Goal: Task Accomplishment & Management: Complete application form

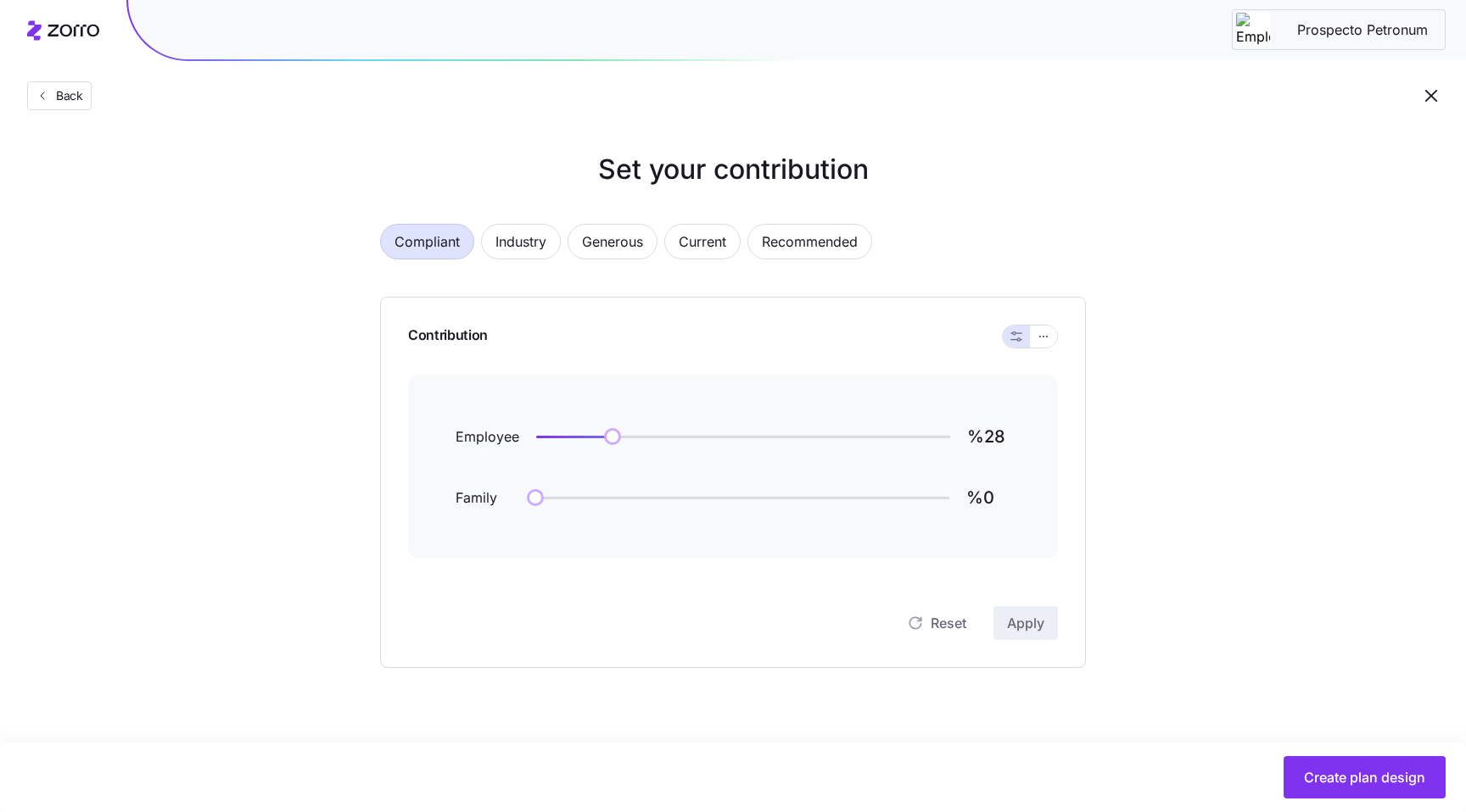
click at [1439, 95] on icon "button" at bounding box center [1430, 96] width 21 height 21
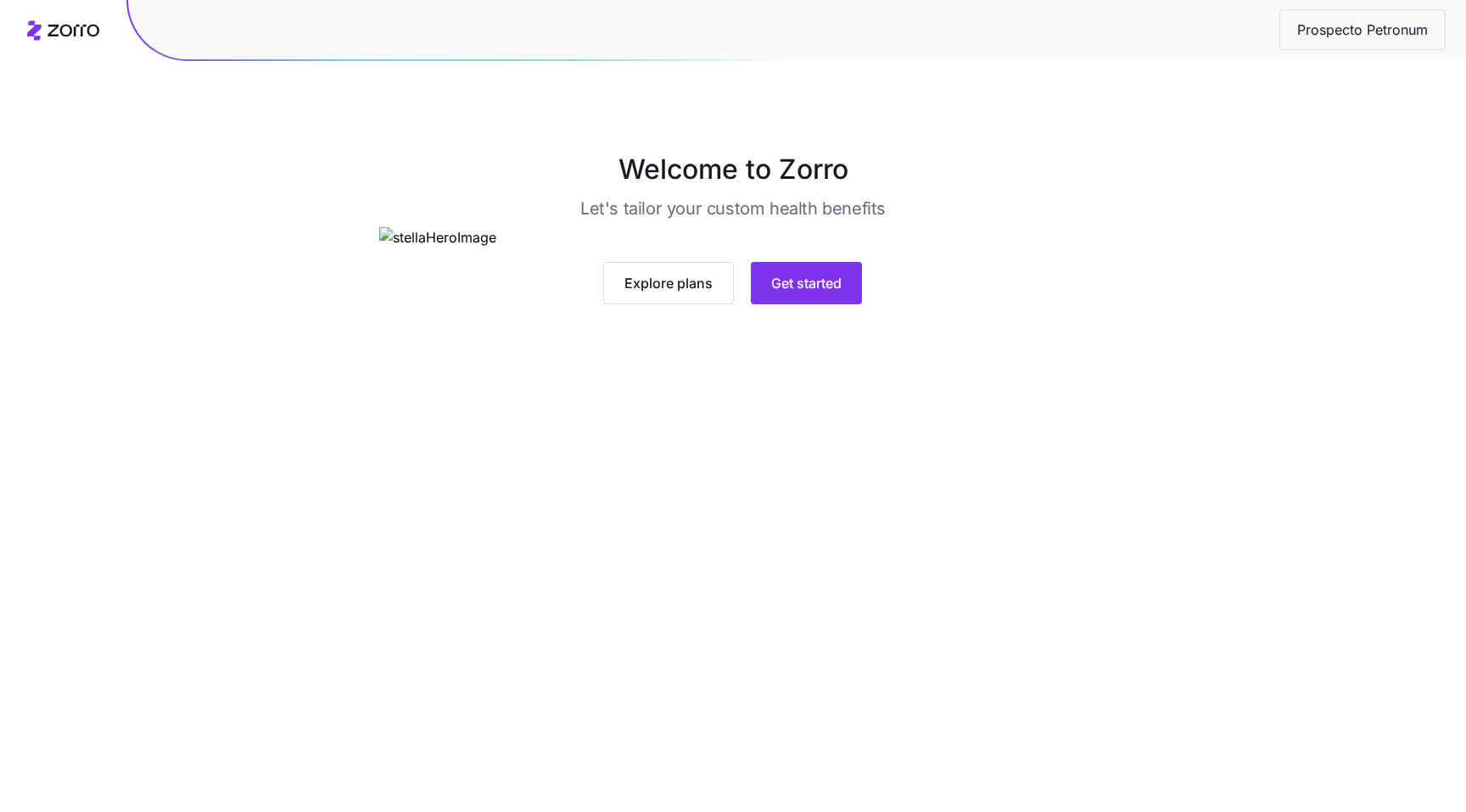
click at [781, 731] on main "Welcome to Zorro Let's tailor your custom health benefits Explore plans Get sta…" at bounding box center [733, 406] width 1466 height 812
click at [822, 304] on button "Get started" at bounding box center [806, 282] width 112 height 42
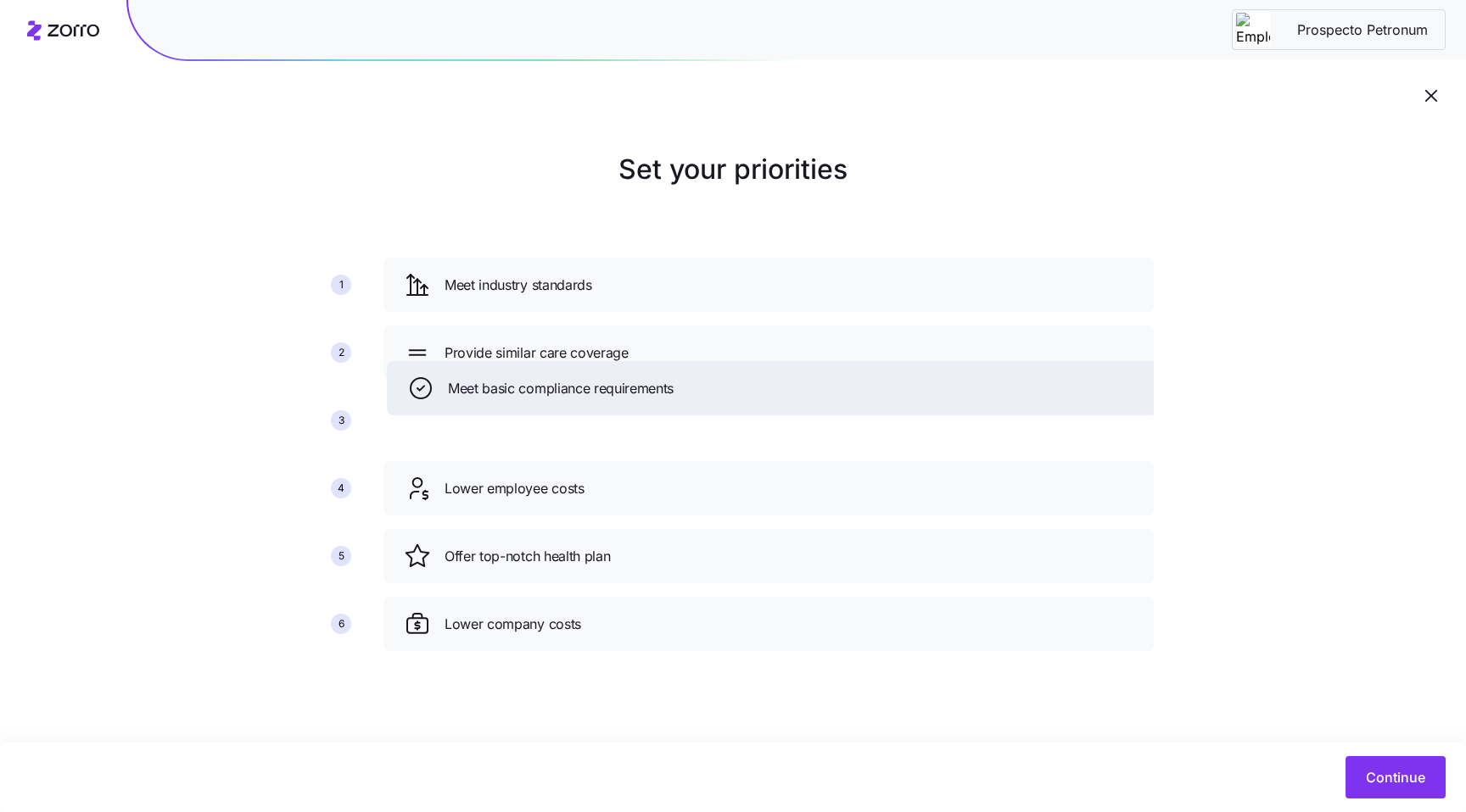
drag, startPoint x: 688, startPoint y: 491, endPoint x: 691, endPoint y: 392, distance: 99.0
click at [691, 392] on div "Meet basic compliance requirements" at bounding box center [771, 388] width 730 height 27
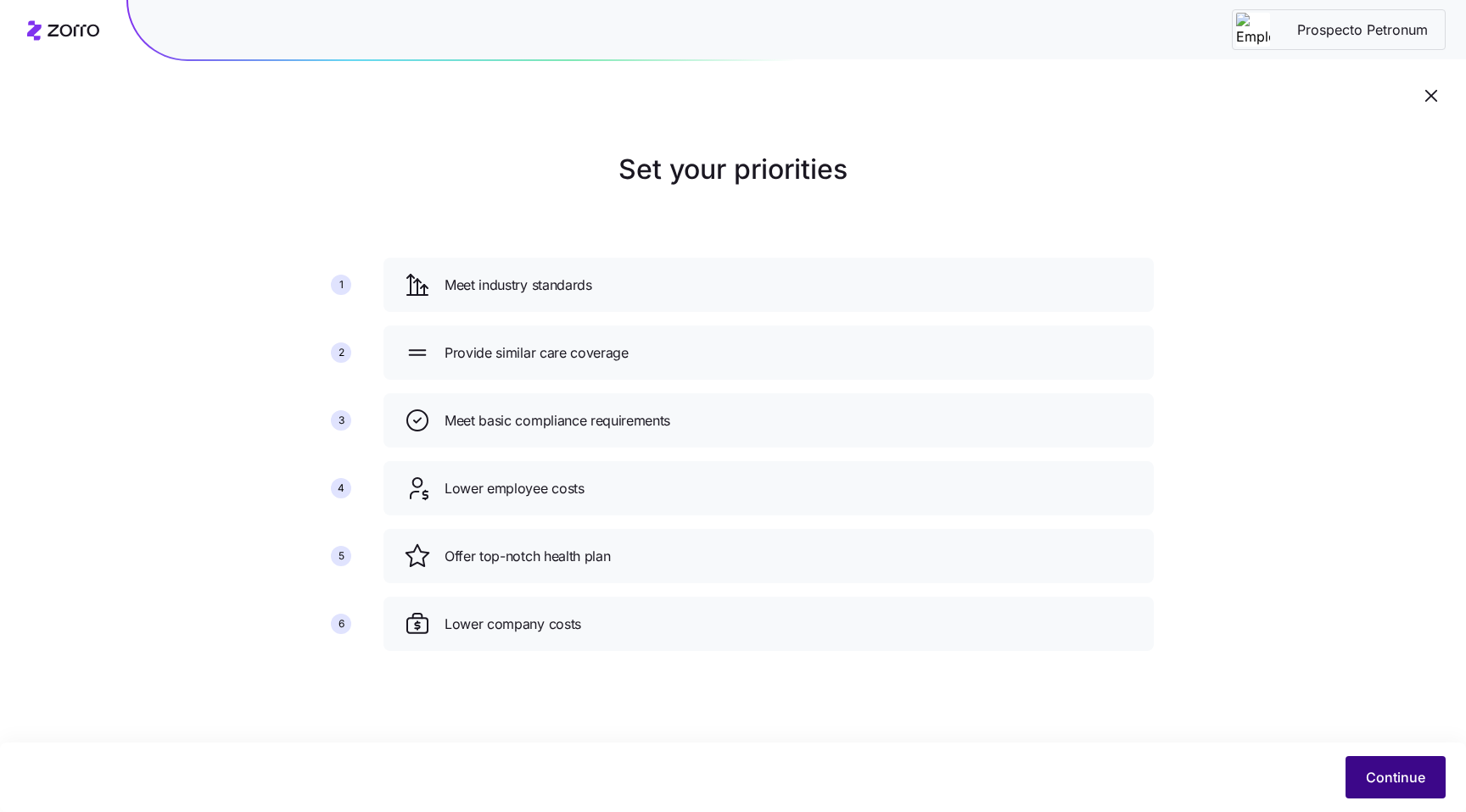
click at [1357, 777] on button "Continue" at bounding box center [1395, 776] width 100 height 42
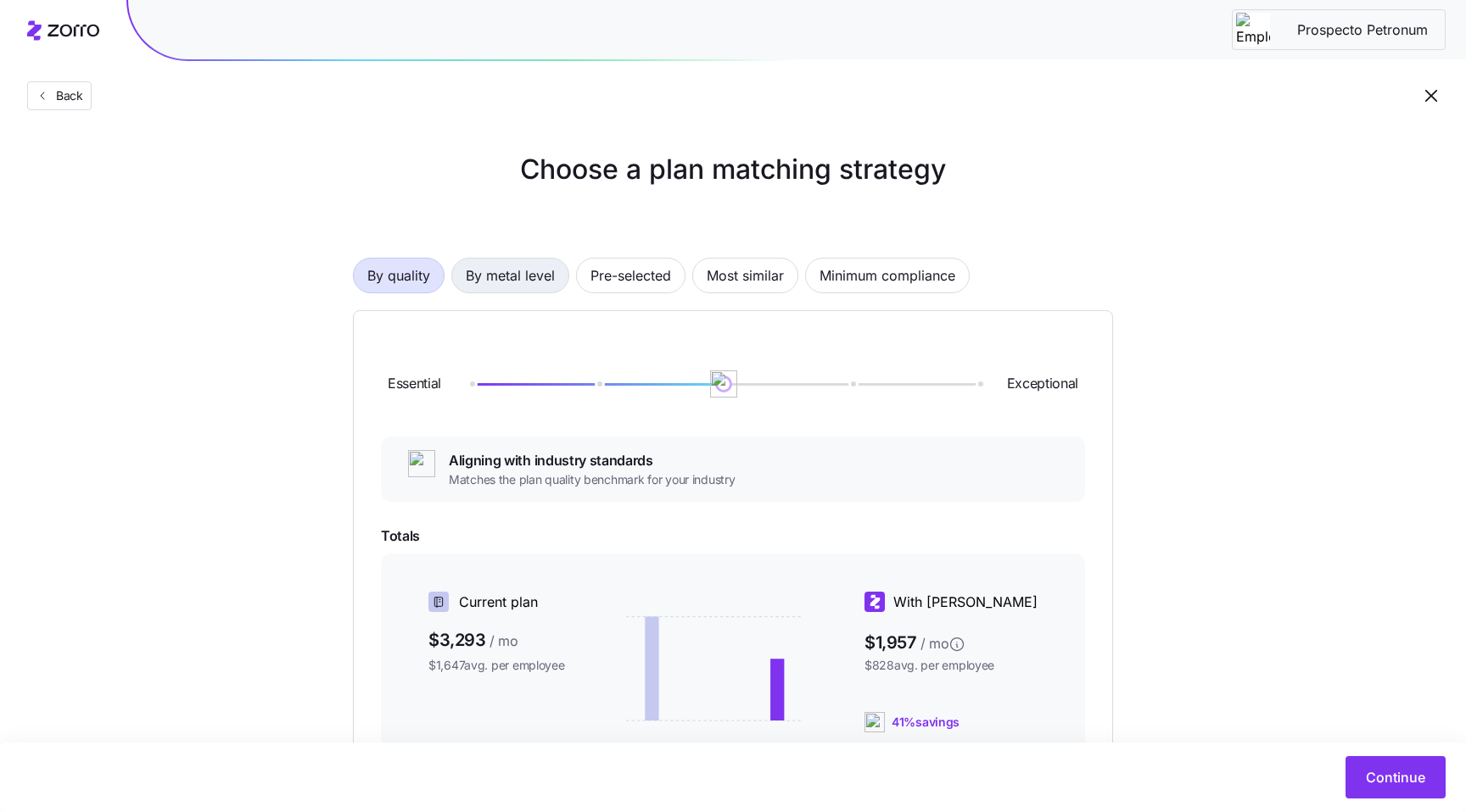
click at [485, 279] on span "By metal level" at bounding box center [510, 275] width 89 height 34
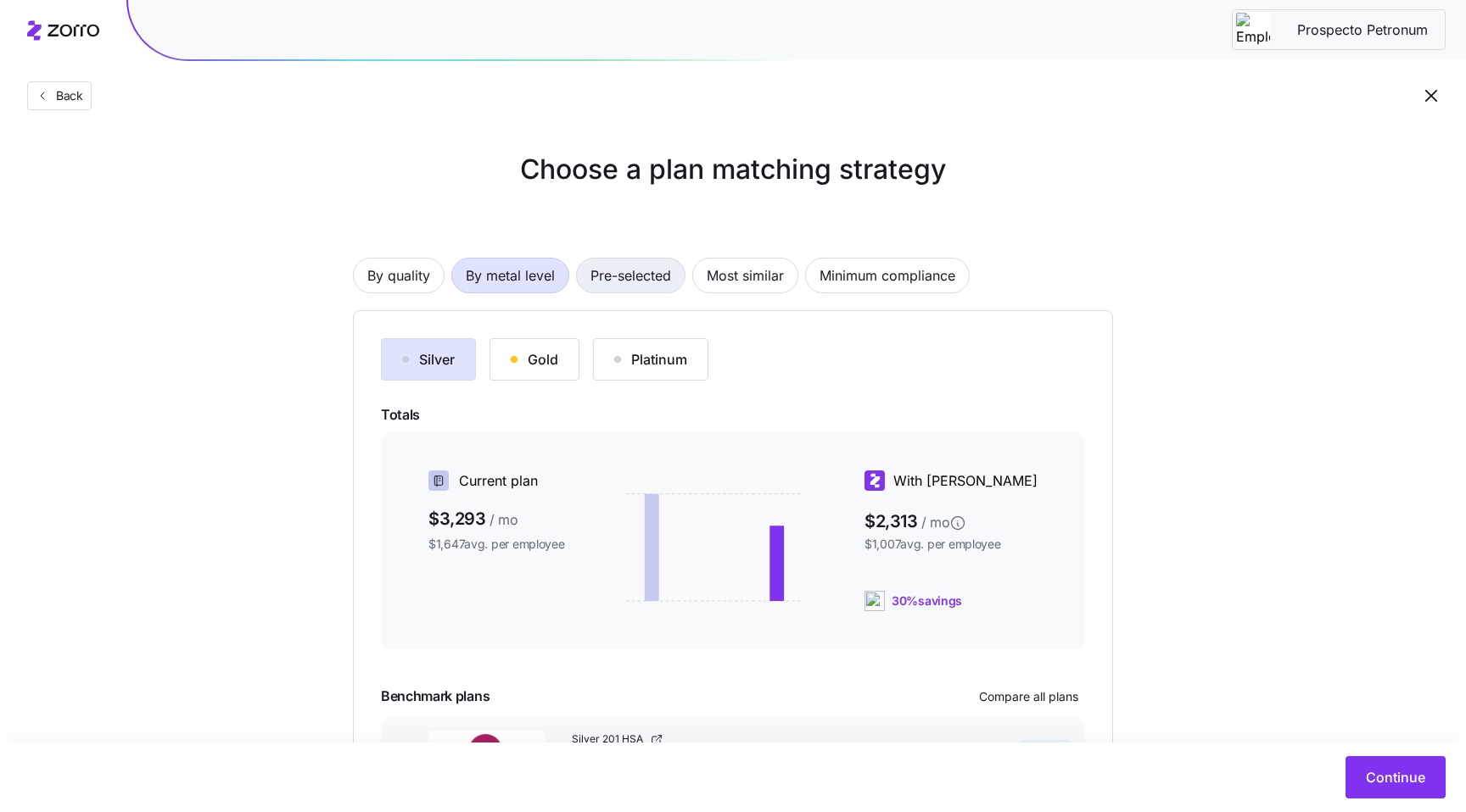
click at [666, 277] on span "Pre-selected" at bounding box center [631, 275] width 81 height 34
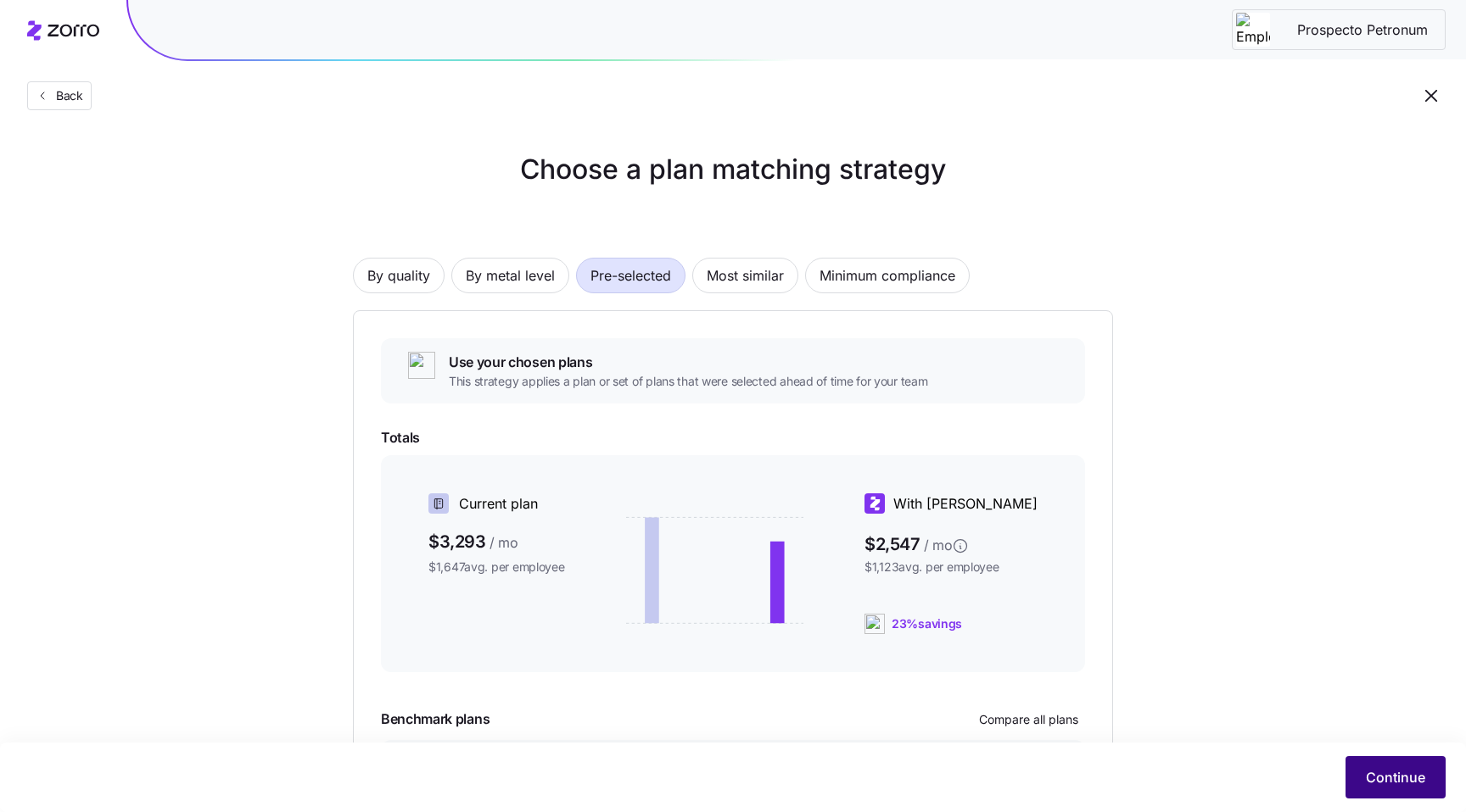
click at [1361, 781] on button "Continue" at bounding box center [1395, 776] width 100 height 42
click at [524, 260] on span "By metal level" at bounding box center [510, 275] width 89 height 34
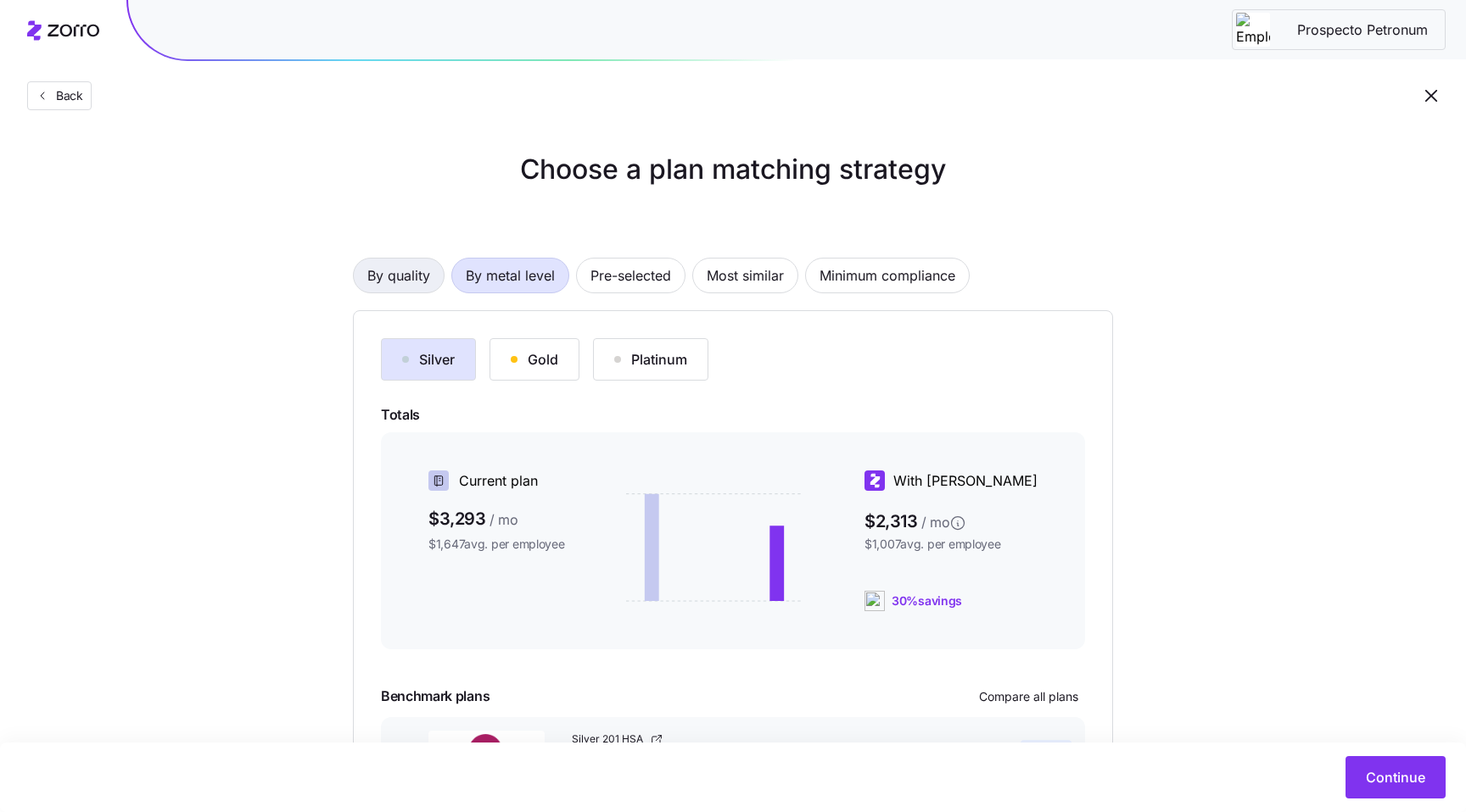
click at [378, 280] on span "By quality" at bounding box center [399, 275] width 63 height 34
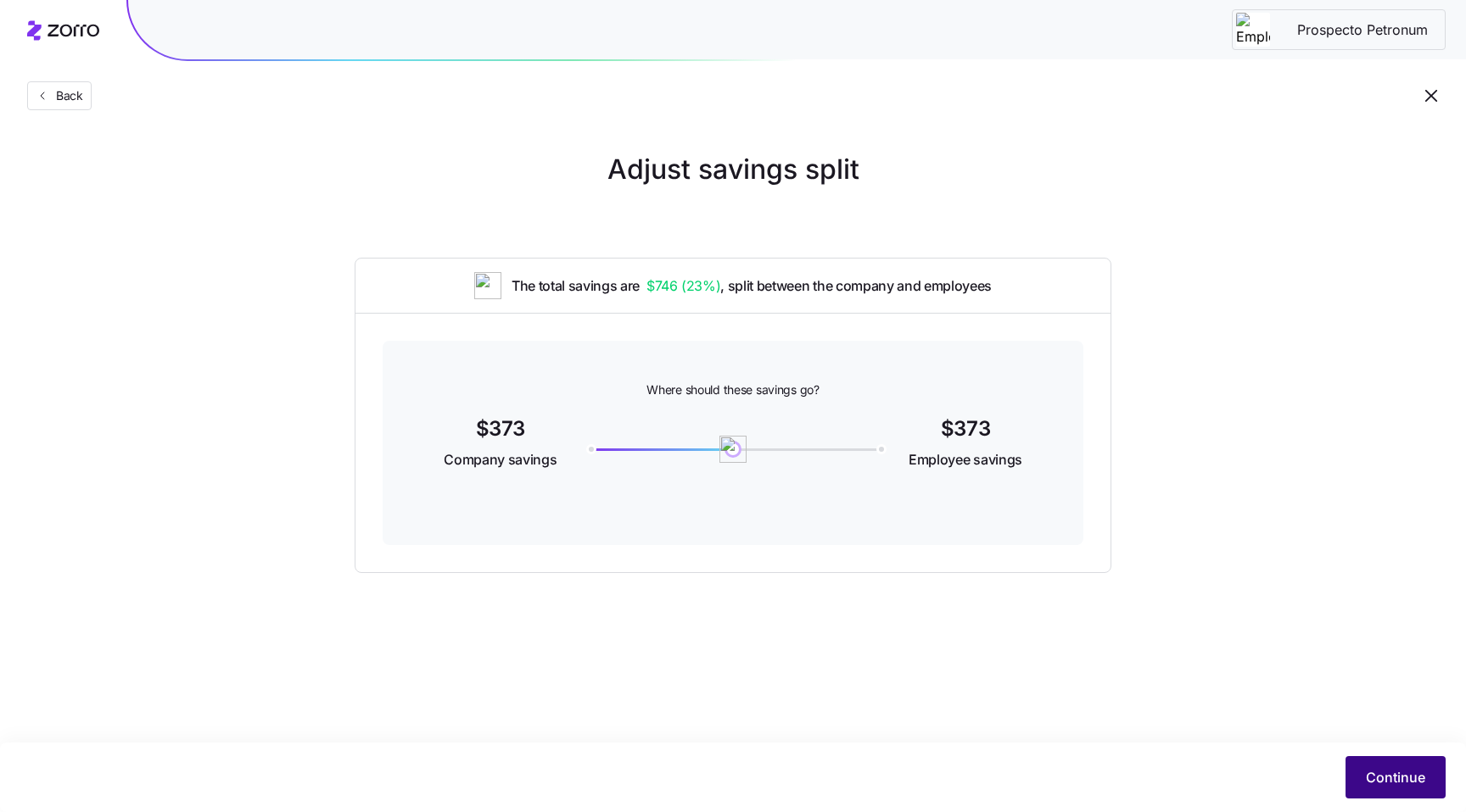
click at [1408, 786] on span "Continue" at bounding box center [1395, 776] width 59 height 21
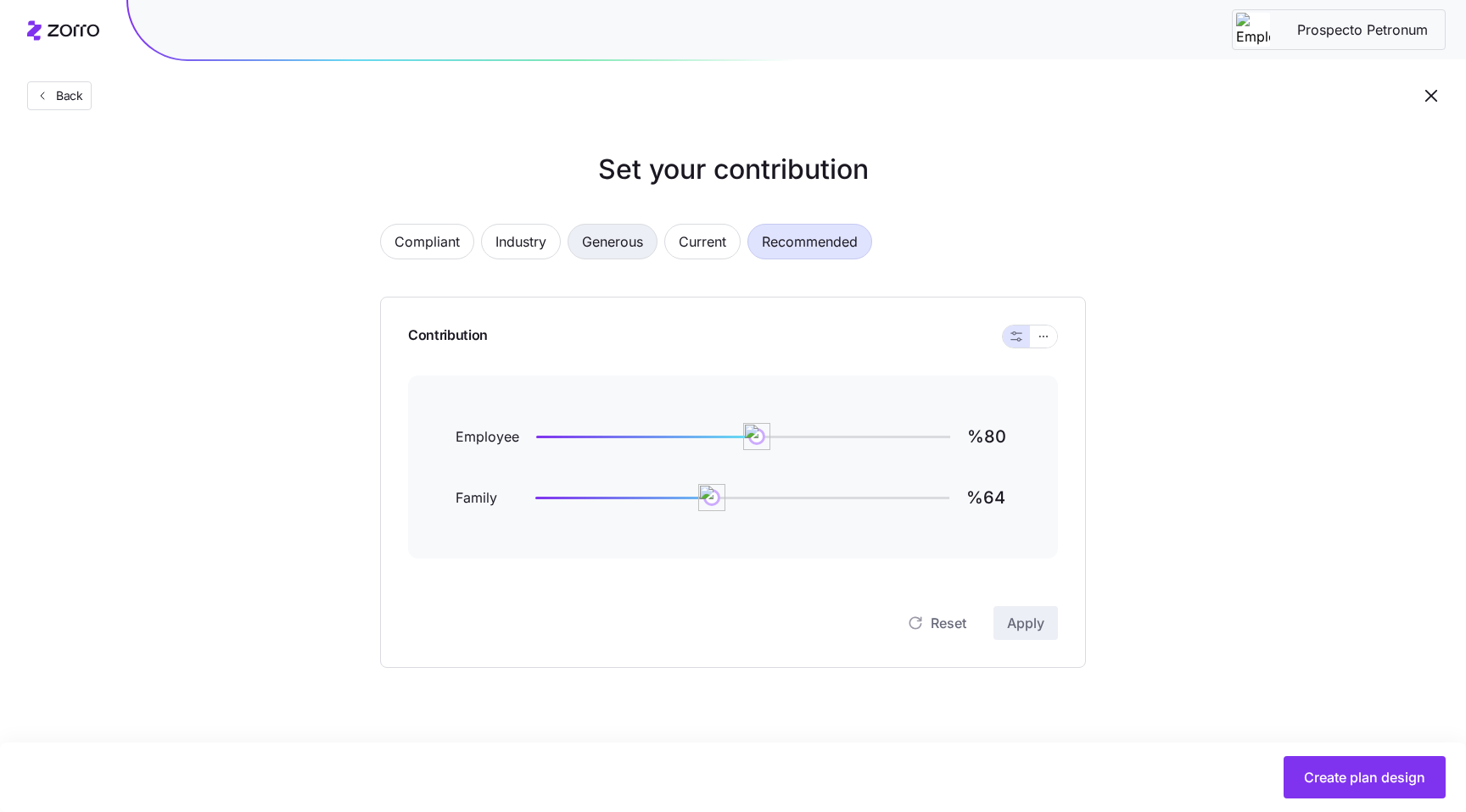
click at [584, 237] on span "Generous" at bounding box center [612, 242] width 61 height 34
click at [532, 245] on span "Industry" at bounding box center [521, 242] width 51 height 34
click at [416, 246] on span "Compliant" at bounding box center [426, 242] width 65 height 34
click at [573, 240] on button "Generous" at bounding box center [612, 242] width 90 height 36
click at [683, 236] on span "Current" at bounding box center [702, 242] width 47 height 34
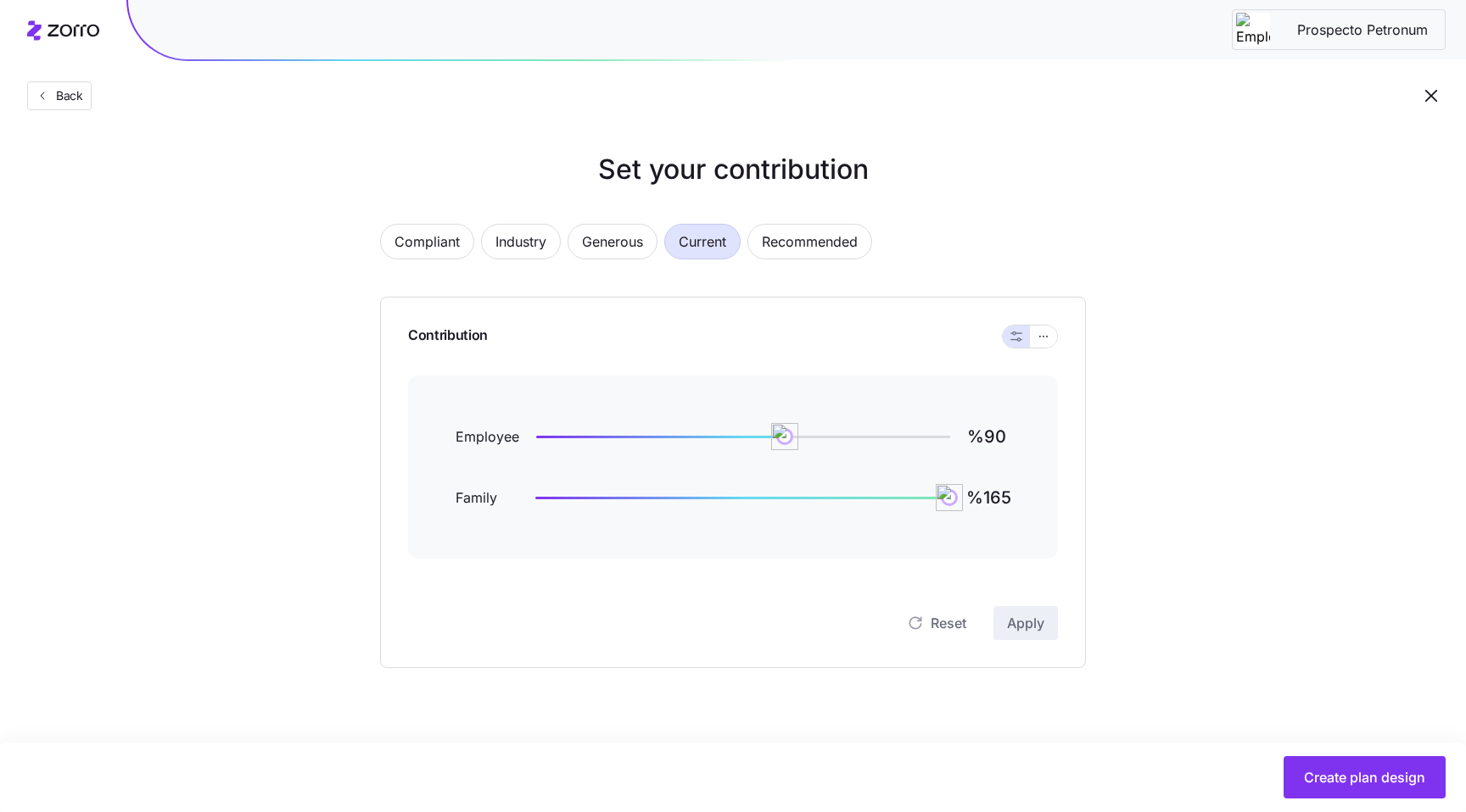
type input "%53"
type input "%0"
click at [778, 238] on span "Recommended" at bounding box center [809, 242] width 96 height 34
click at [675, 241] on button "Current" at bounding box center [702, 242] width 76 height 36
click at [790, 243] on span "Recommended" at bounding box center [809, 242] width 96 height 34
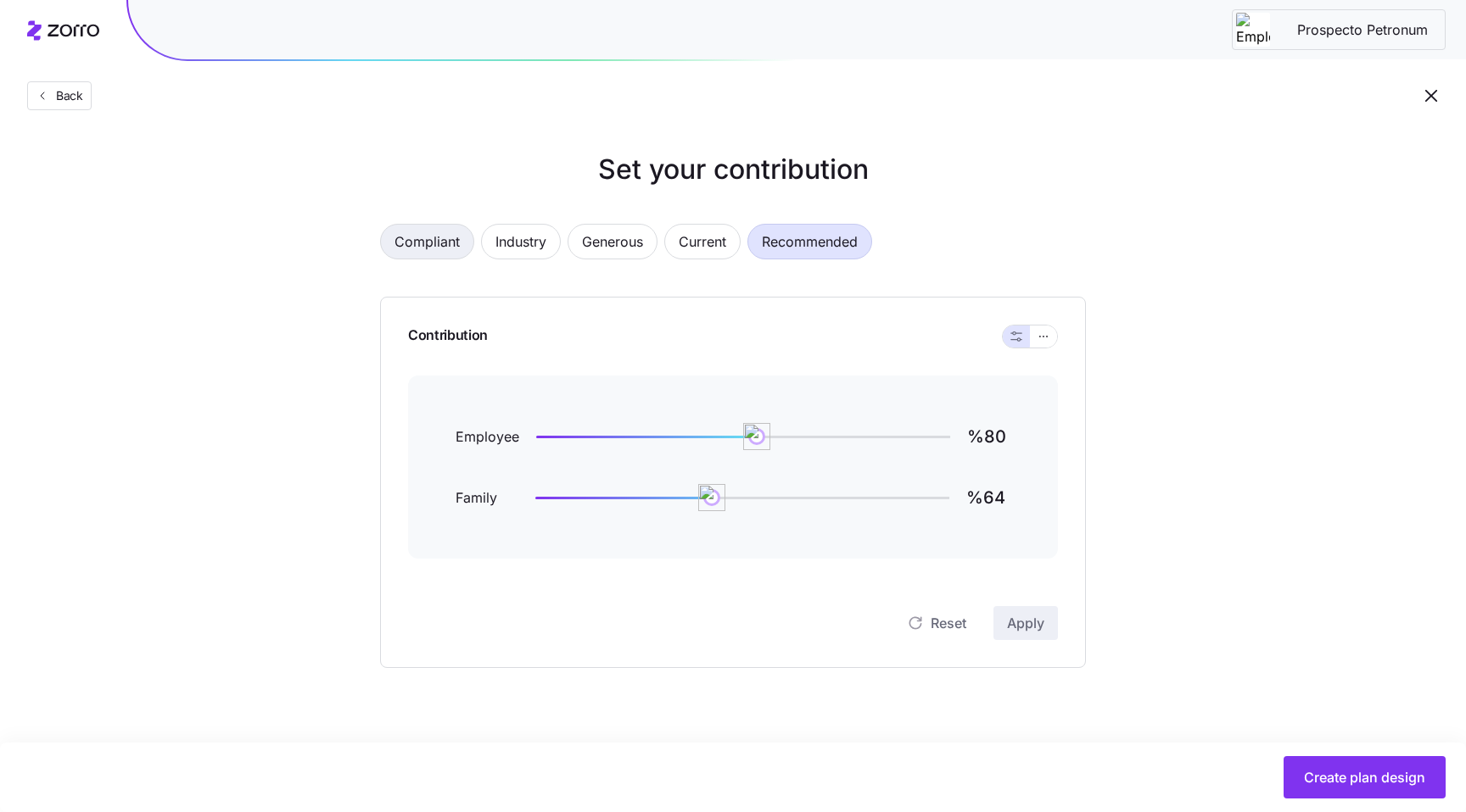
click at [409, 253] on span "Compliant" at bounding box center [426, 242] width 65 height 34
click at [490, 248] on button "Industry" at bounding box center [520, 242] width 80 height 36
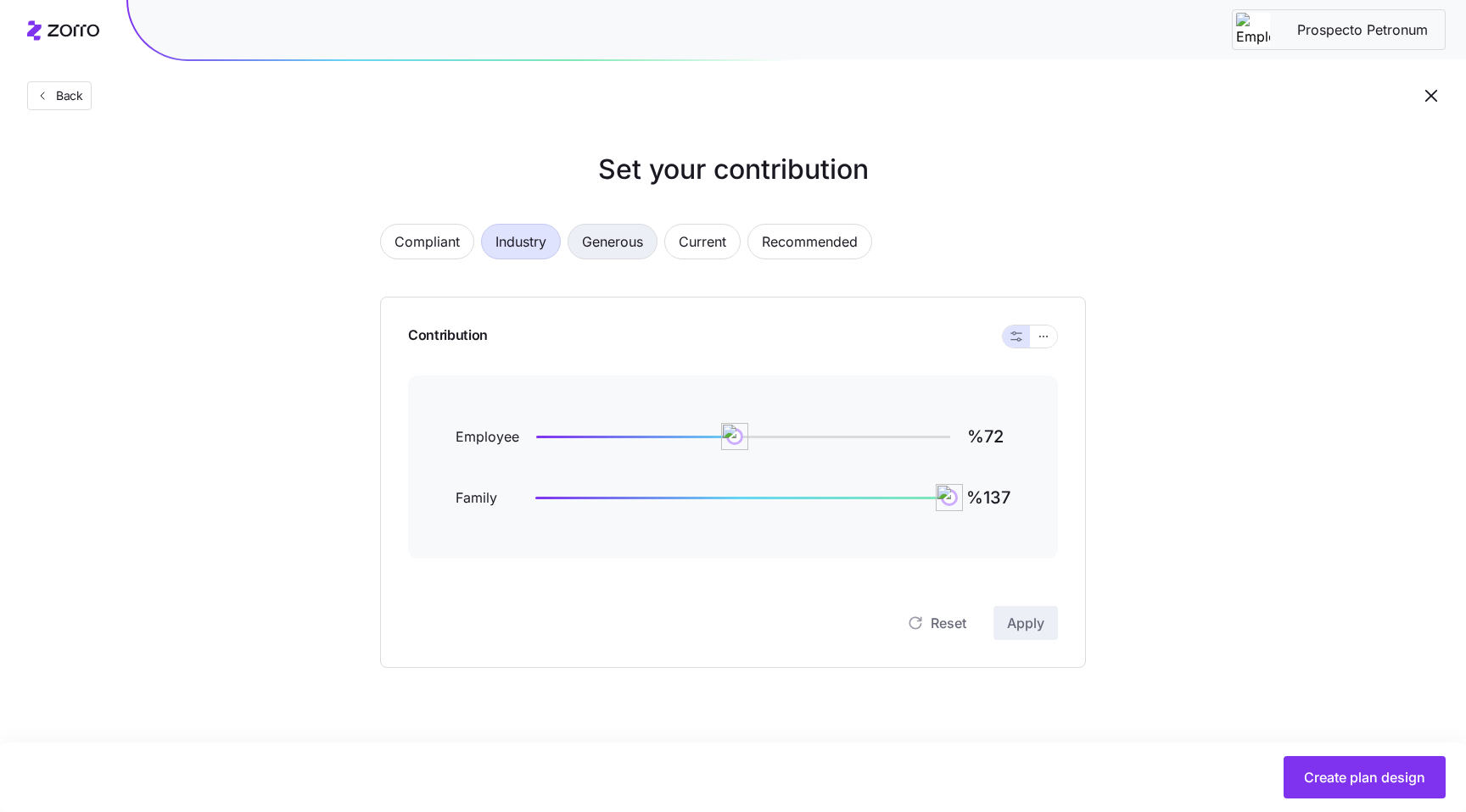
click at [610, 239] on span "Generous" at bounding box center [612, 242] width 61 height 34
click at [675, 240] on button "Current" at bounding box center [702, 242] width 76 height 36
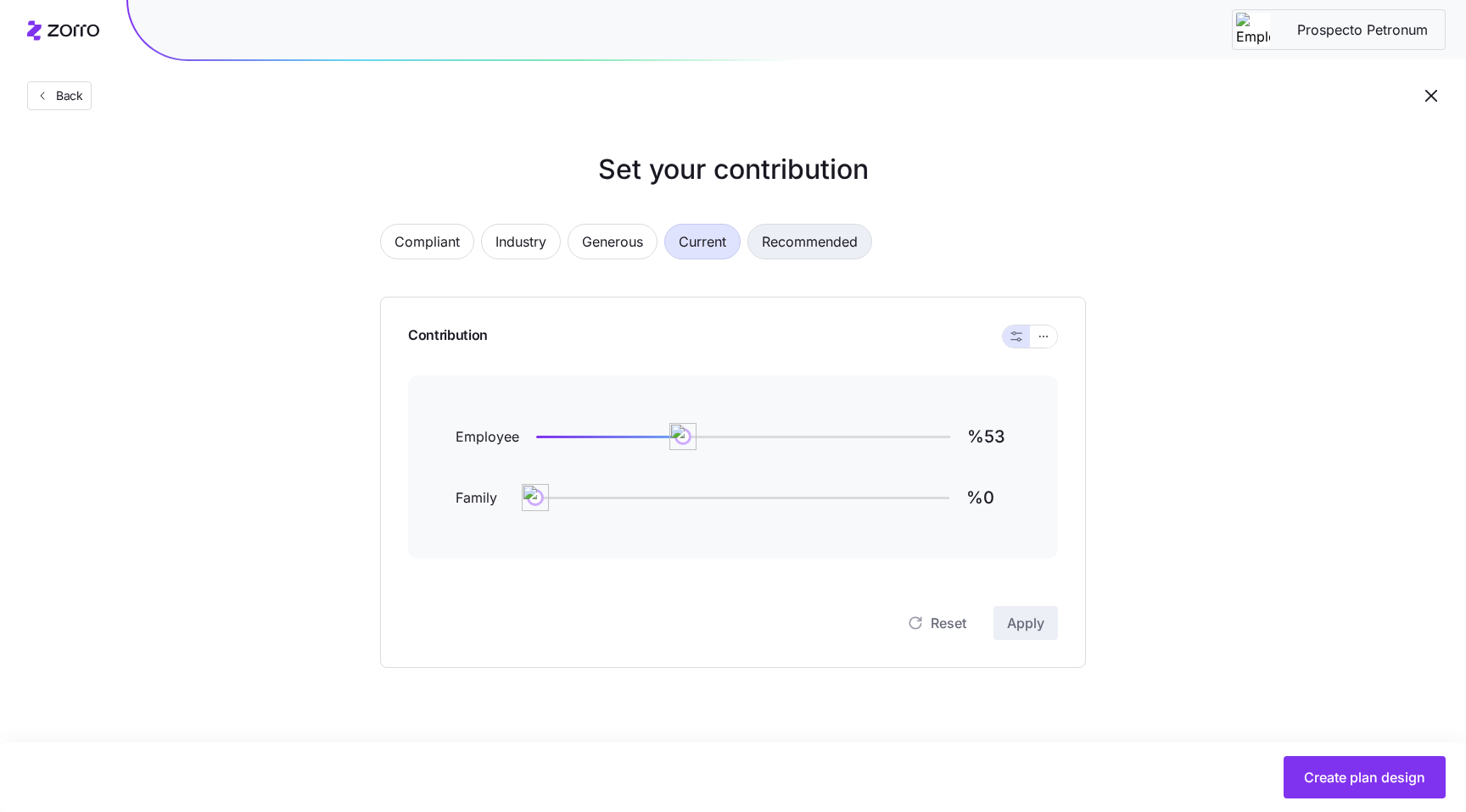
click at [759, 245] on button "Recommended" at bounding box center [810, 242] width 124 height 36
type input "%80"
type input "%64"
click at [718, 247] on span "Current" at bounding box center [702, 242] width 47 height 34
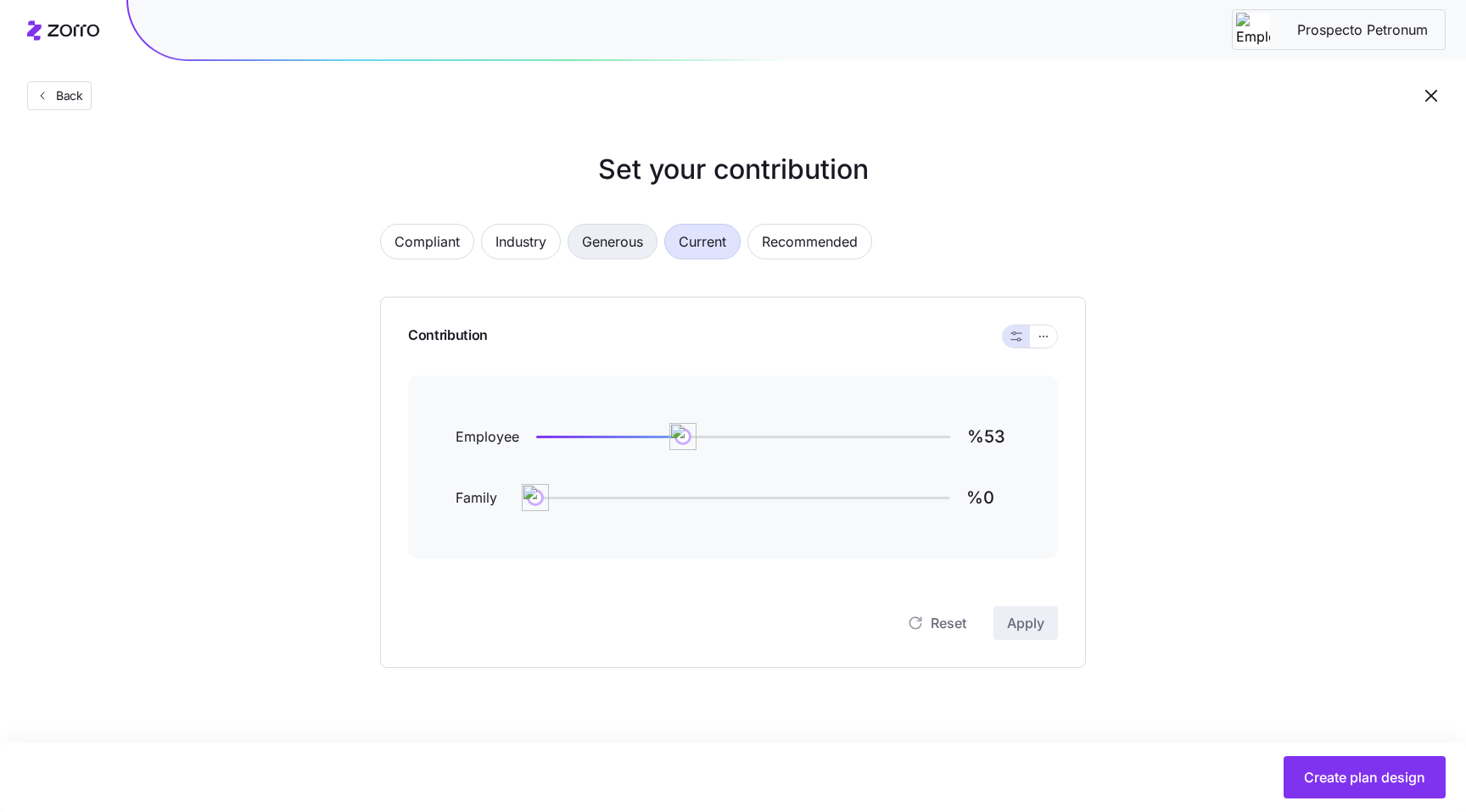
click at [585, 247] on span "Generous" at bounding box center [612, 242] width 61 height 34
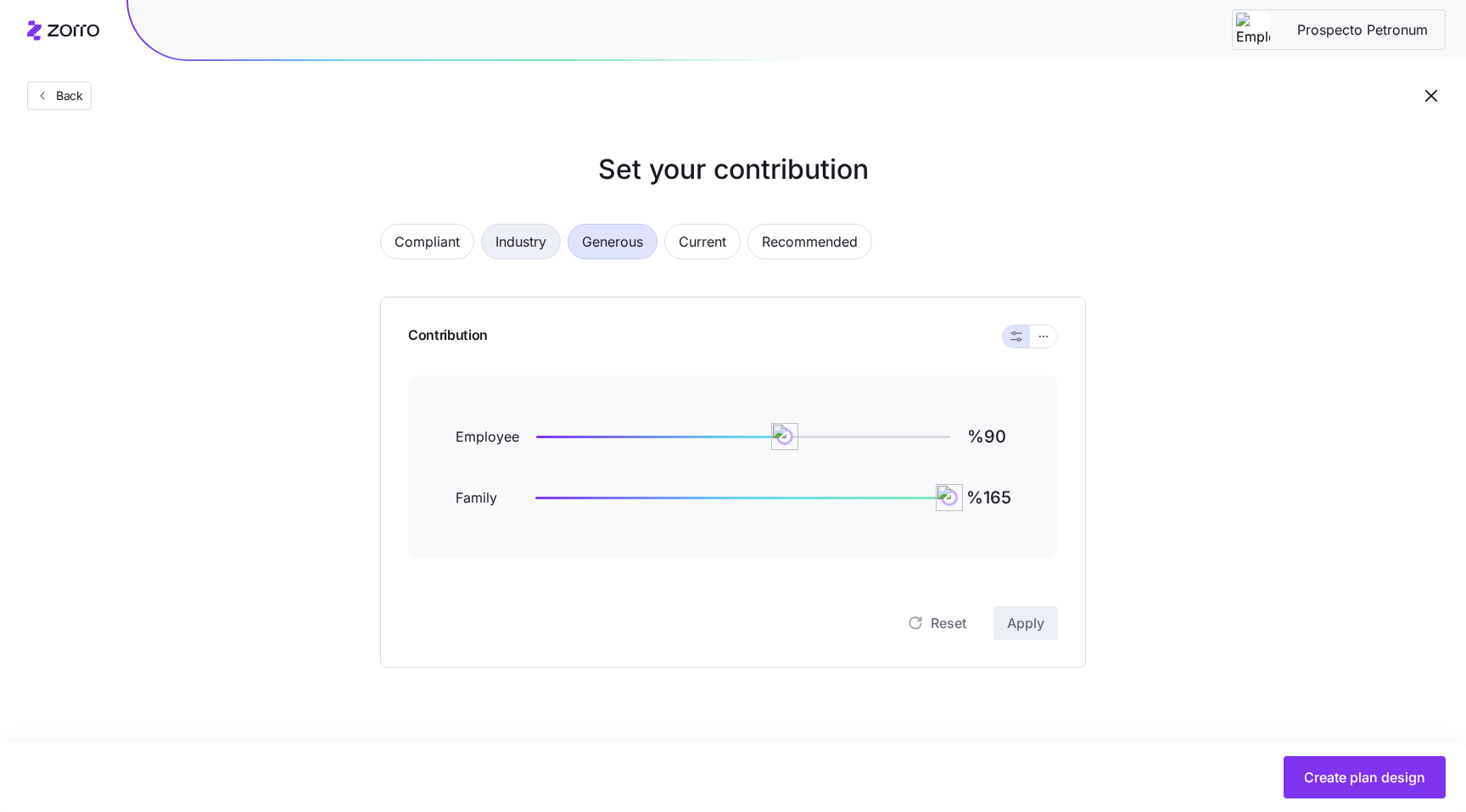
click at [533, 242] on span "Industry" at bounding box center [521, 242] width 51 height 34
click at [448, 244] on span "Compliant" at bounding box center [426, 242] width 65 height 34
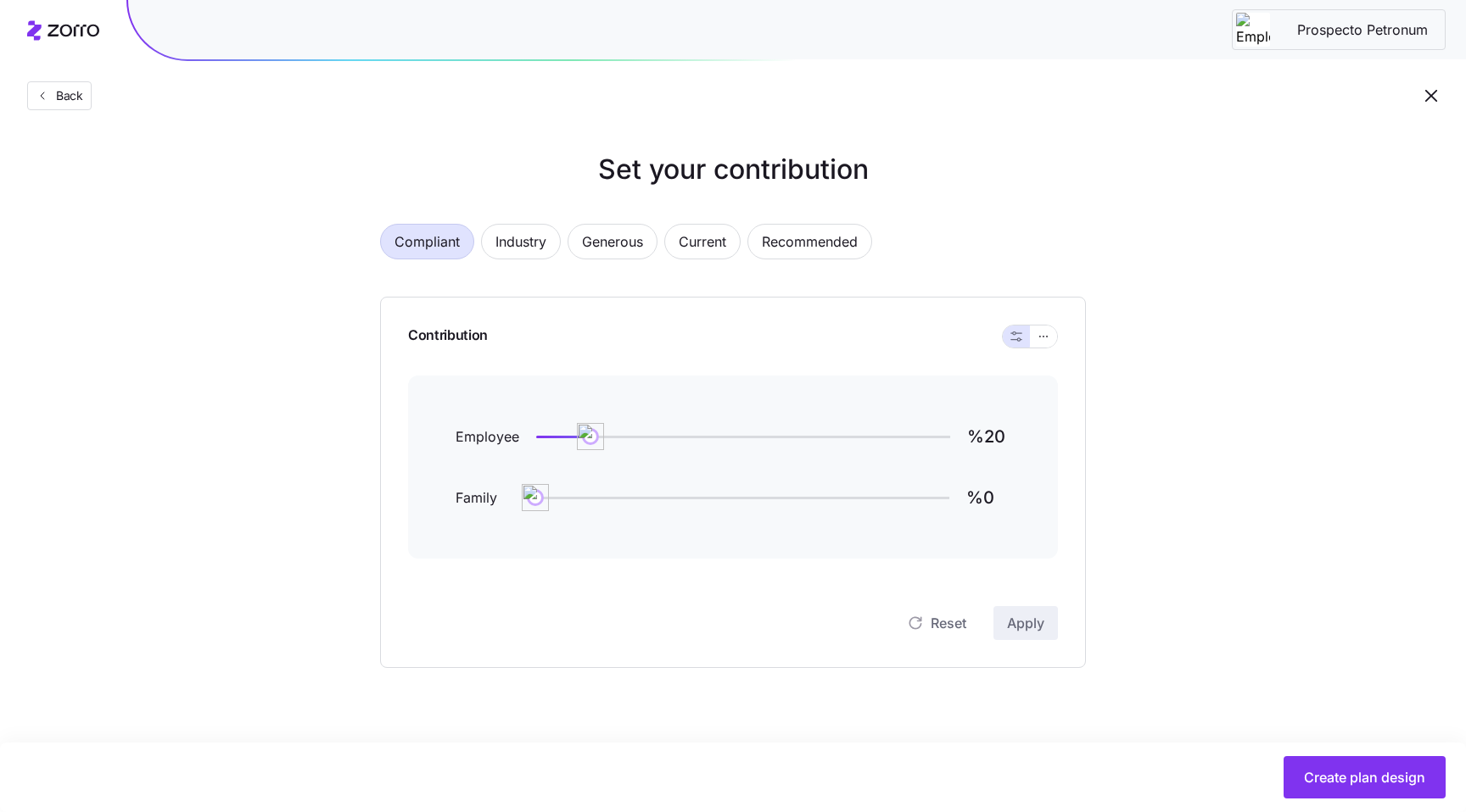
click at [412, 250] on span "Compliant" at bounding box center [426, 242] width 65 height 34
click at [533, 247] on span "Industry" at bounding box center [521, 242] width 51 height 34
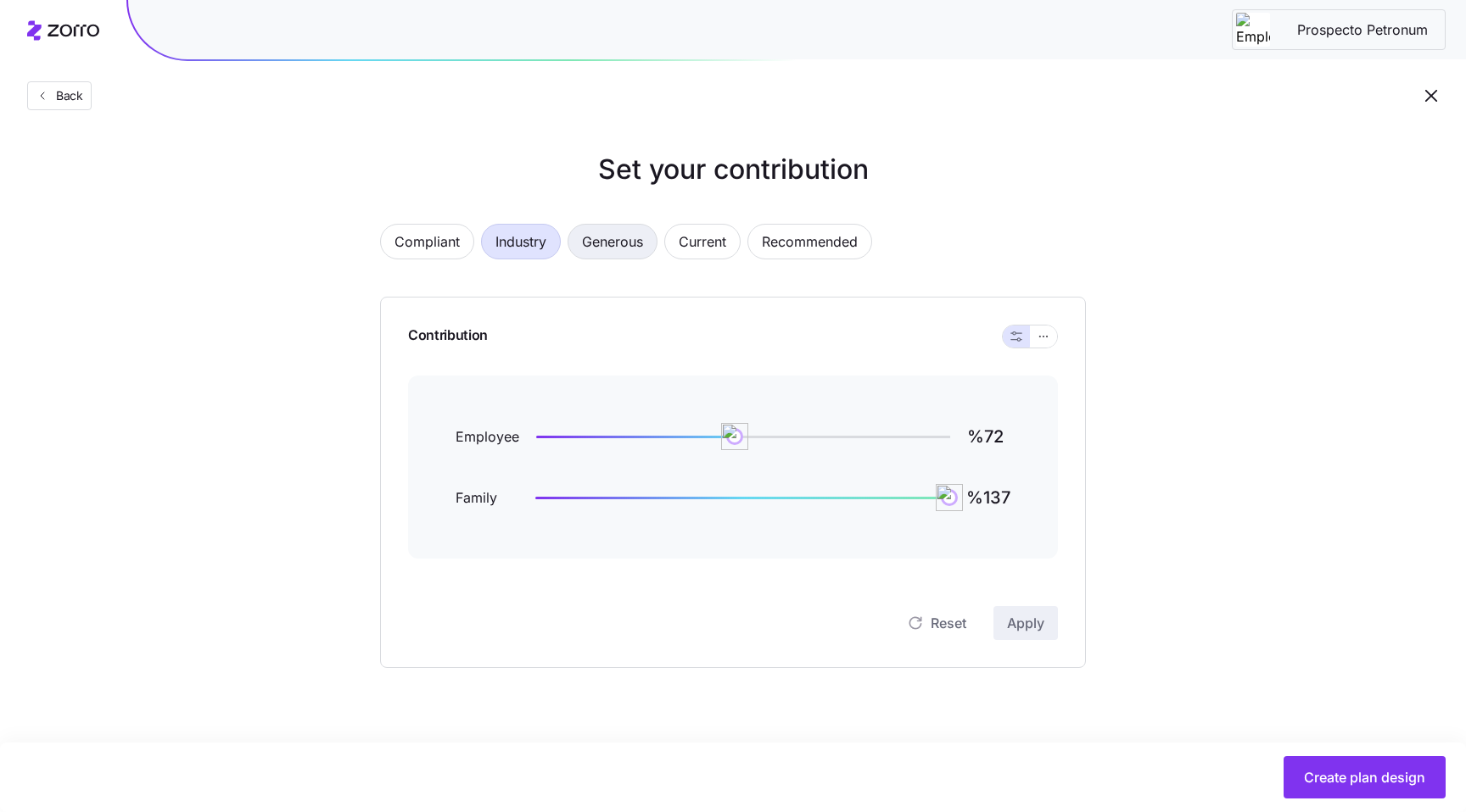
click at [590, 248] on span "Generous" at bounding box center [612, 242] width 61 height 34
click at [551, 250] on button "Industry" at bounding box center [520, 242] width 80 height 36
click at [606, 252] on span "Generous" at bounding box center [612, 242] width 61 height 34
click at [715, 255] on span "Current" at bounding box center [702, 242] width 47 height 34
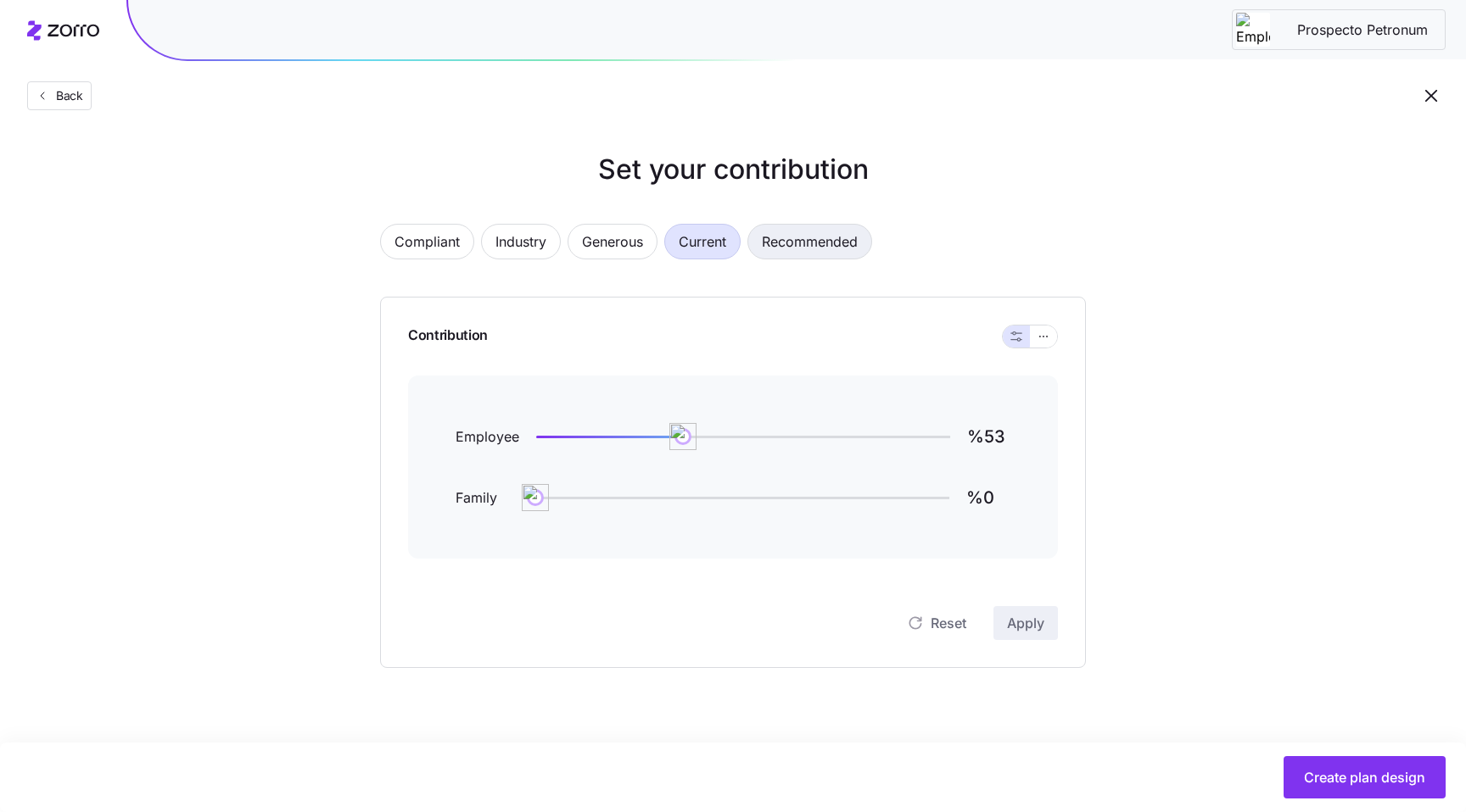
drag, startPoint x: 750, startPoint y: 247, endPoint x: 779, endPoint y: 244, distance: 29.2
click at [779, 244] on span "Recommended" at bounding box center [809, 242] width 96 height 34
click at [656, 244] on button "Generous" at bounding box center [612, 242] width 90 height 36
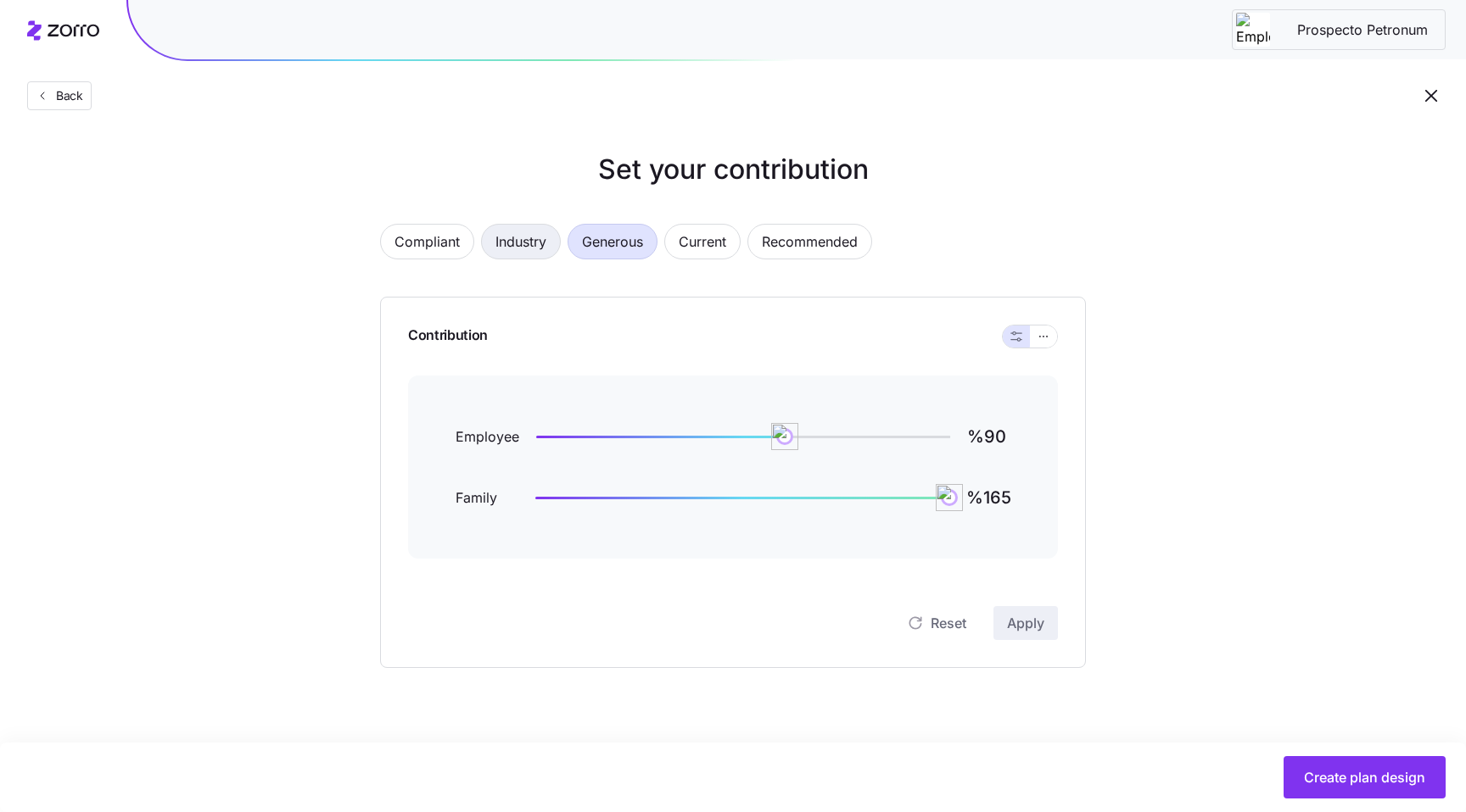
click at [549, 244] on button "Industry" at bounding box center [520, 242] width 80 height 36
click at [440, 246] on span "Compliant" at bounding box center [426, 242] width 65 height 34
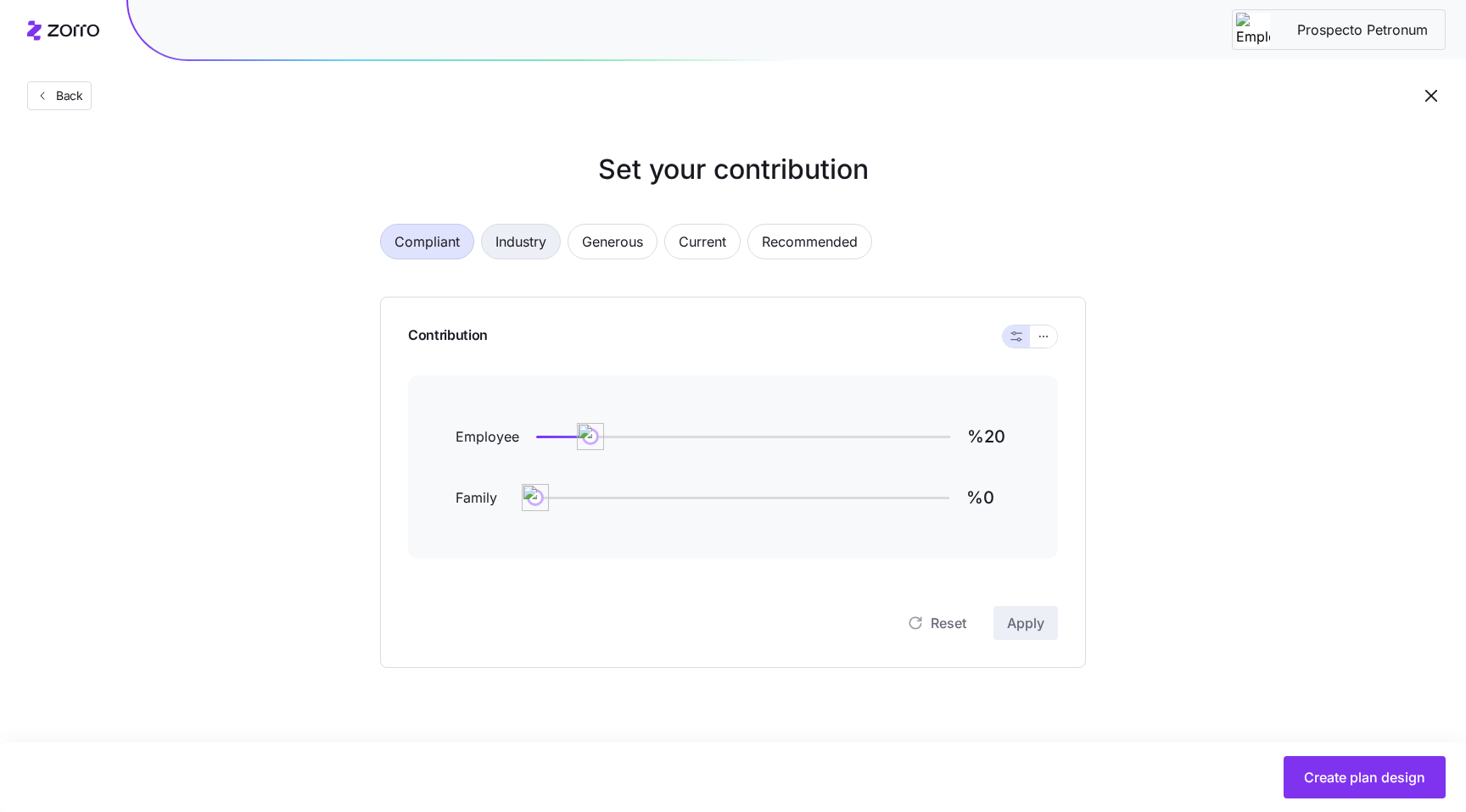
click at [554, 248] on button "Industry" at bounding box center [520, 242] width 80 height 36
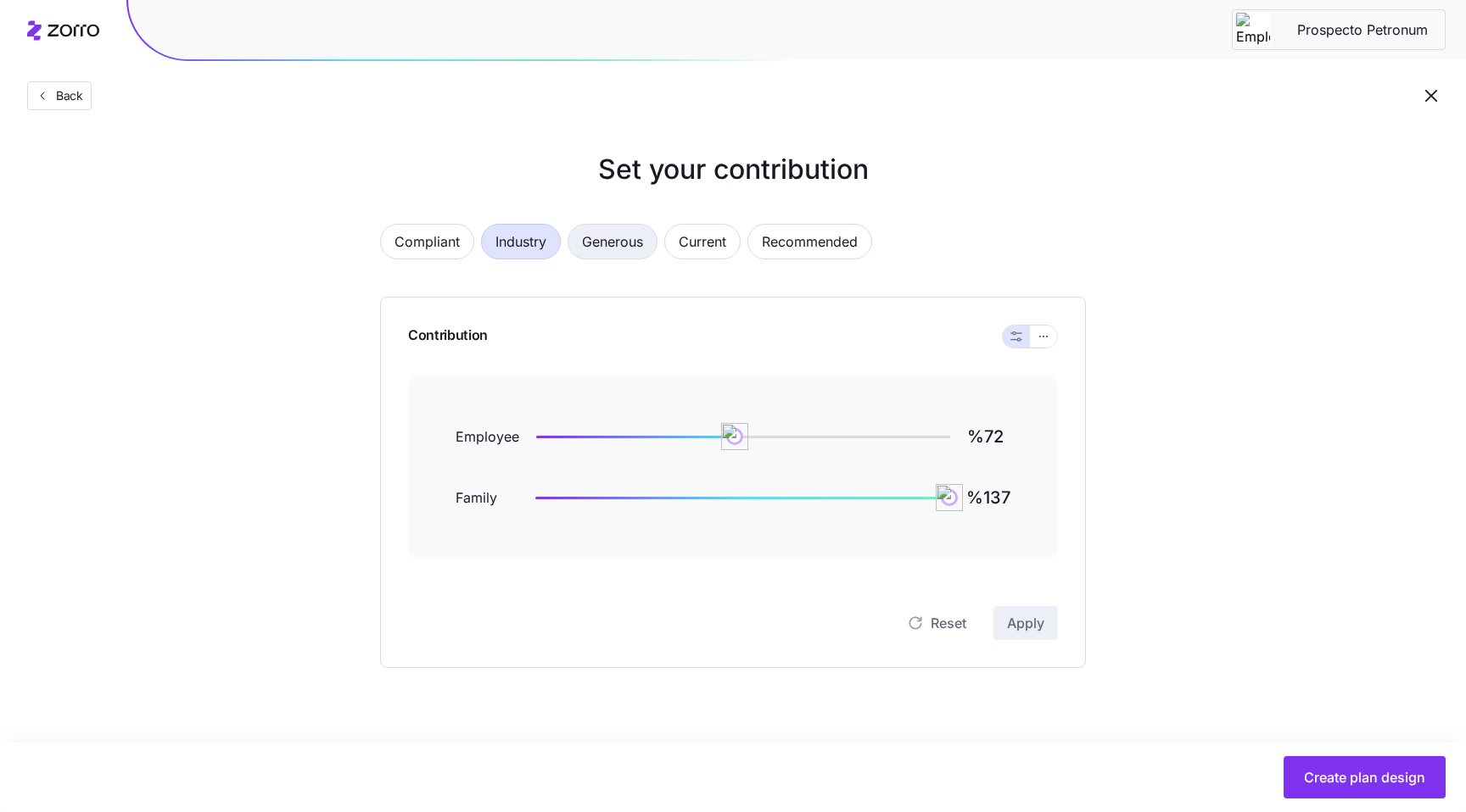
click at [629, 232] on span "Generous" at bounding box center [612, 242] width 61 height 34
click at [514, 244] on span "Industry" at bounding box center [521, 242] width 51 height 34
click at [609, 246] on span "Generous" at bounding box center [612, 242] width 61 height 34
click at [692, 238] on span "Current" at bounding box center [702, 242] width 47 height 34
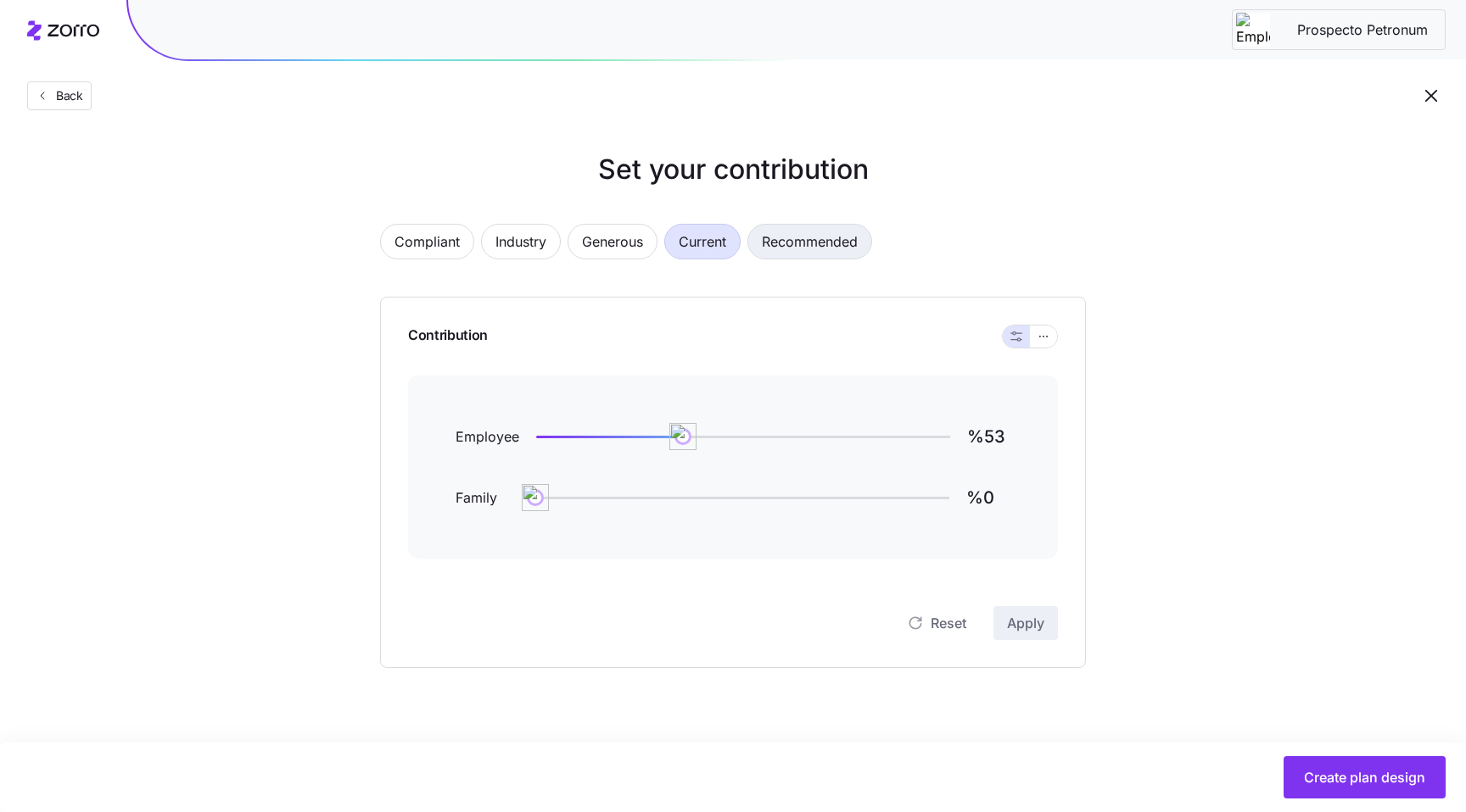
click at [781, 239] on span "Recommended" at bounding box center [809, 242] width 96 height 34
click at [524, 259] on div "Compliant Industry Generous Current Recommended" at bounding box center [733, 252] width 706 height 56
click at [524, 246] on span "Industry" at bounding box center [521, 242] width 51 height 34
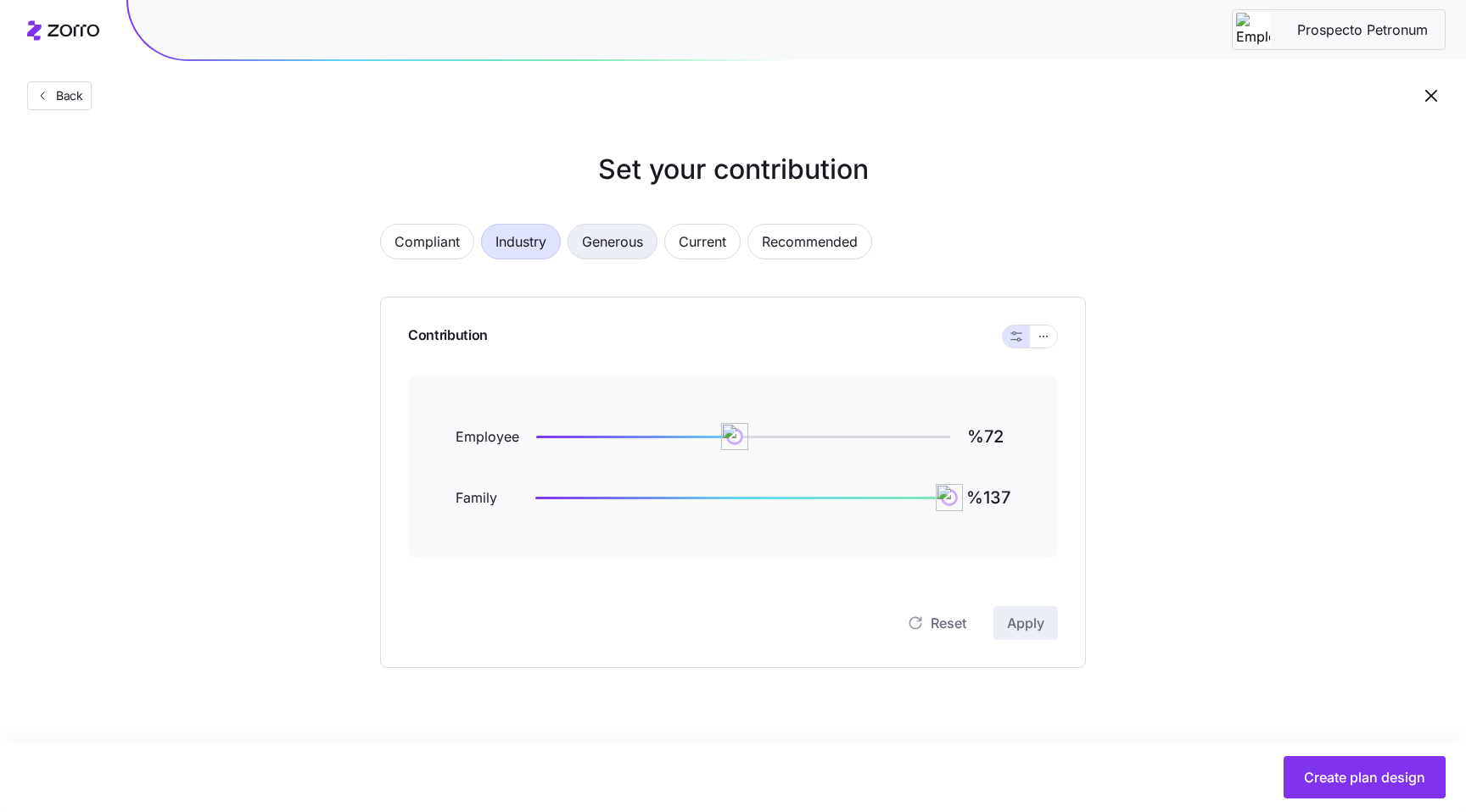
click at [633, 242] on span "Generous" at bounding box center [612, 242] width 61 height 34
click at [712, 244] on span "Current" at bounding box center [702, 242] width 47 height 34
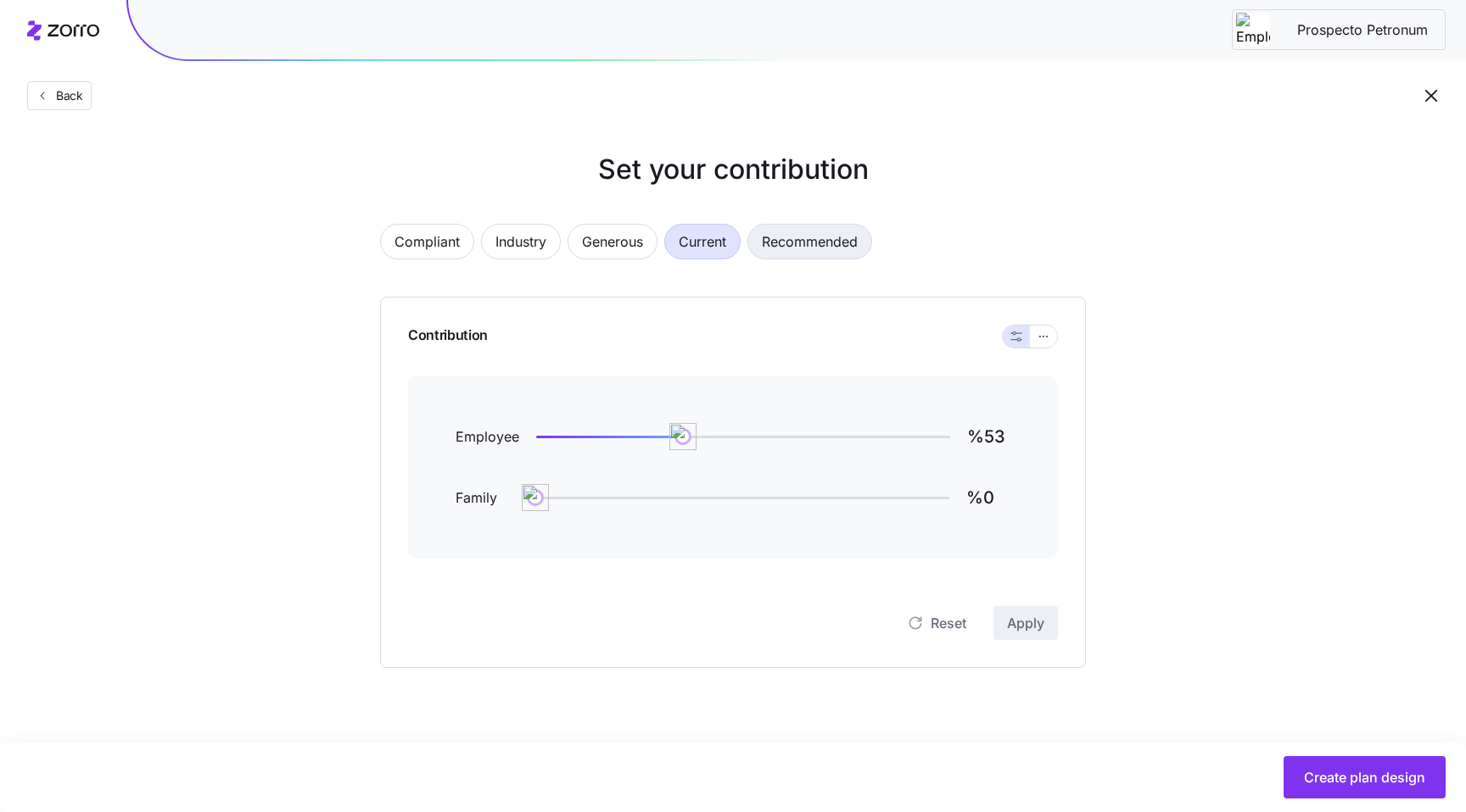
click at [815, 250] on span "Recommended" at bounding box center [809, 242] width 96 height 34
click at [703, 238] on span "Current" at bounding box center [702, 242] width 47 height 34
click at [408, 332] on span "Contribution" at bounding box center [447, 336] width 80 height 24
drag, startPoint x: 407, startPoint y: 332, endPoint x: 487, endPoint y: 314, distance: 82.0
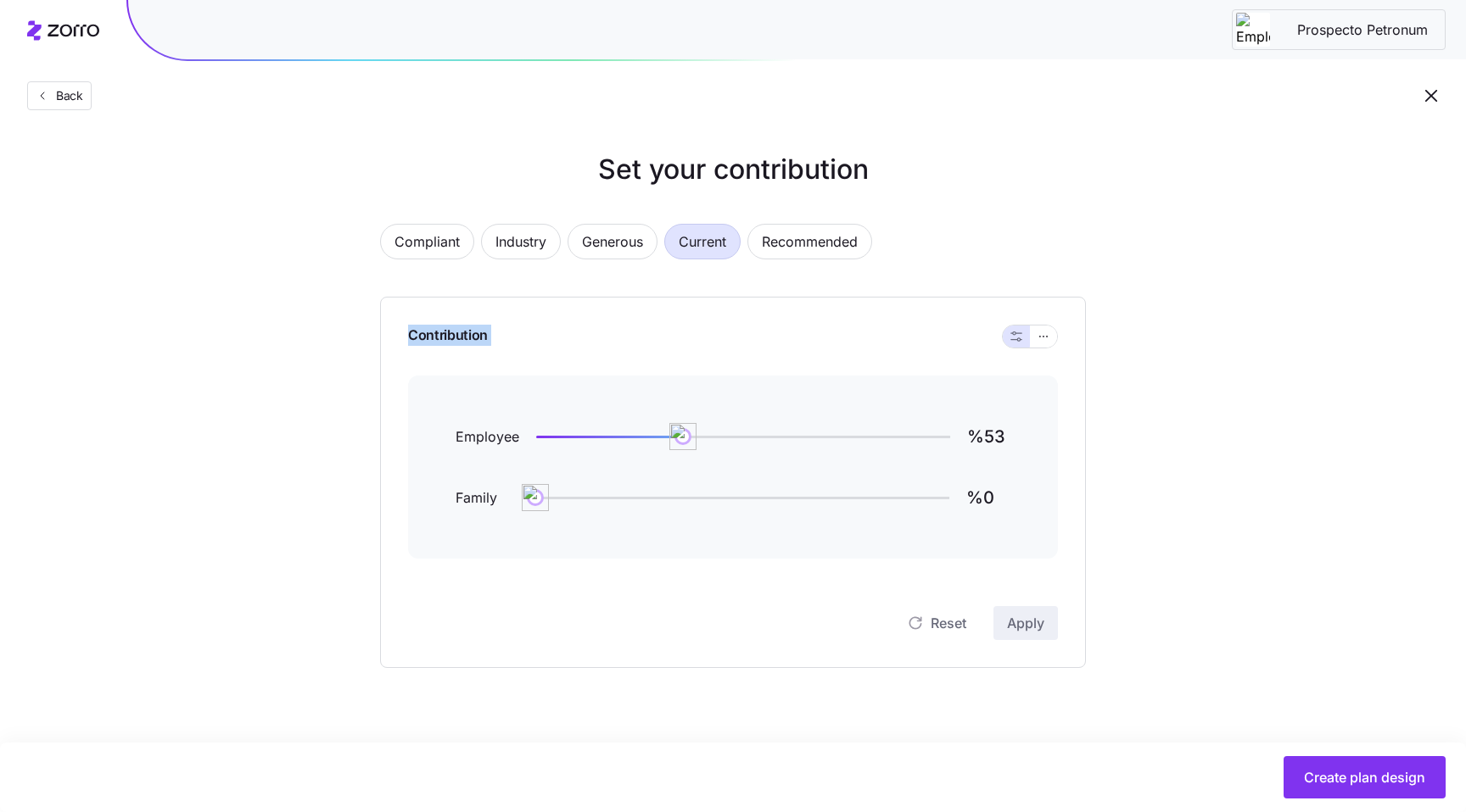
click at [419, 329] on span "Contribution" at bounding box center [447, 336] width 80 height 24
drag, startPoint x: 464, startPoint y: 323, endPoint x: 448, endPoint y: 354, distance: 34.9
click at [465, 323] on div "Contribution" at bounding box center [733, 336] width 650 height 78
click at [412, 386] on div "Employee %53 Family %0" at bounding box center [733, 468] width 650 height 184
click at [784, 244] on span "Recommended" at bounding box center [809, 242] width 96 height 34
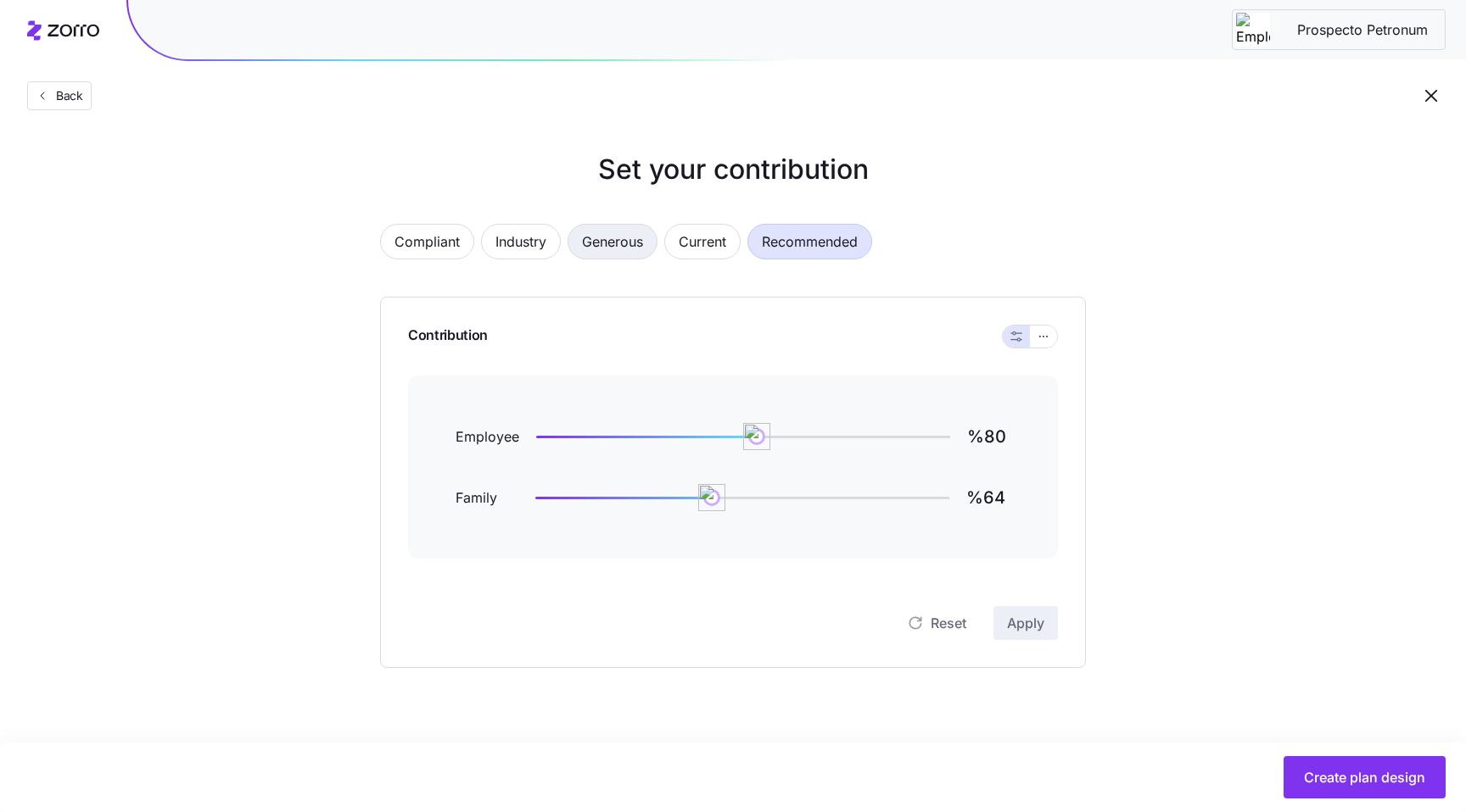
click at [654, 233] on button "Generous" at bounding box center [612, 242] width 90 height 36
type input "%90"
type input "%16511"
click at [508, 241] on span "Industry" at bounding box center [521, 242] width 51 height 34
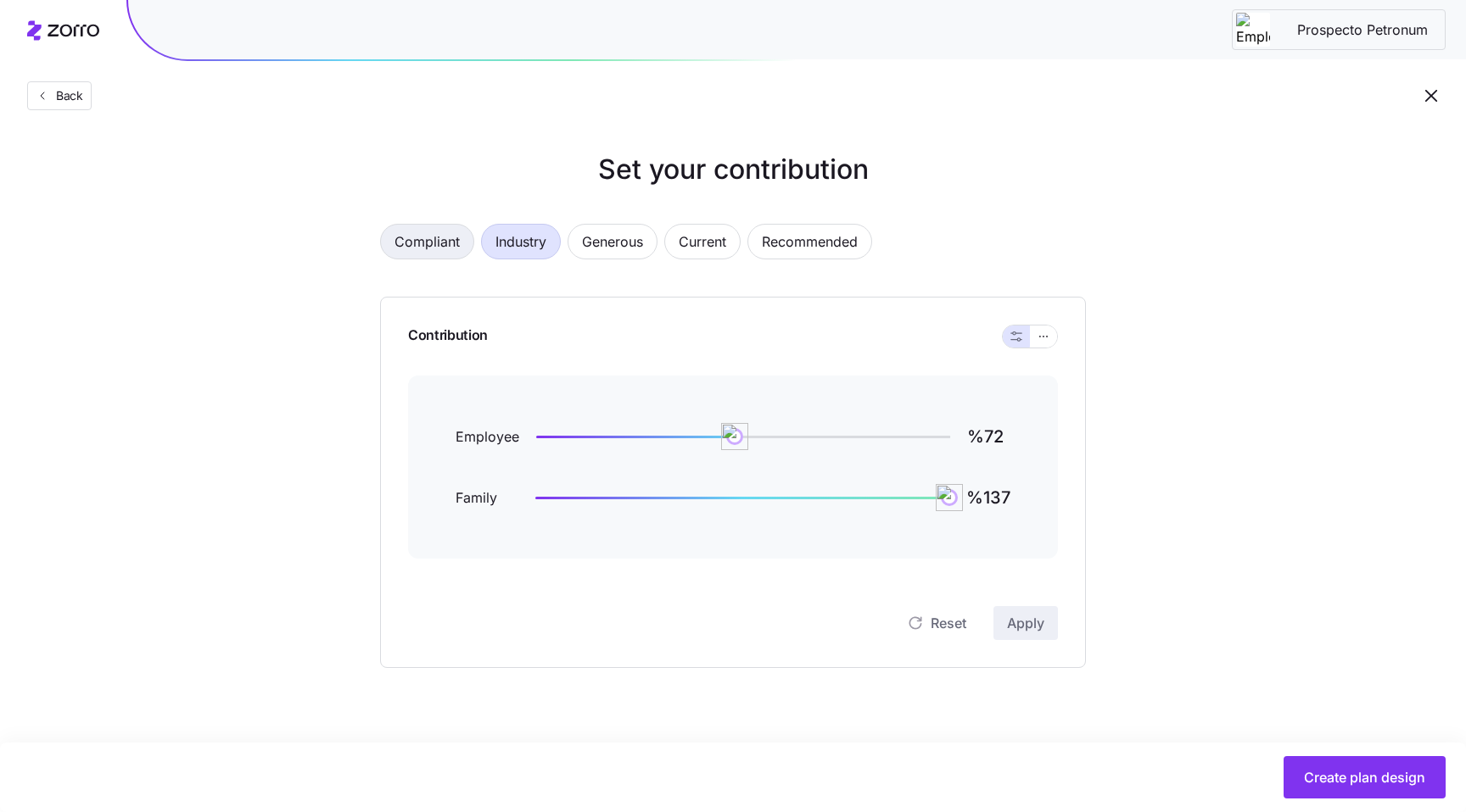
click at [407, 239] on span "Compliant" at bounding box center [426, 242] width 65 height 34
click at [531, 242] on span "Industry" at bounding box center [521, 242] width 51 height 34
click at [72, 99] on span "Back" at bounding box center [66, 95] width 34 height 17
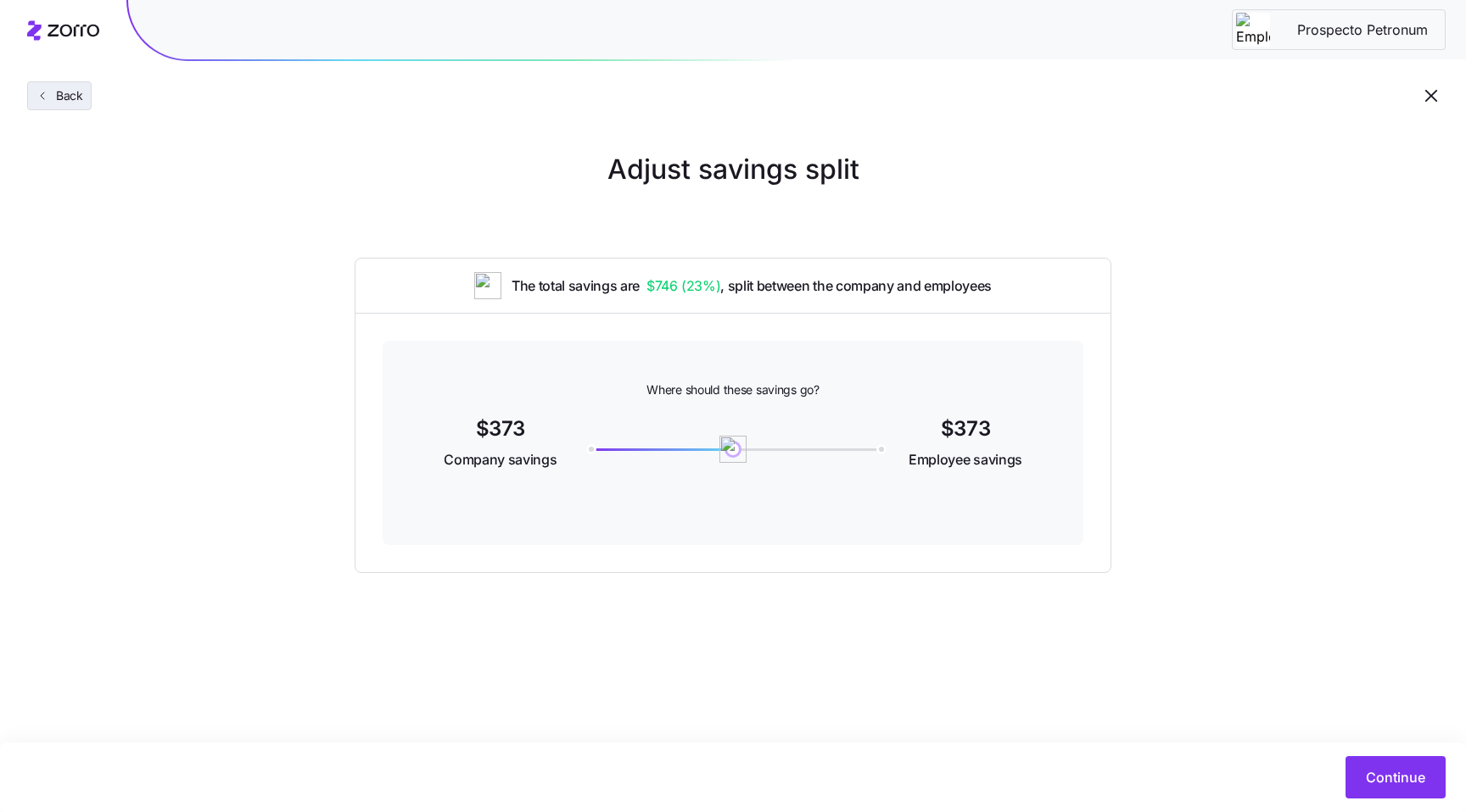
click at [60, 104] on span "Back" at bounding box center [66, 95] width 34 height 17
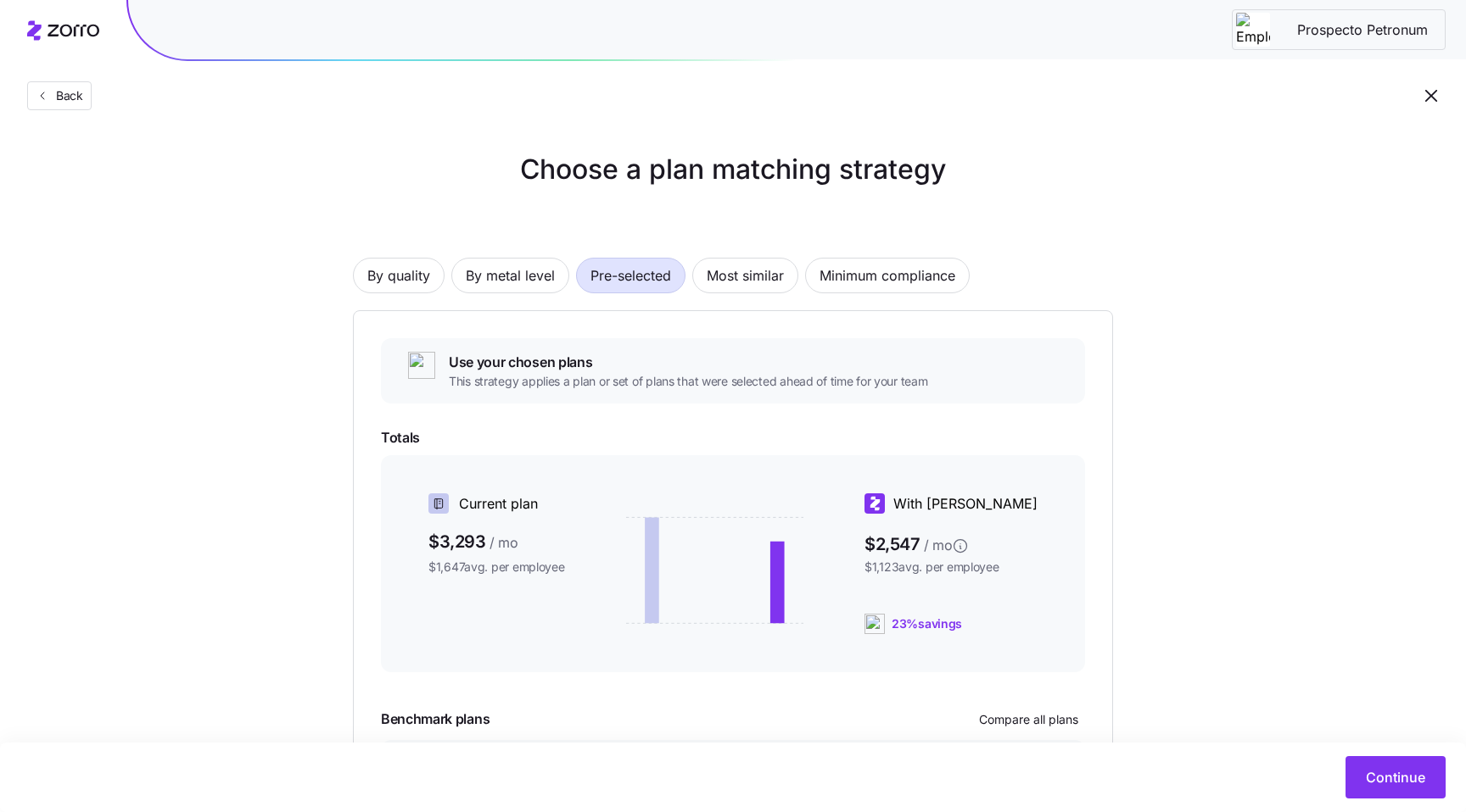
click at [60, 104] on span "Back" at bounding box center [66, 95] width 34 height 17
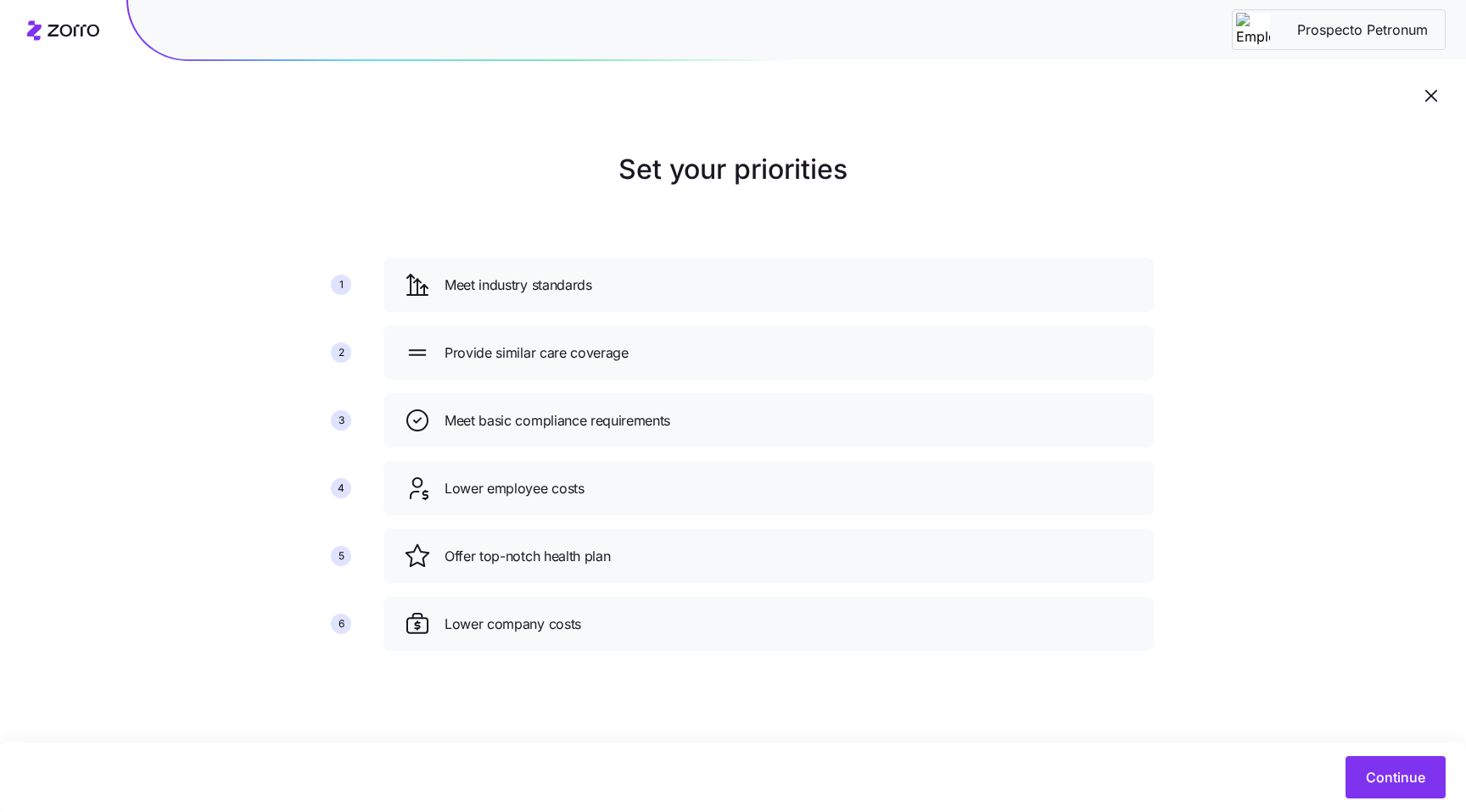
click at [1425, 90] on icon "button" at bounding box center [1430, 96] width 21 height 21
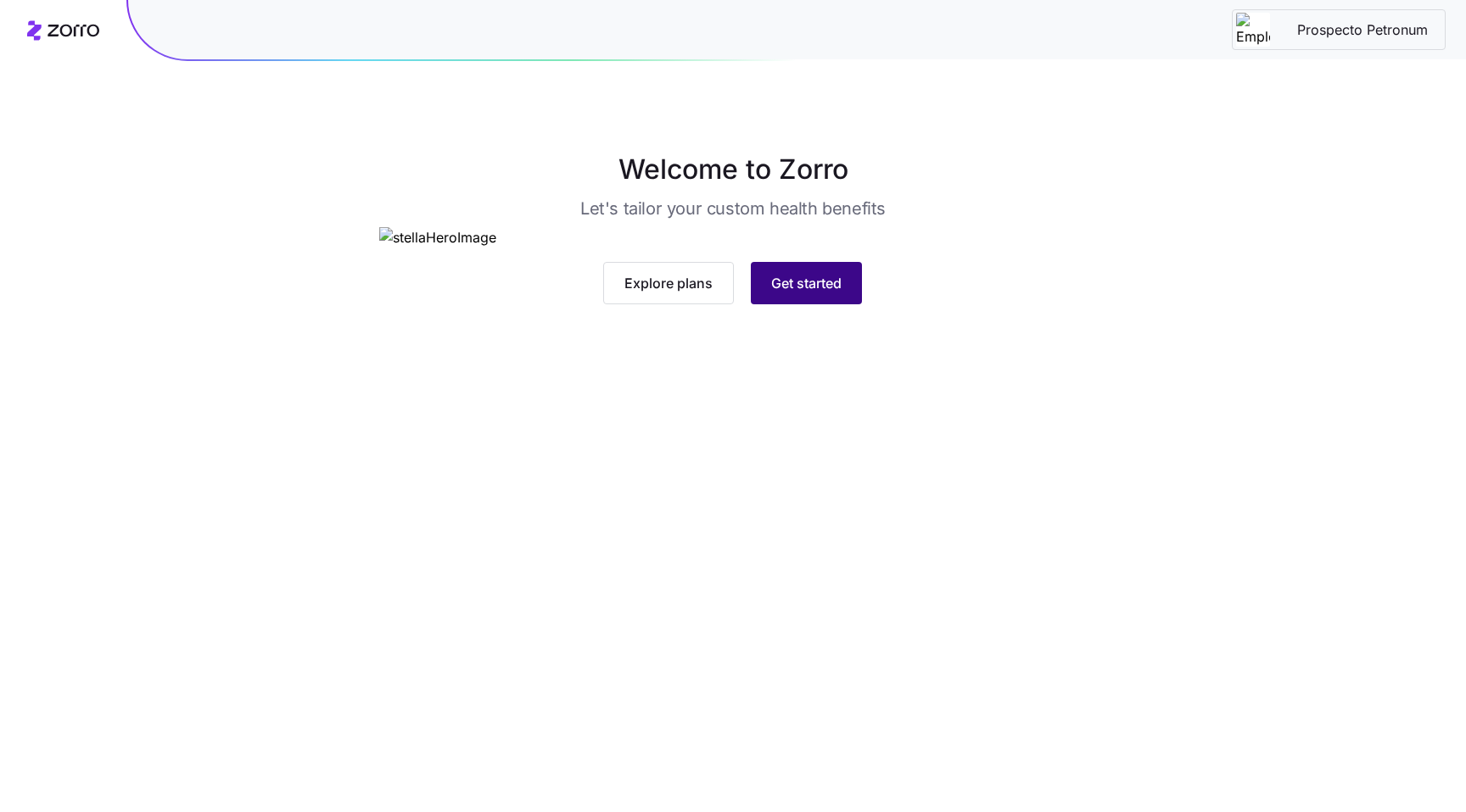
click at [807, 304] on button "Get started" at bounding box center [806, 282] width 112 height 42
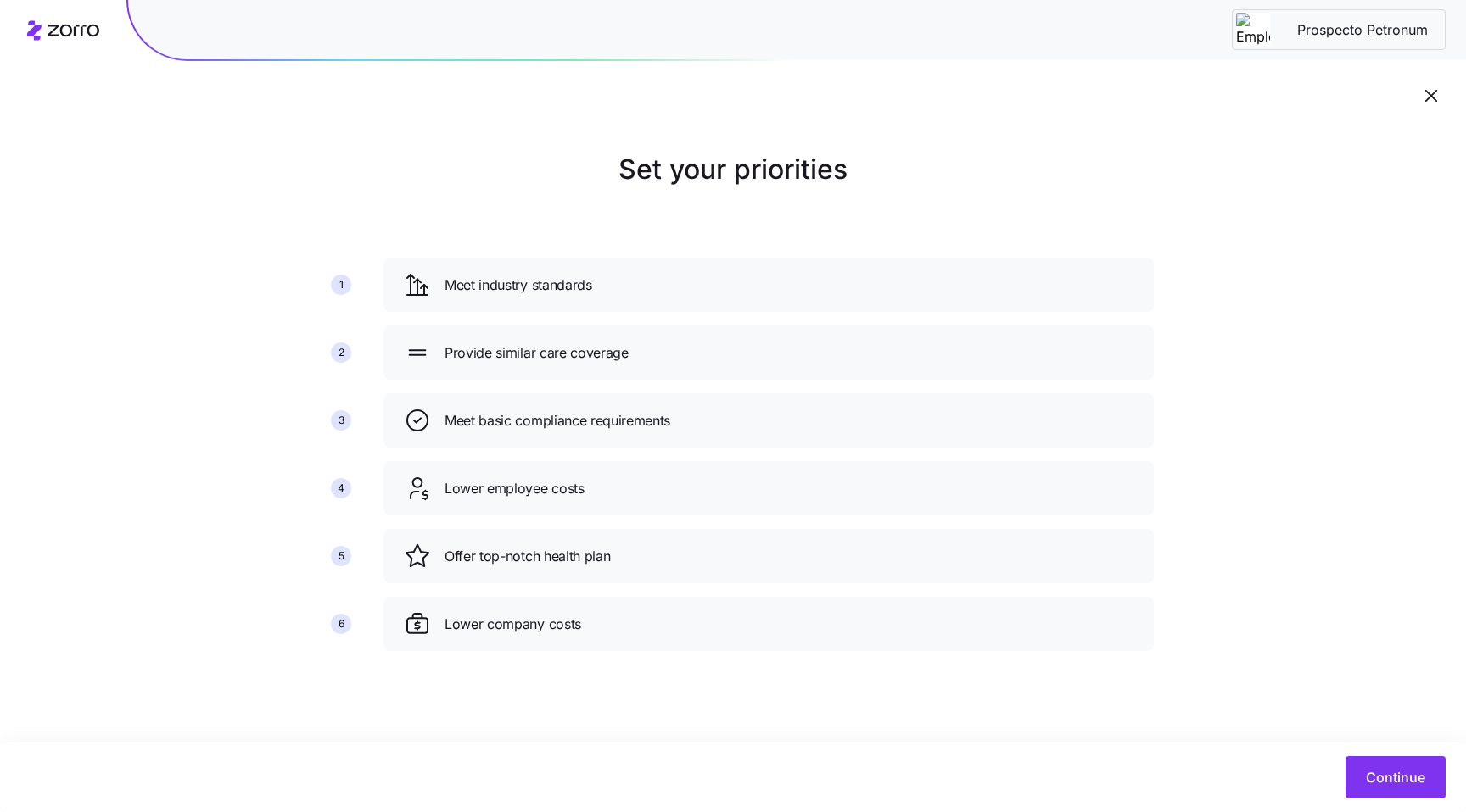
click at [1338, 706] on main "Set your priorities 1 2 3 4 5 6 Meet industry standards Provide similar care co…" at bounding box center [733, 406] width 1466 height 812
click at [1375, 773] on span "Continue" at bounding box center [1395, 776] width 59 height 21
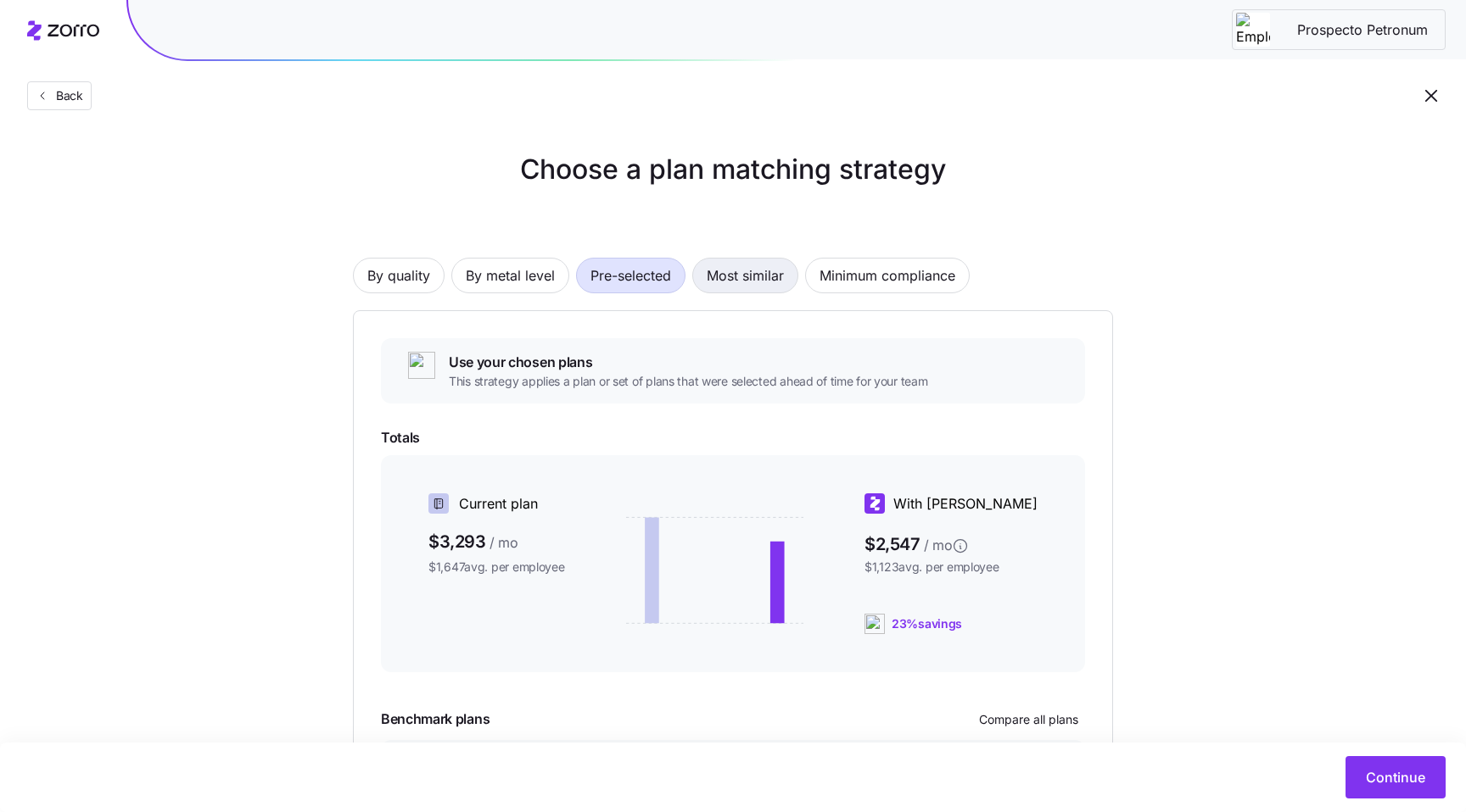
click at [738, 274] on span "Most similar" at bounding box center [745, 275] width 77 height 34
click at [533, 283] on span "By metal level" at bounding box center [510, 275] width 89 height 34
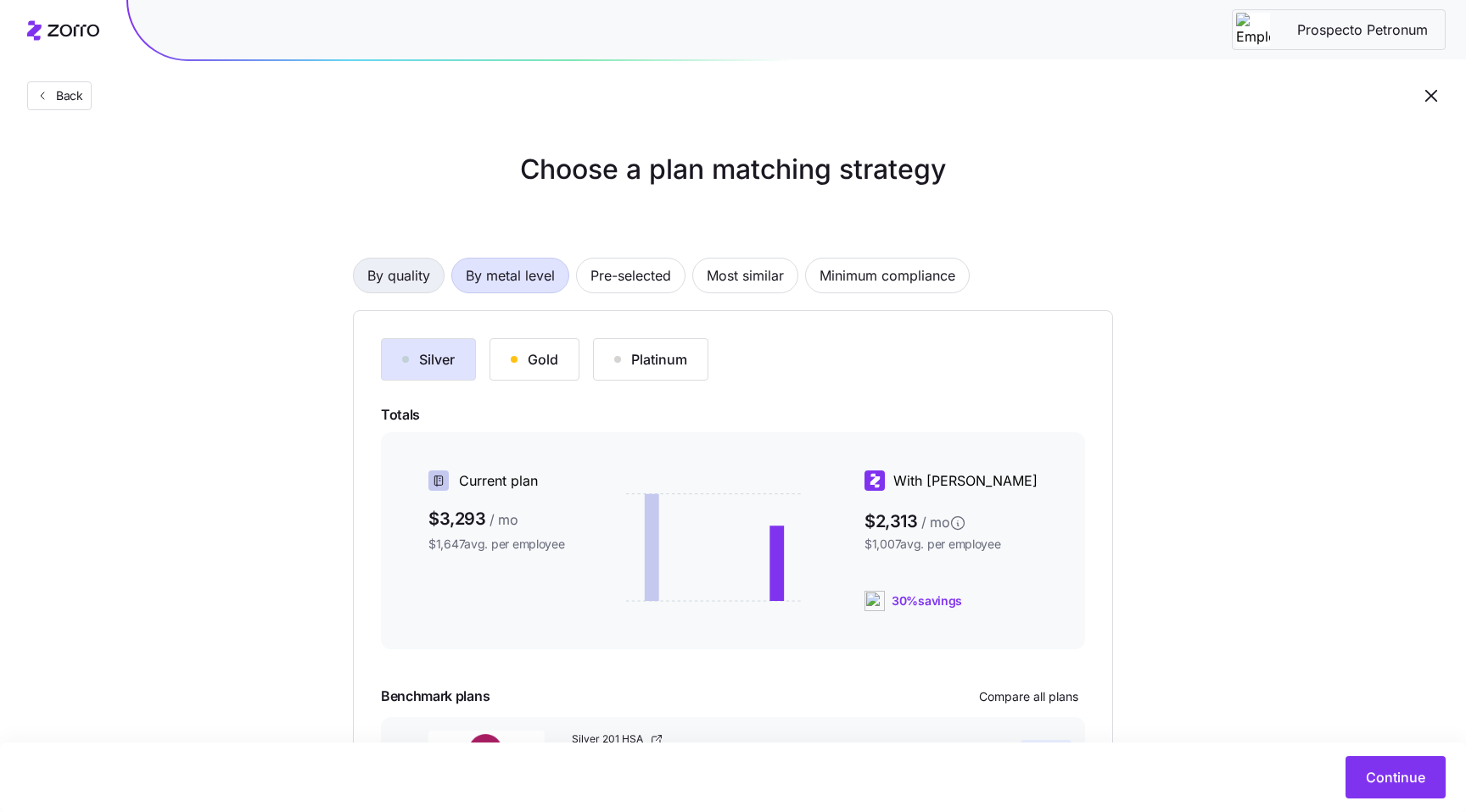
click at [397, 269] on span "By quality" at bounding box center [399, 275] width 63 height 34
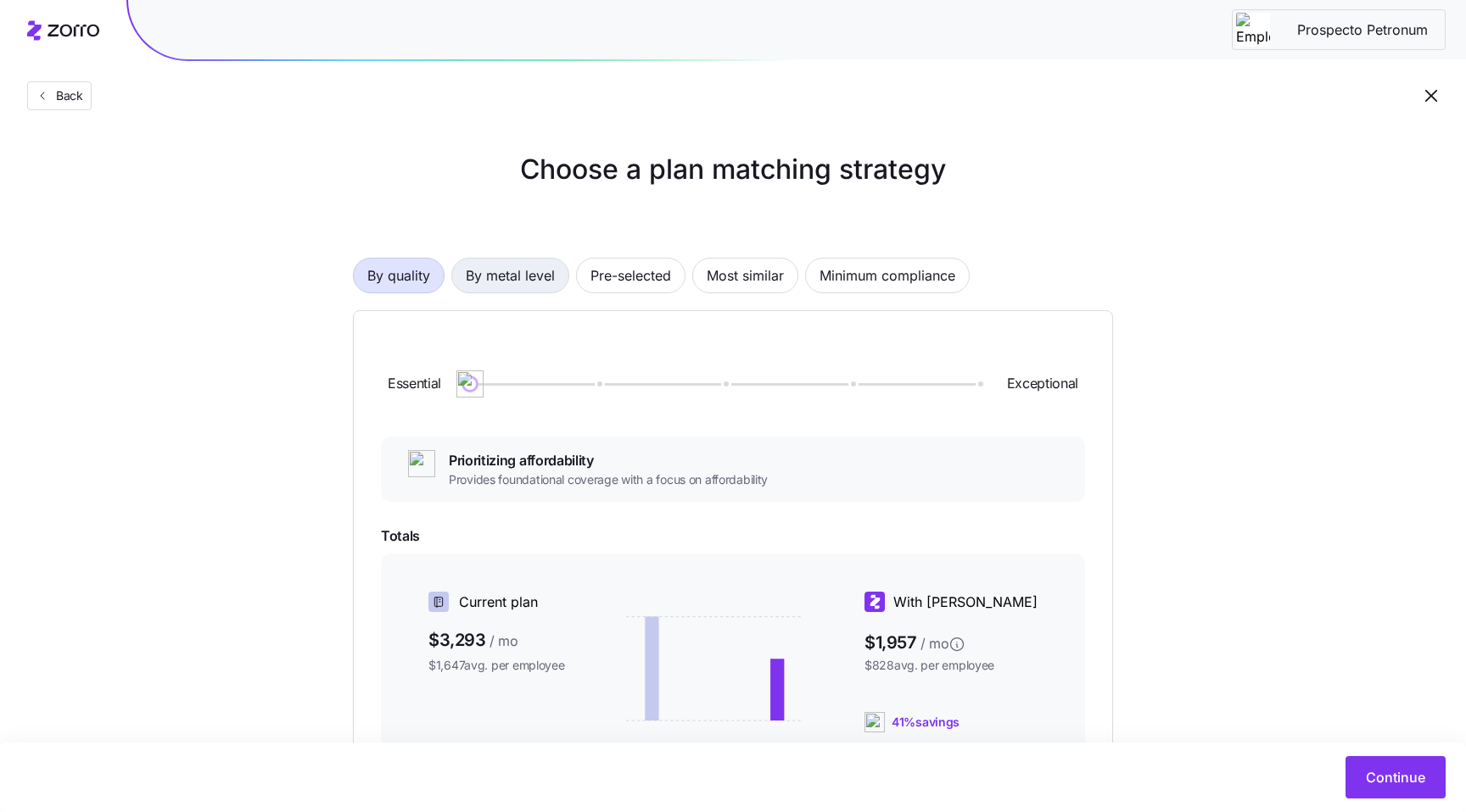
click at [520, 275] on span "By metal level" at bounding box center [510, 275] width 89 height 34
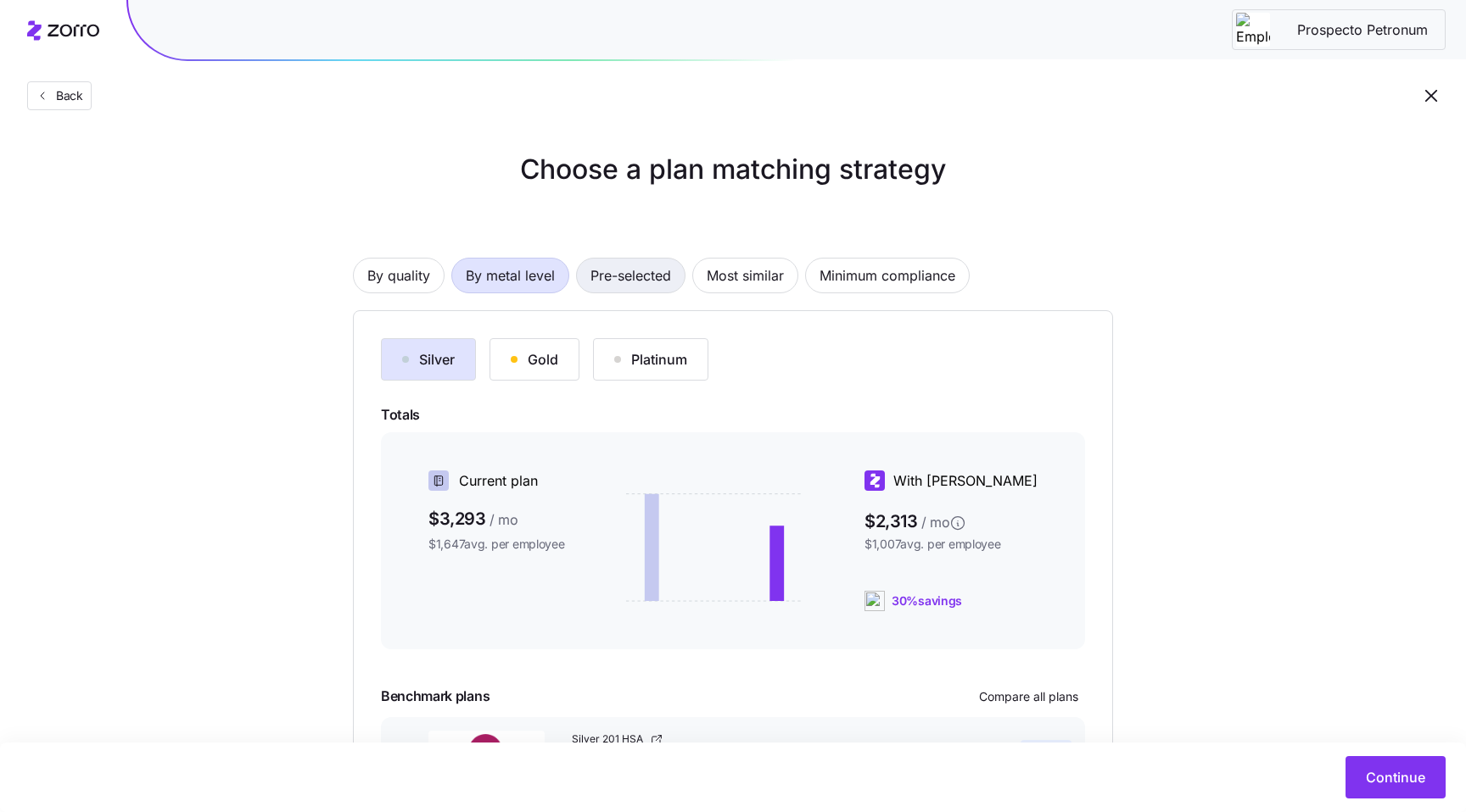
click at [653, 268] on span "Pre-selected" at bounding box center [631, 275] width 81 height 34
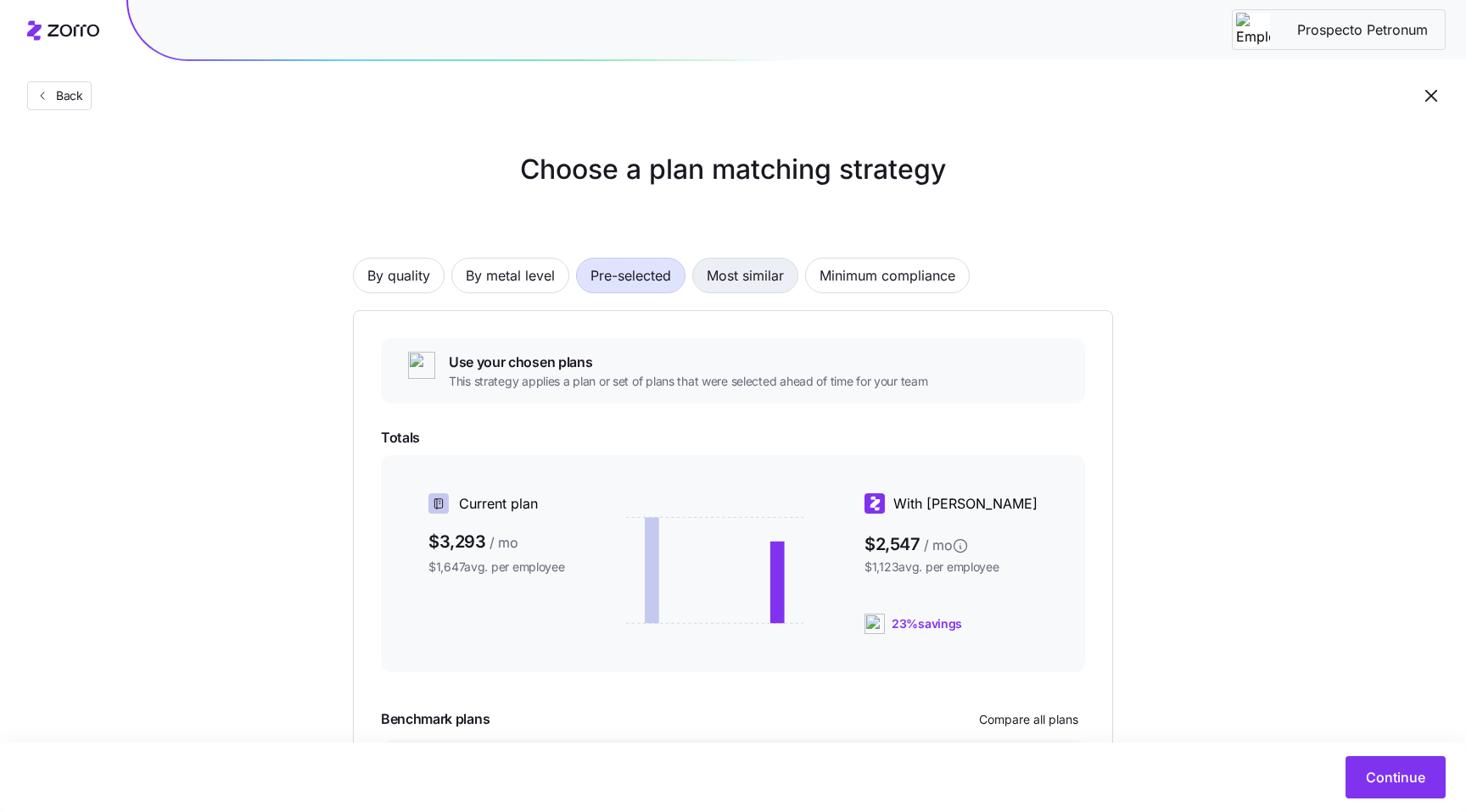
click at [745, 286] on span "Most similar" at bounding box center [745, 275] width 77 height 34
click at [494, 280] on span "By metal level" at bounding box center [510, 275] width 89 height 34
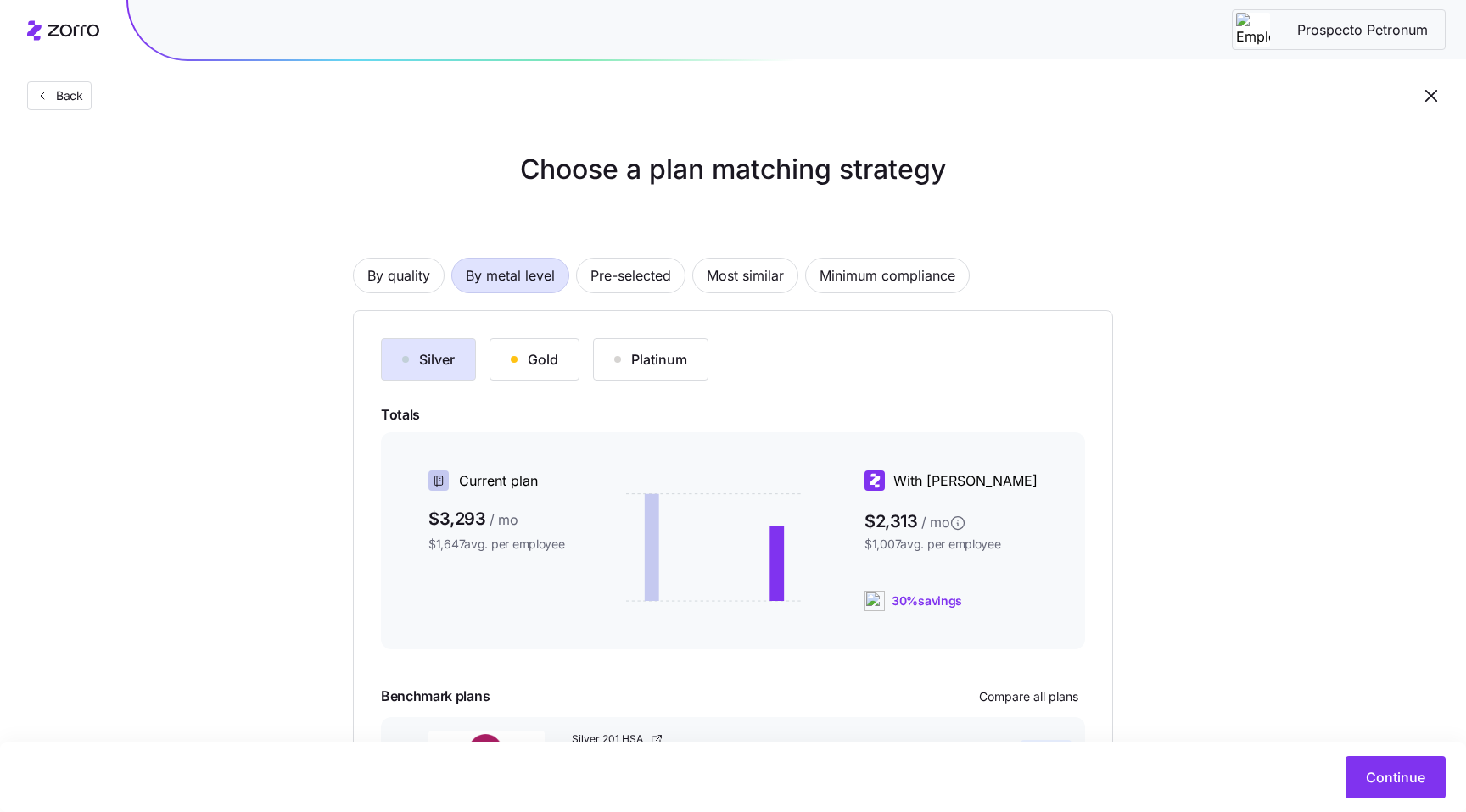
click at [468, 283] on span "By metal level" at bounding box center [510, 275] width 89 height 34
click at [412, 278] on span "By quality" at bounding box center [399, 275] width 63 height 34
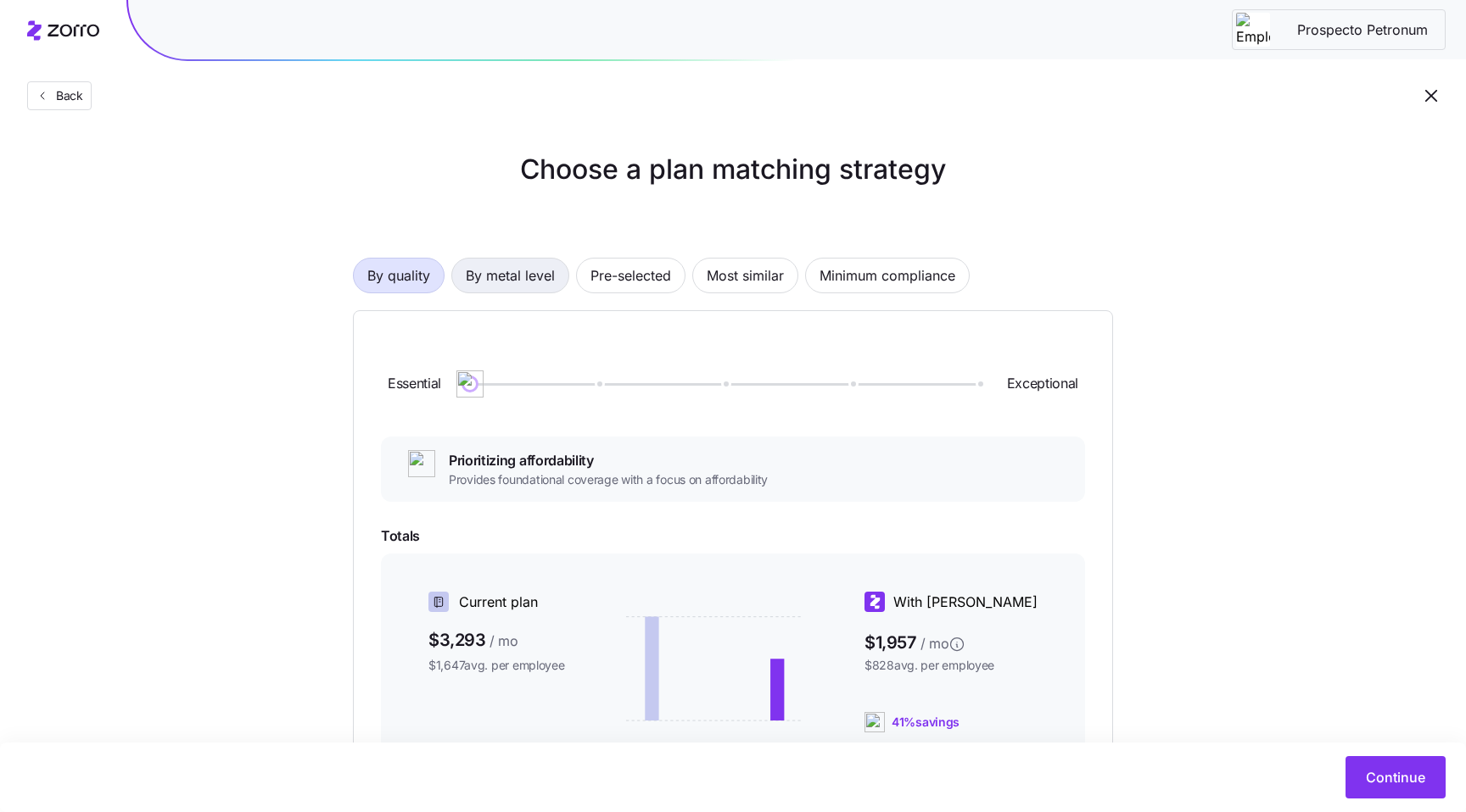
click at [479, 266] on span "By metal level" at bounding box center [510, 275] width 89 height 34
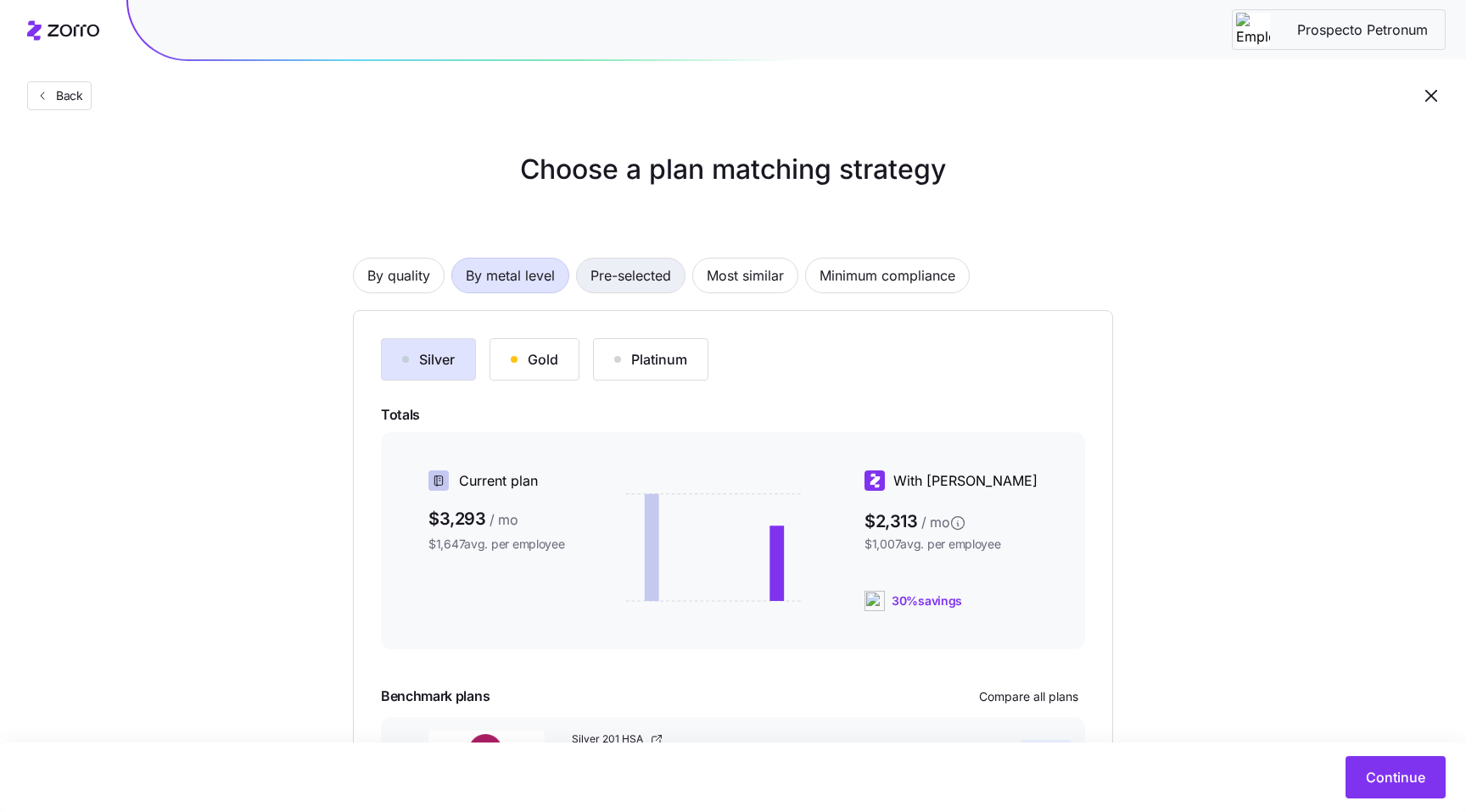
click at [650, 280] on span "Pre-selected" at bounding box center [631, 275] width 81 height 34
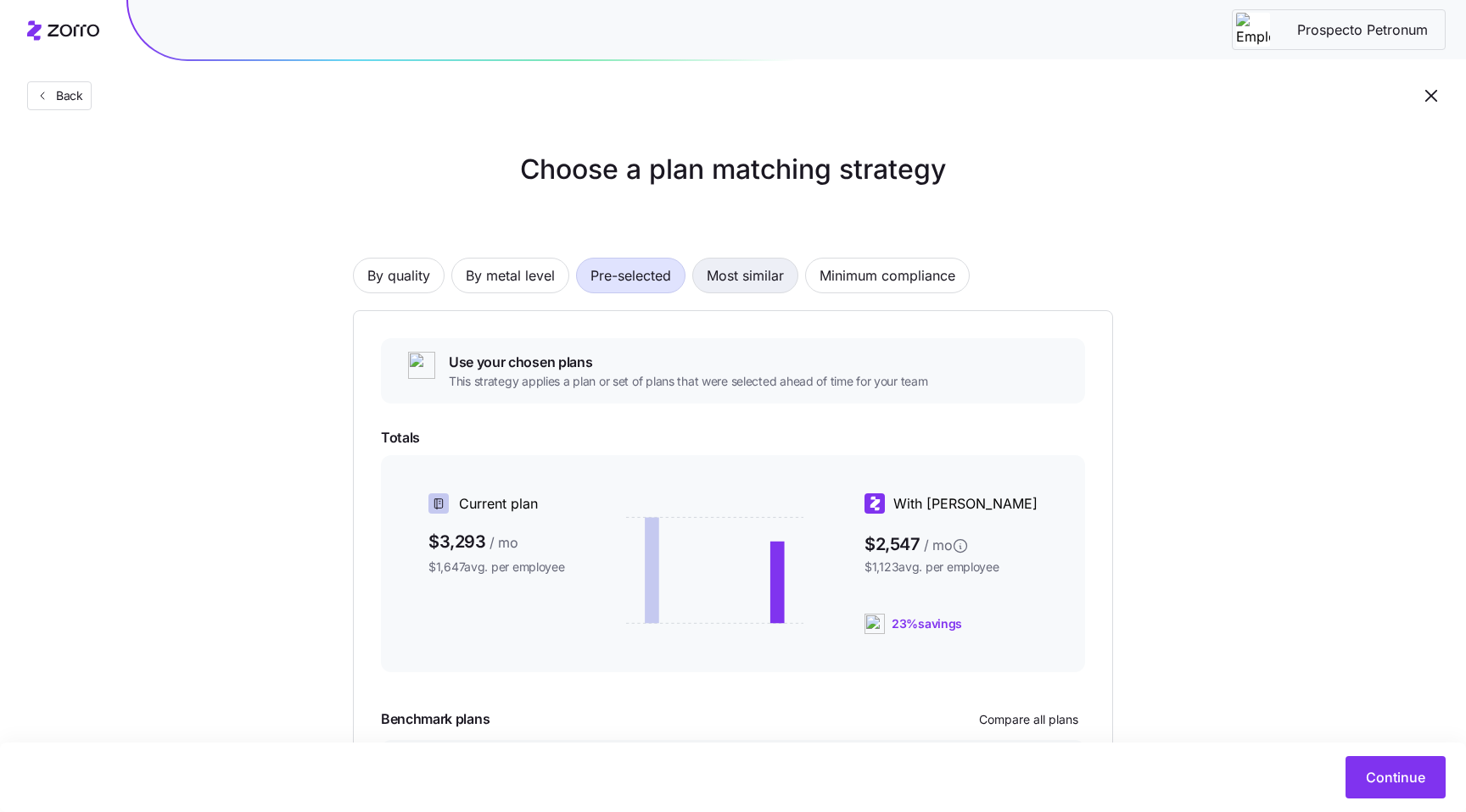
click at [767, 273] on span "Most similar" at bounding box center [745, 275] width 77 height 34
click at [876, 273] on span "Minimum compliance" at bounding box center [887, 275] width 135 height 34
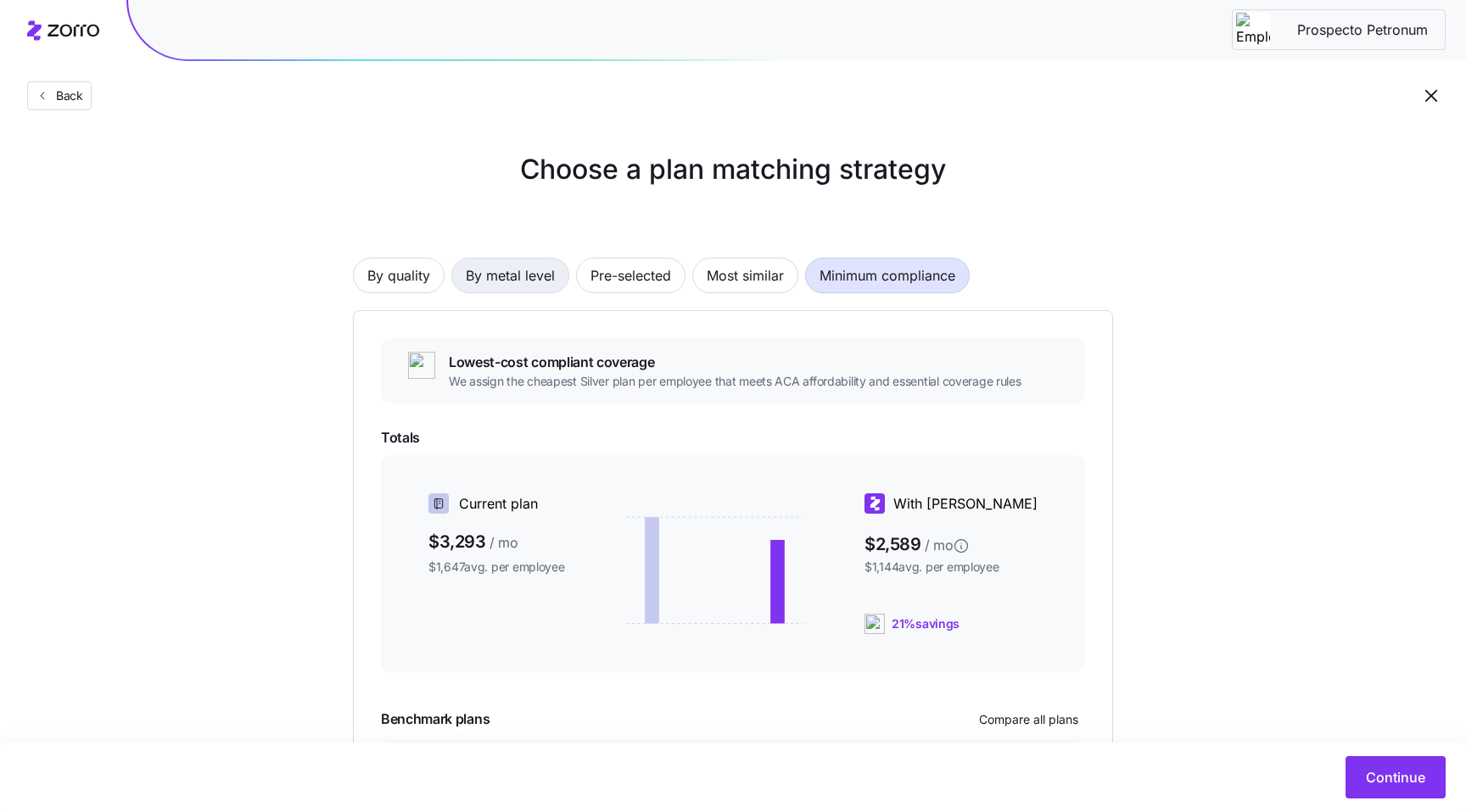
click at [520, 286] on span "By metal level" at bounding box center [510, 275] width 89 height 34
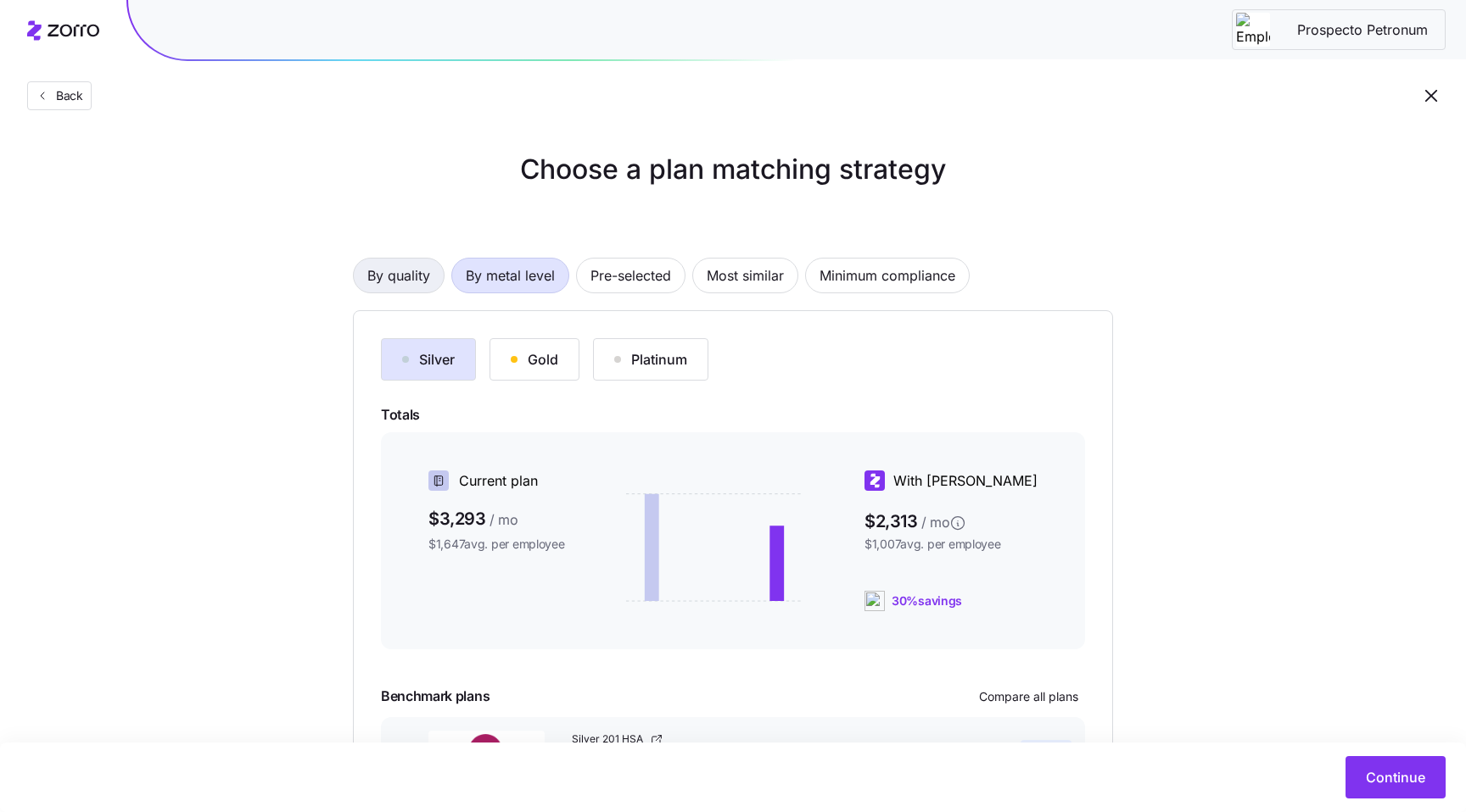
click at [377, 271] on span "By quality" at bounding box center [399, 275] width 63 height 34
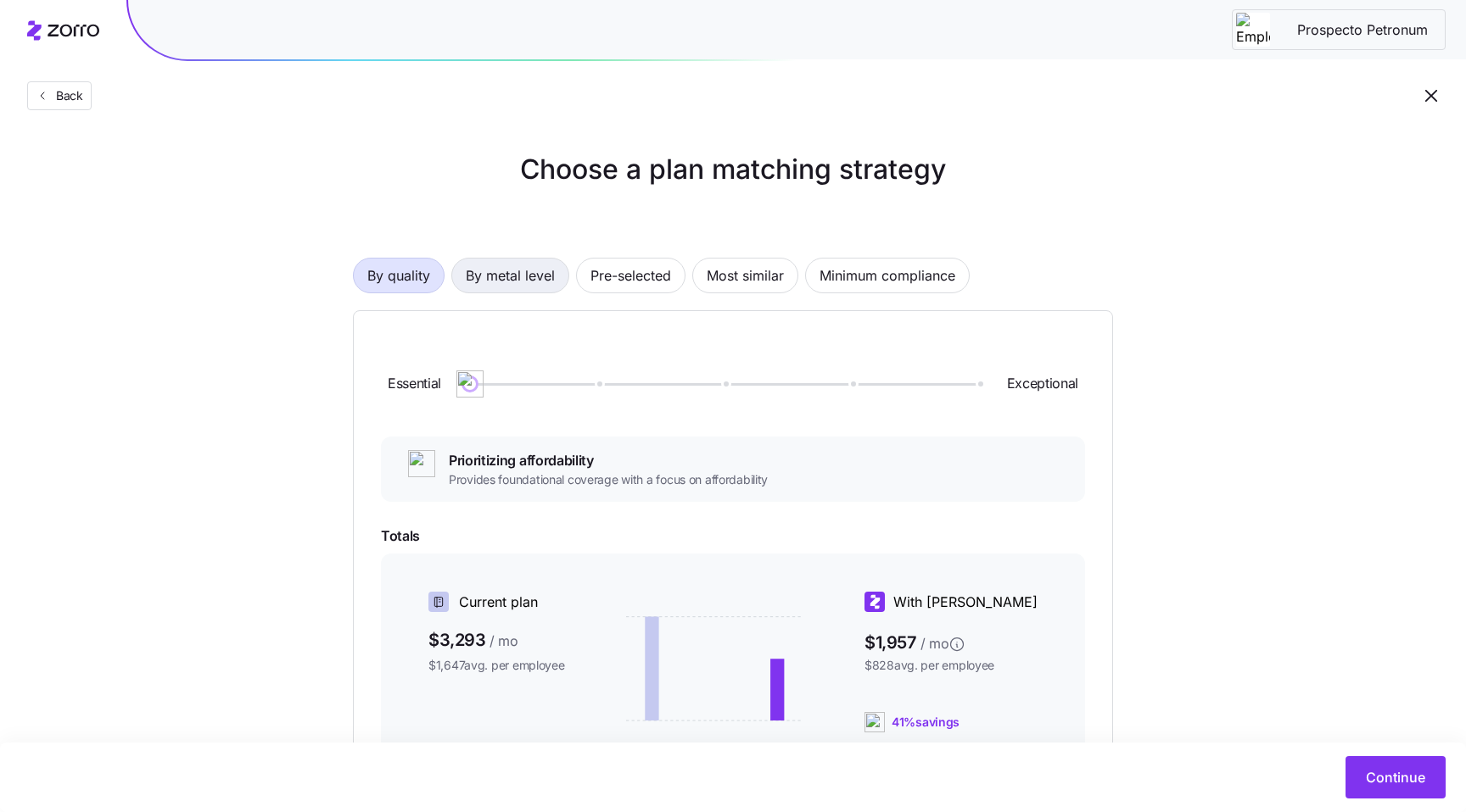
click at [506, 271] on span "By metal level" at bounding box center [510, 275] width 89 height 34
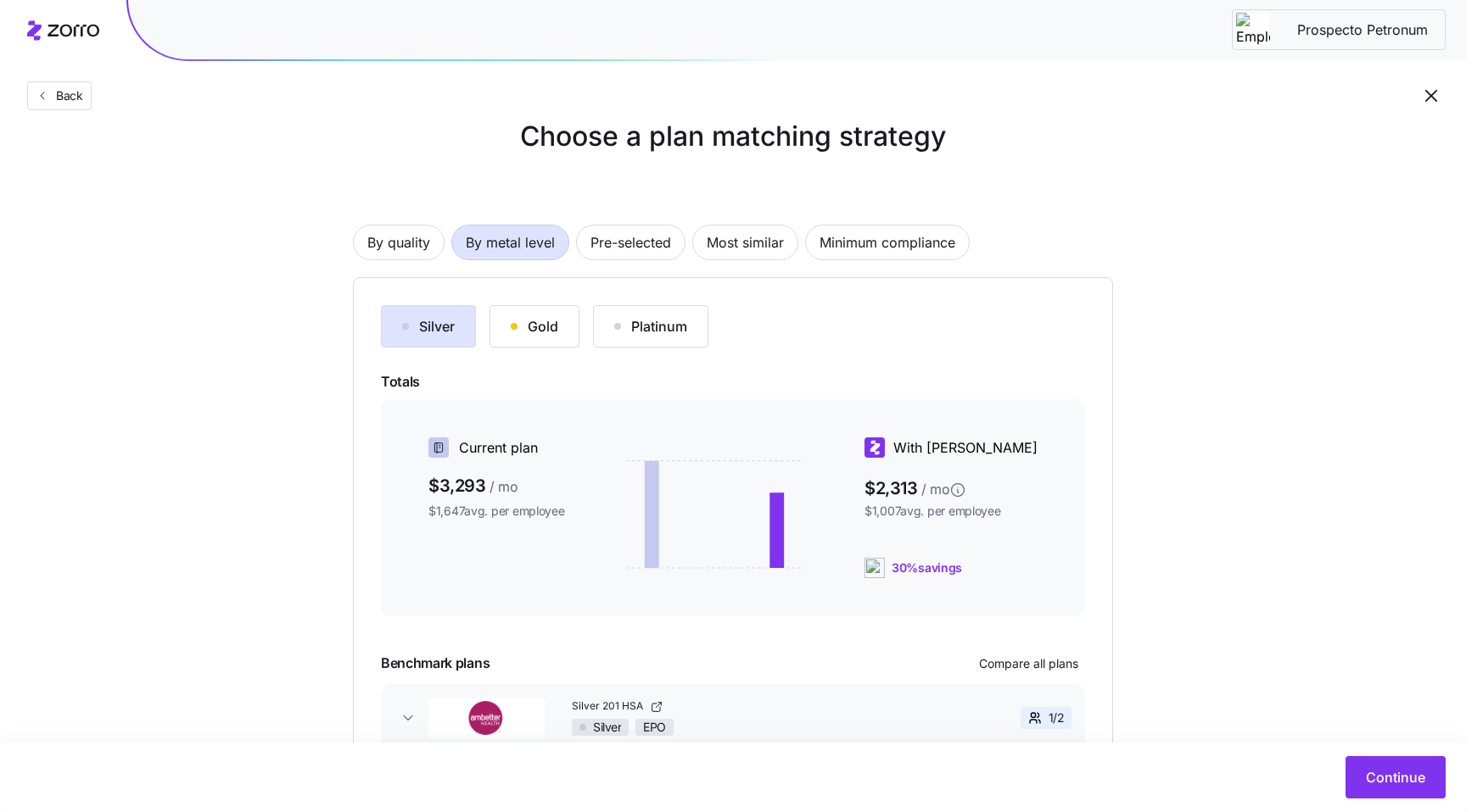
scroll to position [43, 0]
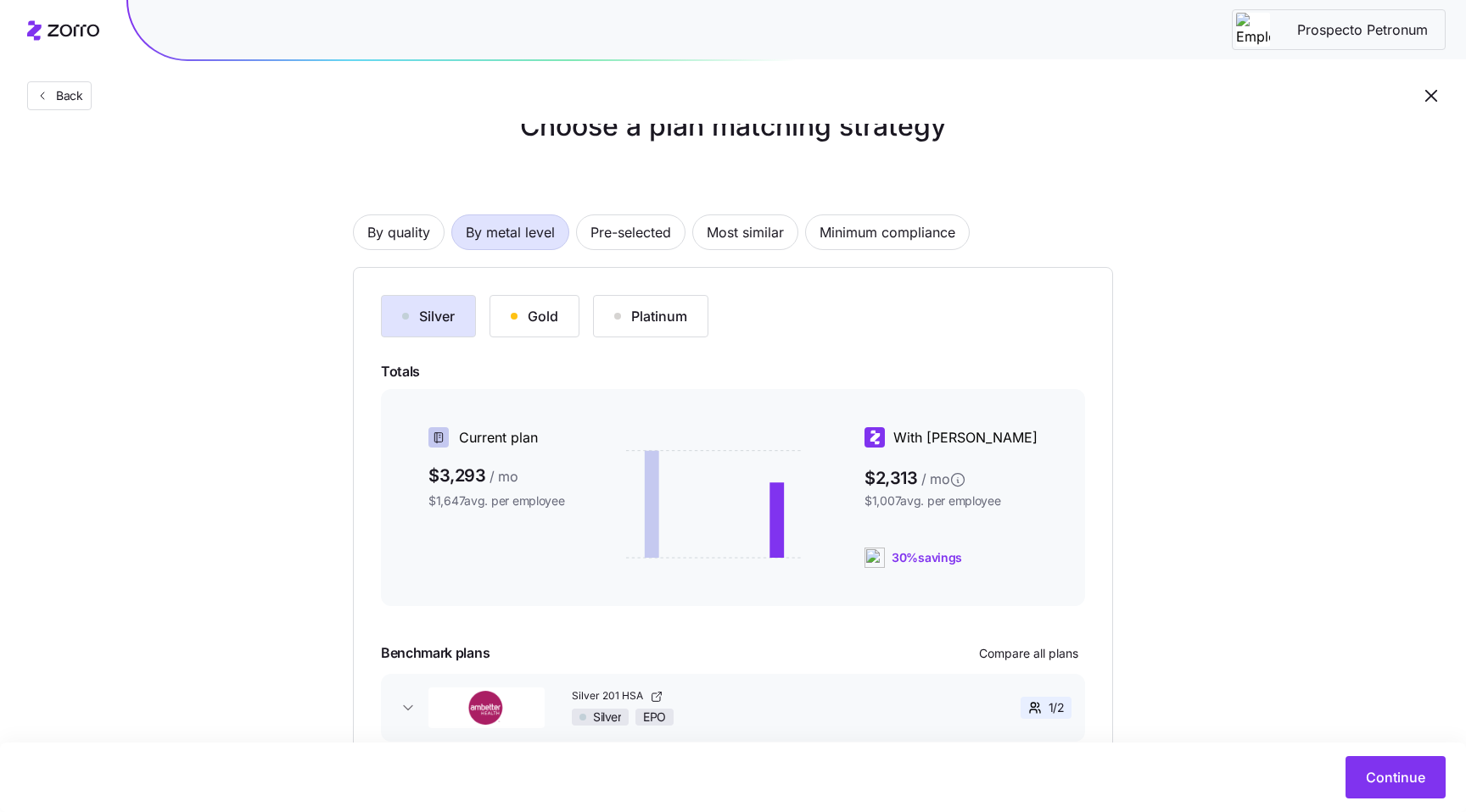
drag, startPoint x: 529, startPoint y: 215, endPoint x: 506, endPoint y: 229, distance: 26.9
click at [527, 216] on span "By metal level" at bounding box center [510, 232] width 89 height 34
click at [395, 236] on span "By quality" at bounding box center [399, 232] width 63 height 34
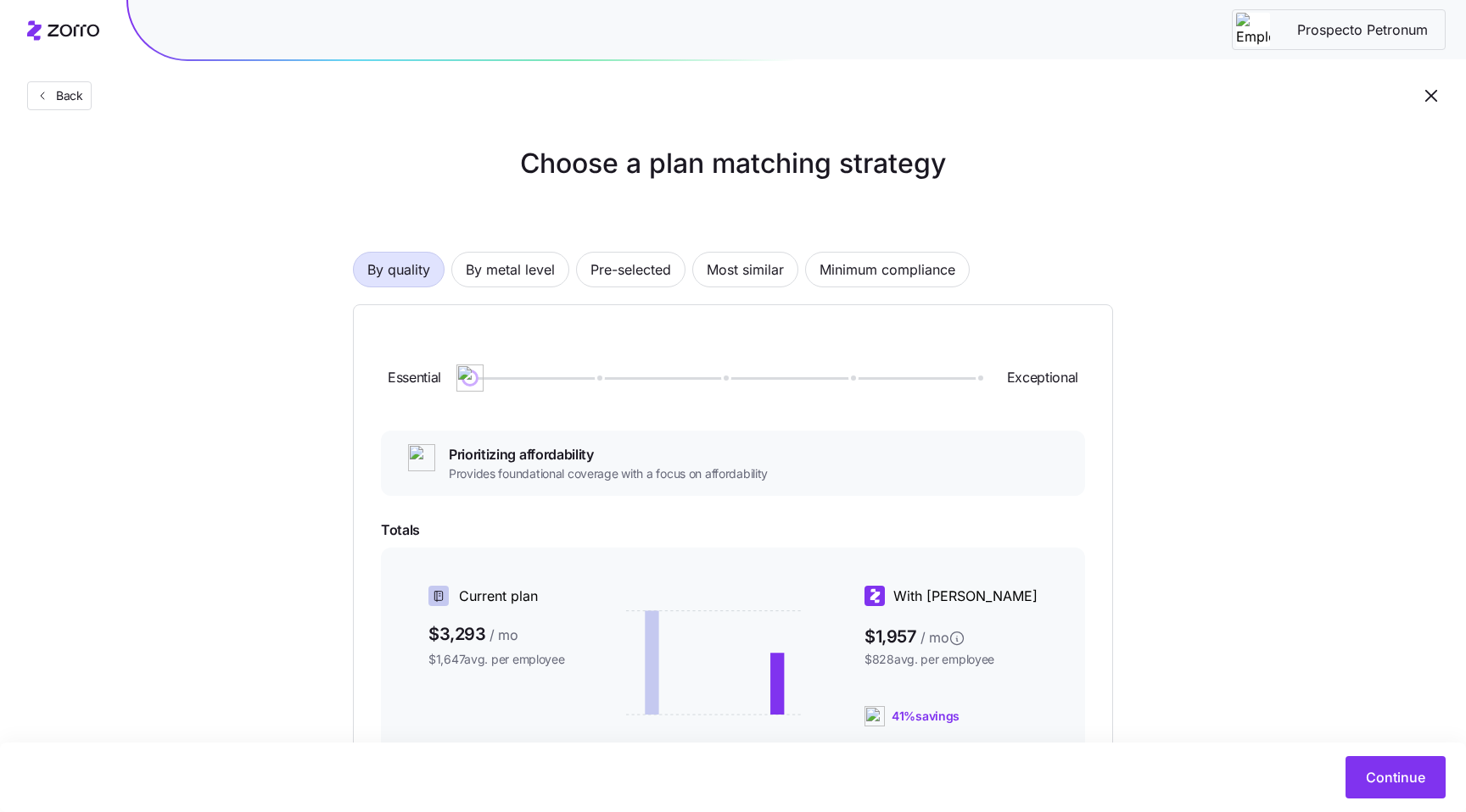
scroll to position [0, 0]
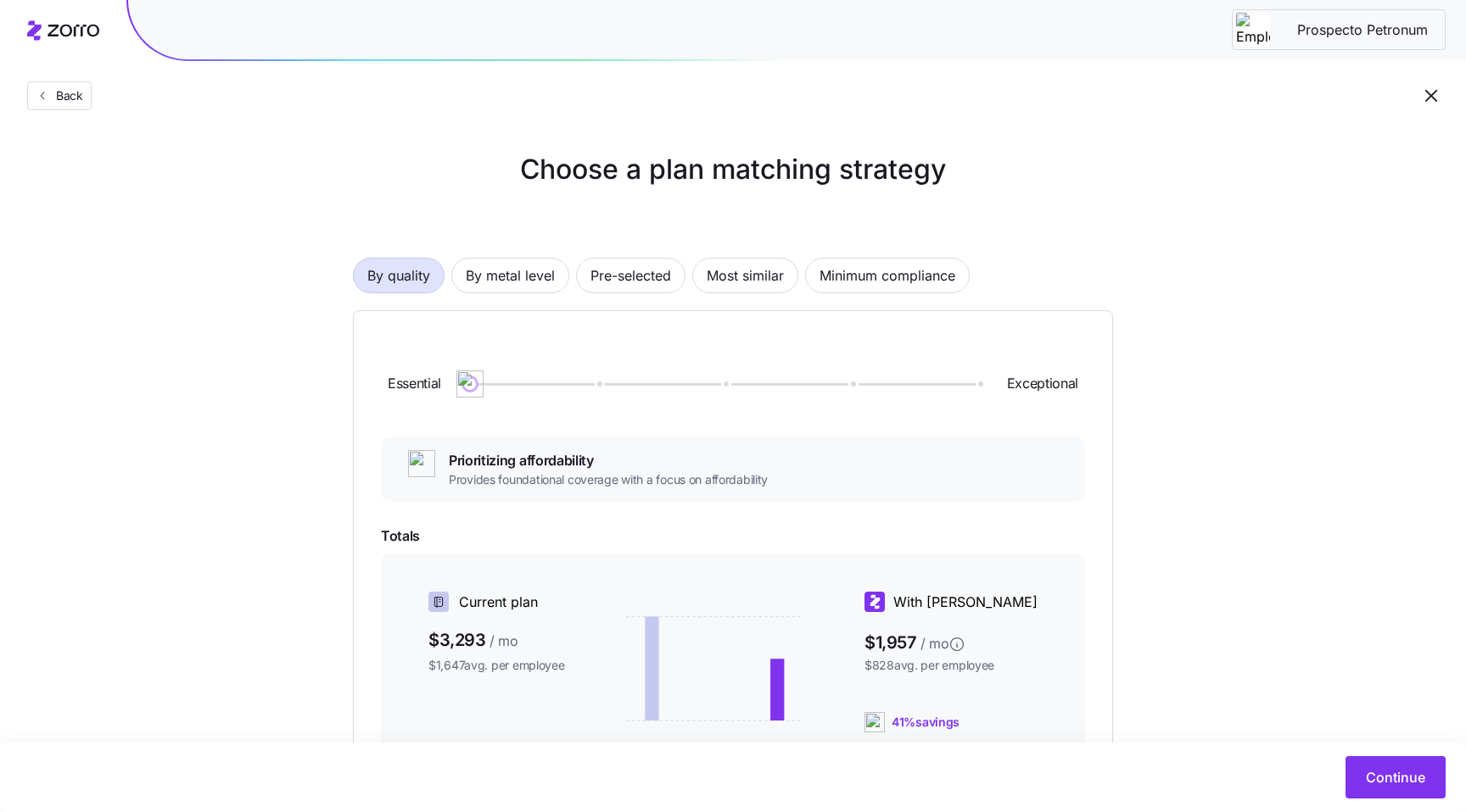
click at [518, 244] on div "By quality By metal level Pre-selected Most similar Minimum compliance Essentia…" at bounding box center [733, 585] width 760 height 765
click at [518, 261] on span "By metal level" at bounding box center [510, 275] width 89 height 34
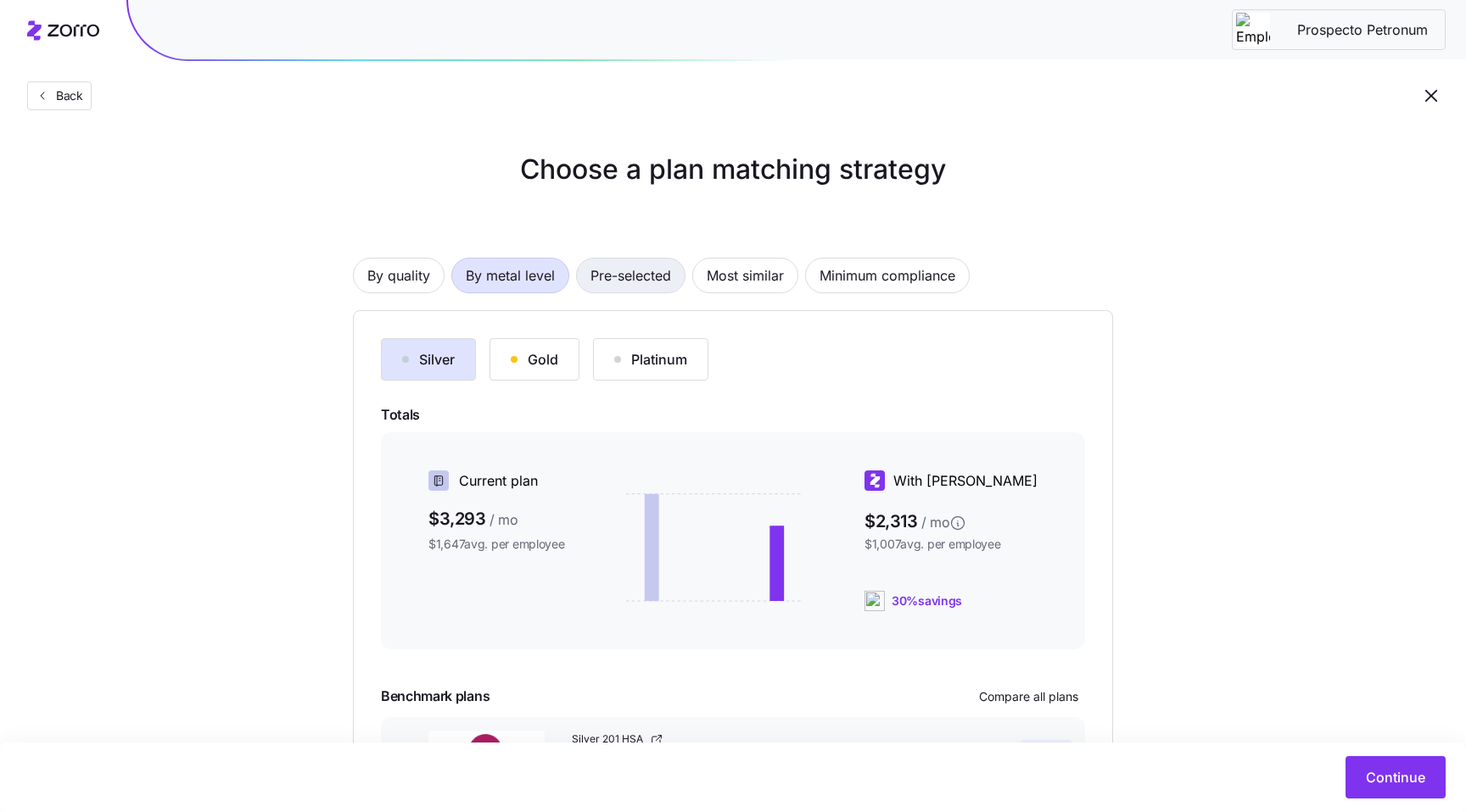
click at [669, 262] on span "Pre-selected" at bounding box center [631, 275] width 81 height 34
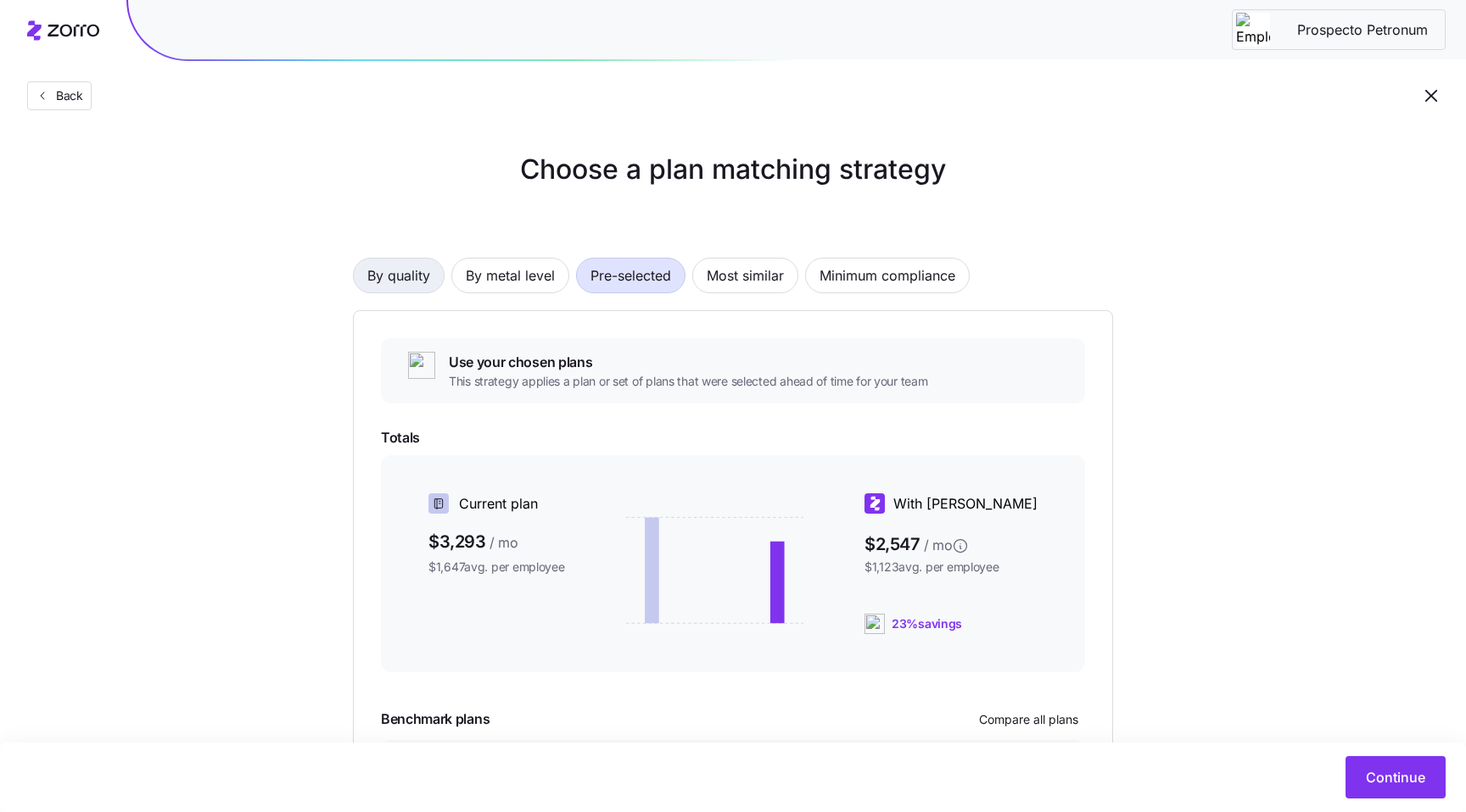
click at [414, 282] on span "By quality" at bounding box center [399, 275] width 63 height 34
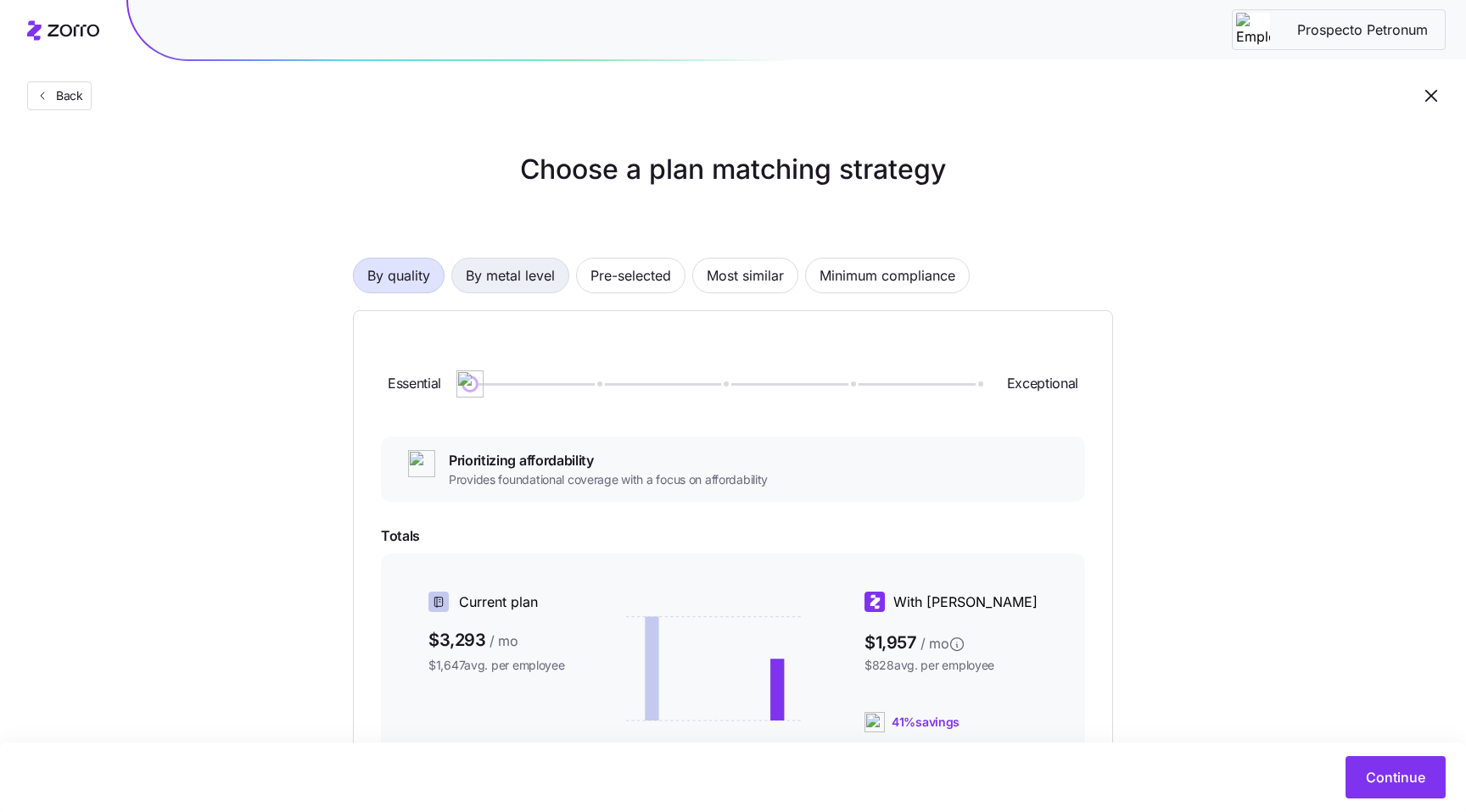
click at [542, 279] on span "By metal level" at bounding box center [510, 275] width 89 height 34
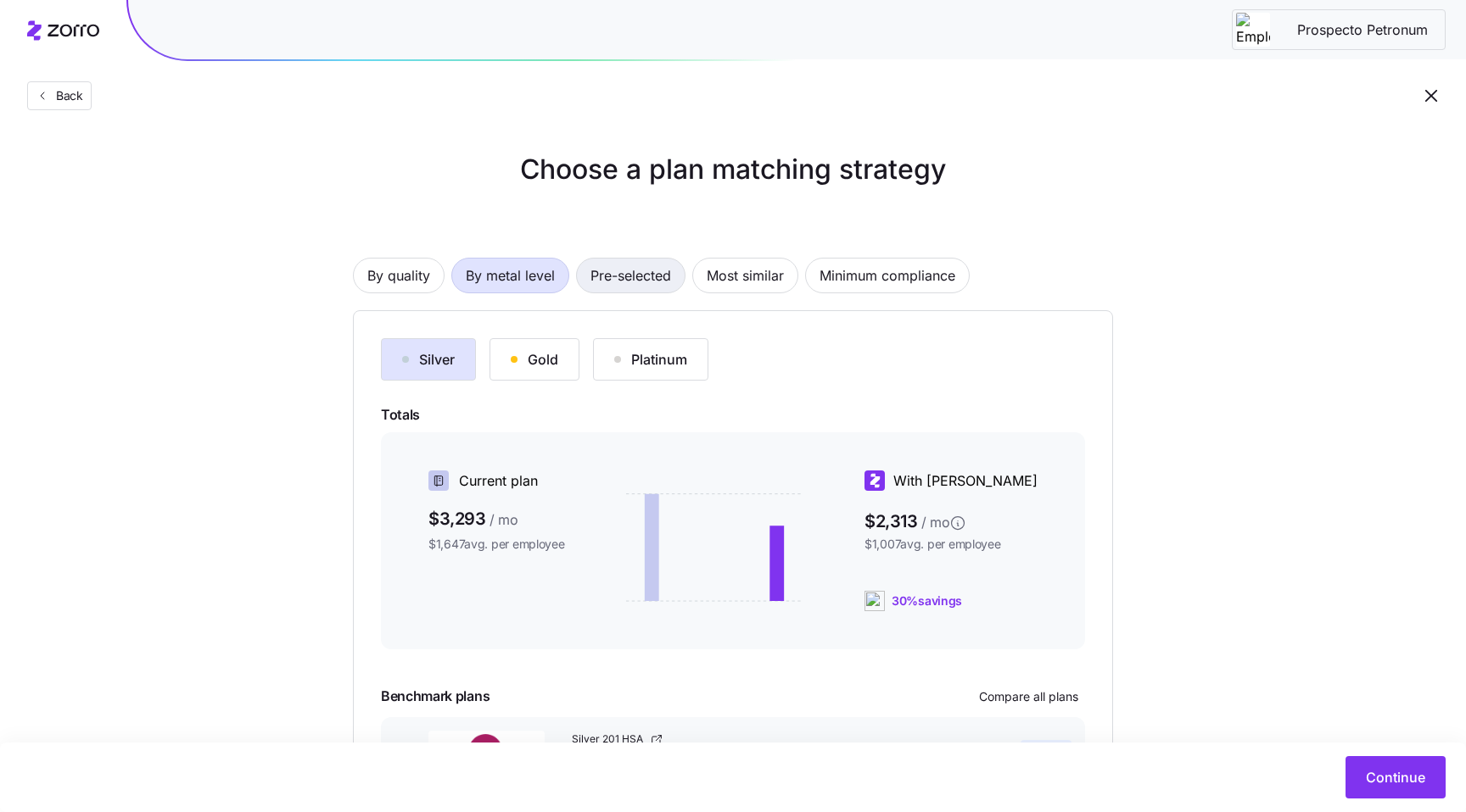
click at [597, 269] on span "Pre-selected" at bounding box center [631, 275] width 81 height 34
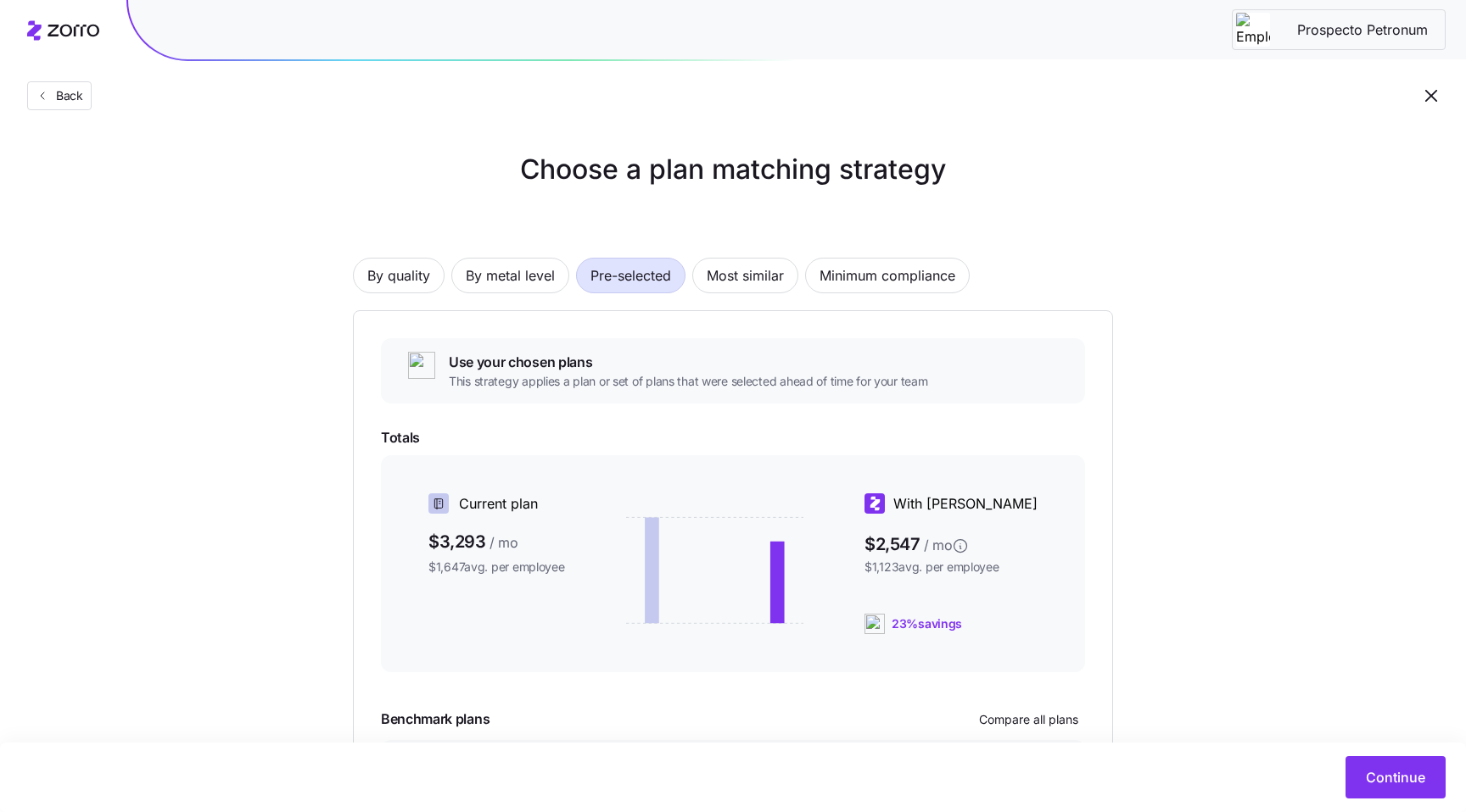
scroll to position [18, 0]
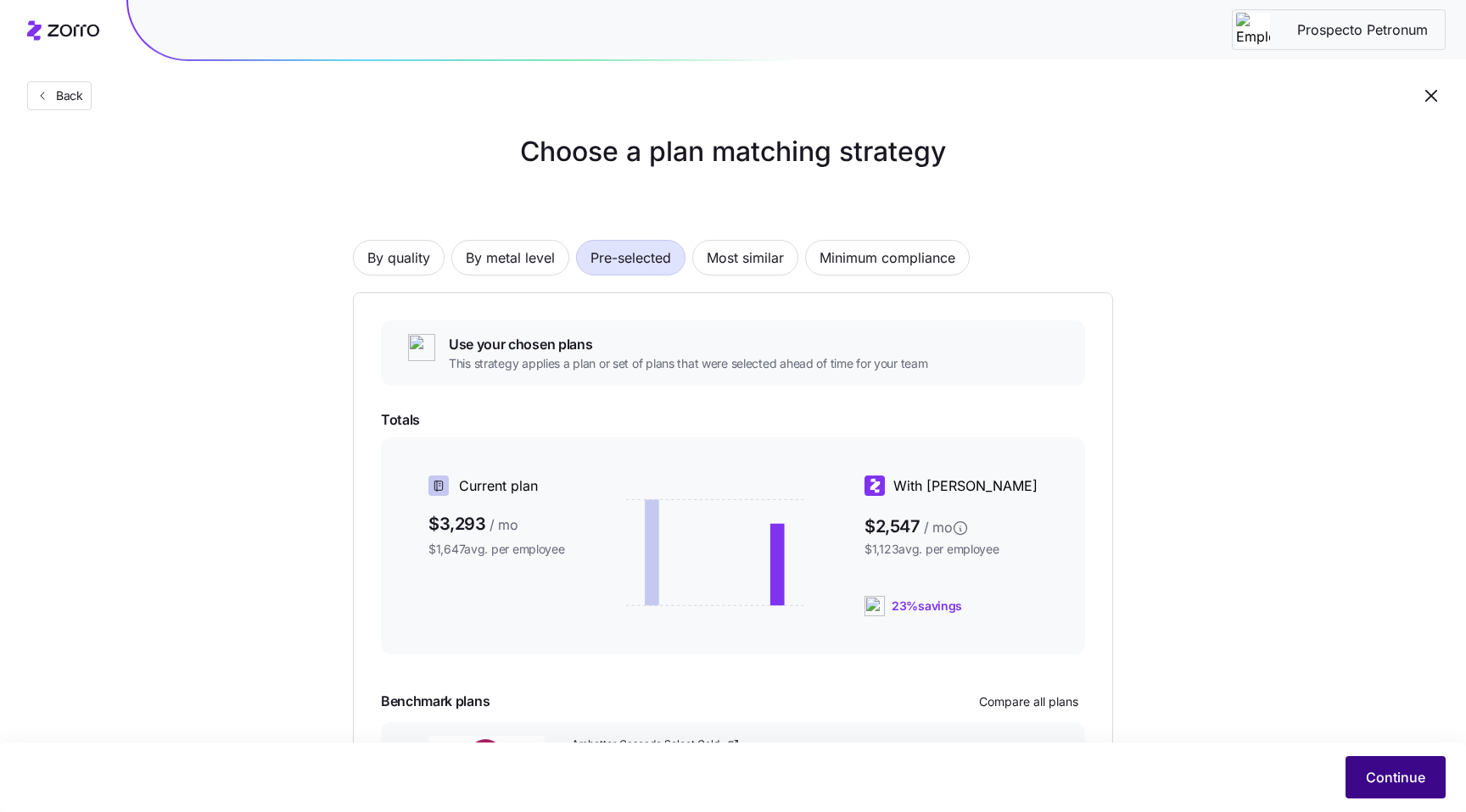
click at [1401, 773] on span "Continue" at bounding box center [1395, 776] width 59 height 21
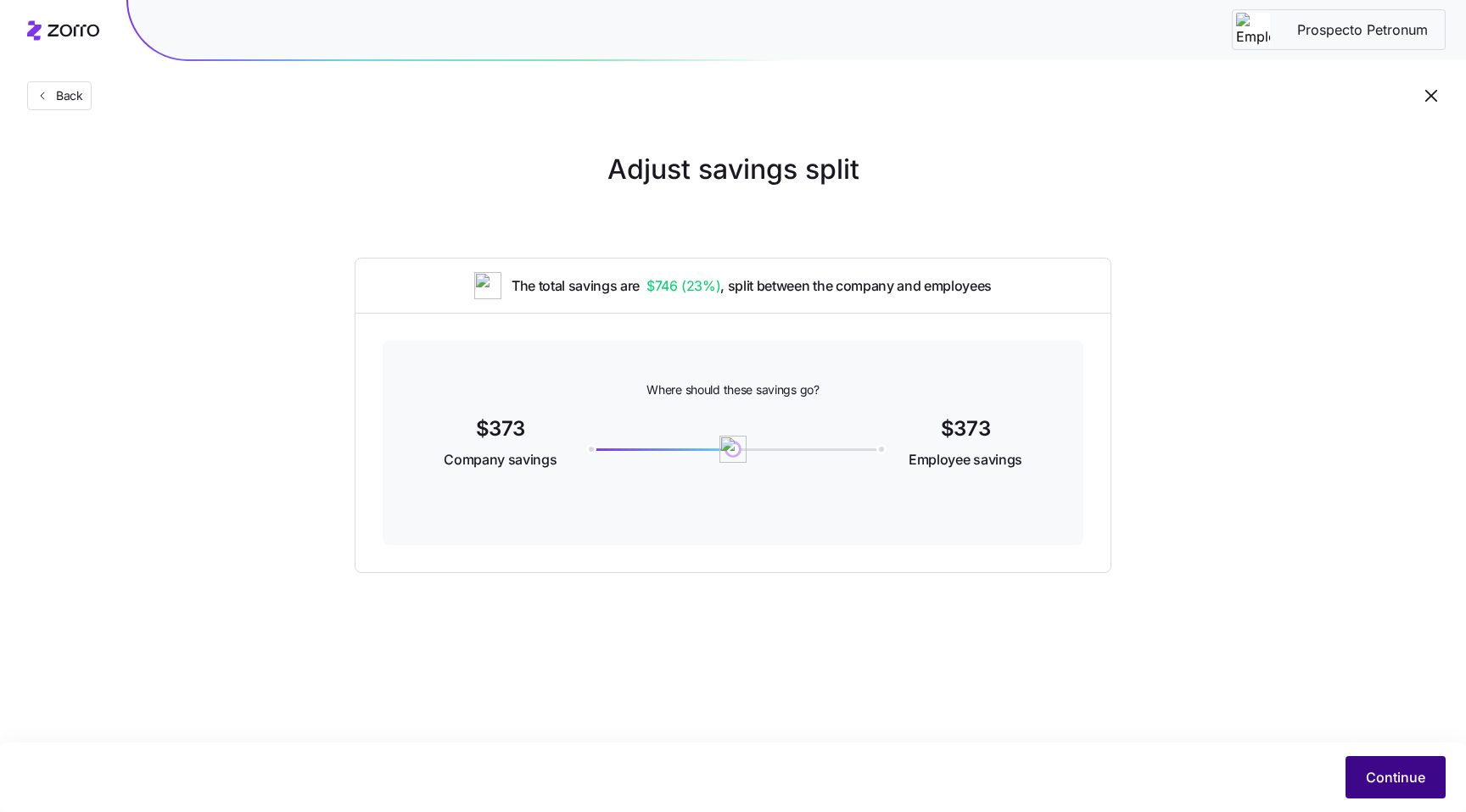
click at [1378, 764] on button "Continue" at bounding box center [1395, 776] width 100 height 42
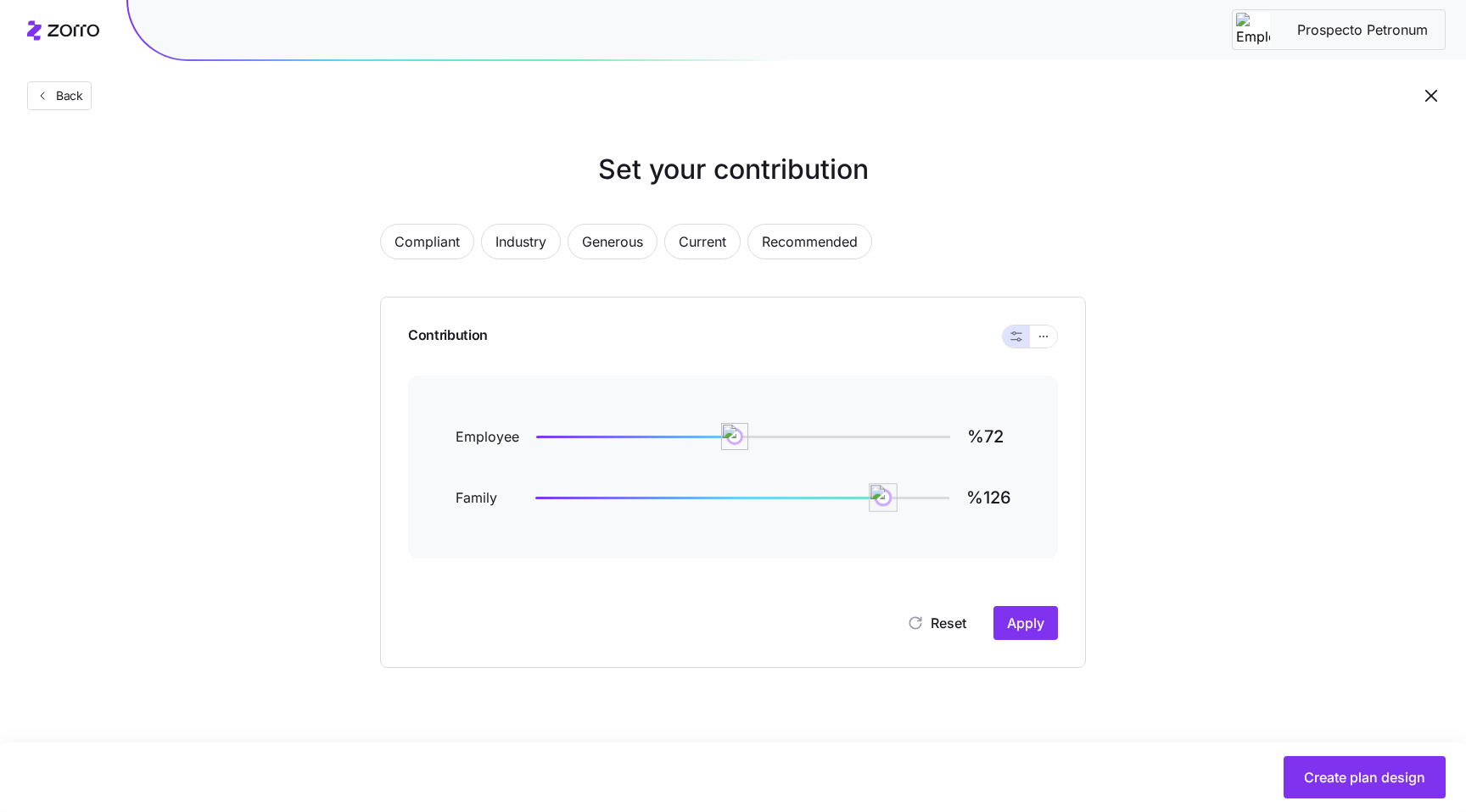
drag, startPoint x: 948, startPoint y: 495, endPoint x: 882, endPoint y: 500, distance: 66.2
click at [882, 500] on img at bounding box center [883, 497] width 29 height 29
type input "%140"
drag, startPoint x: 882, startPoint y: 500, endPoint x: 922, endPoint y: 503, distance: 40.1
click at [922, 503] on img at bounding box center [921, 497] width 29 height 29
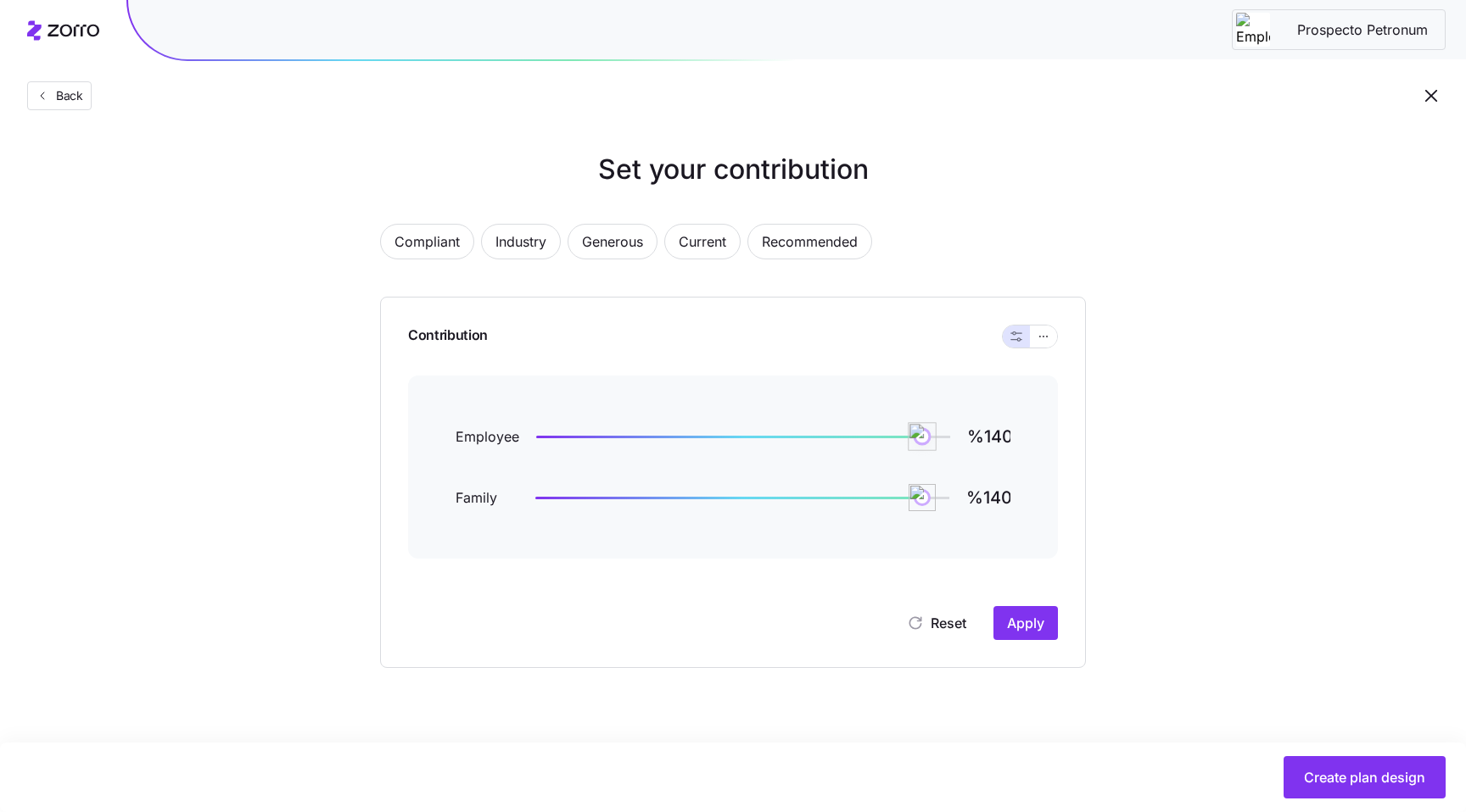
type input "%141"
drag, startPoint x: 813, startPoint y: 439, endPoint x: 925, endPoint y: 436, distance: 112.0
click at [925, 436] on div at bounding box center [742, 436] width 414 height 7
type input "%92"
drag, startPoint x: 909, startPoint y: 502, endPoint x: 788, endPoint y: 508, distance: 121.1
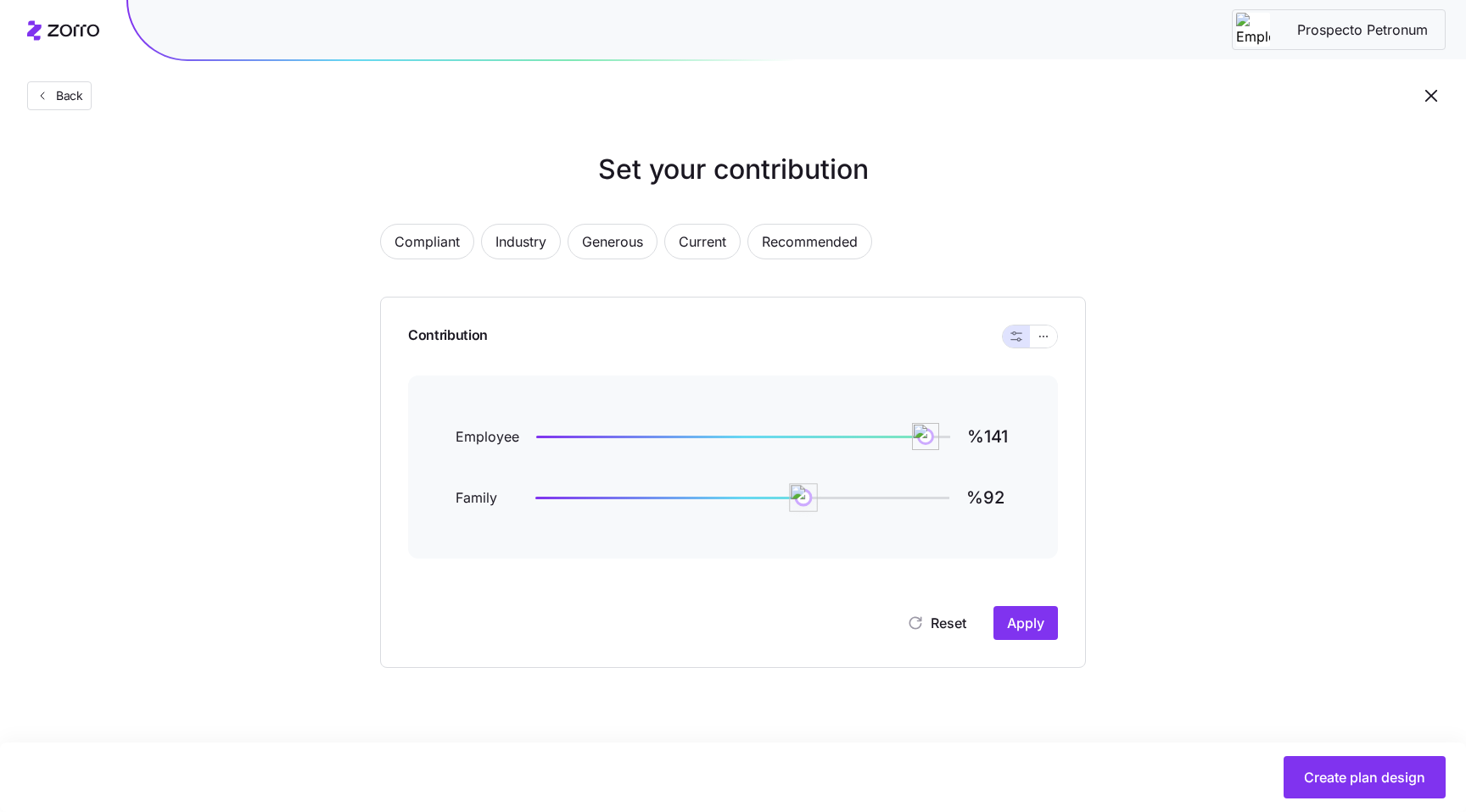
click at [789, 508] on img at bounding box center [803, 497] width 29 height 29
click at [1002, 627] on button "Apply" at bounding box center [1025, 623] width 64 height 34
click at [720, 252] on span "Current" at bounding box center [702, 242] width 47 height 34
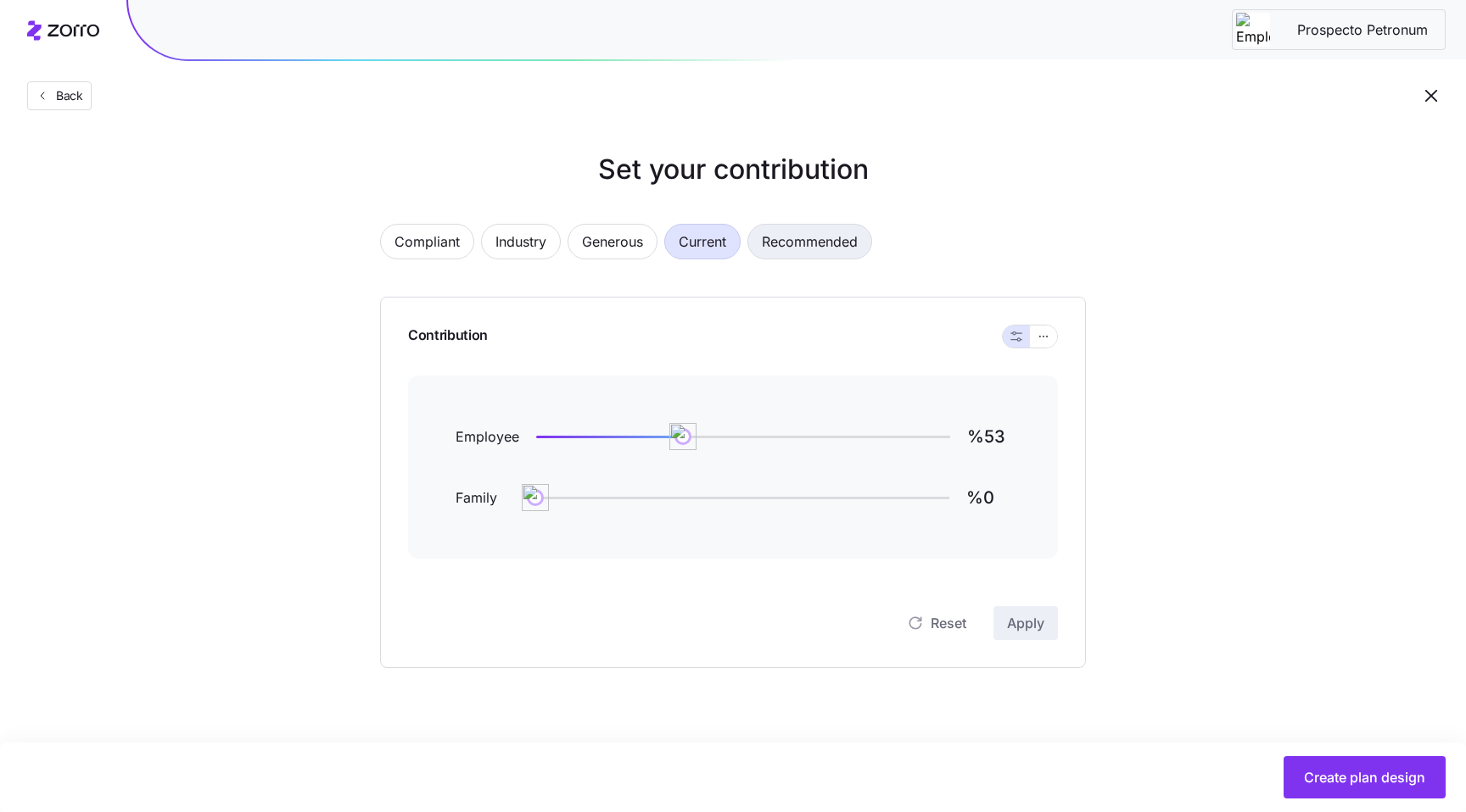
click at [803, 252] on span "Recommended" at bounding box center [809, 242] width 96 height 34
click at [599, 238] on span "Generous" at bounding box center [612, 242] width 61 height 34
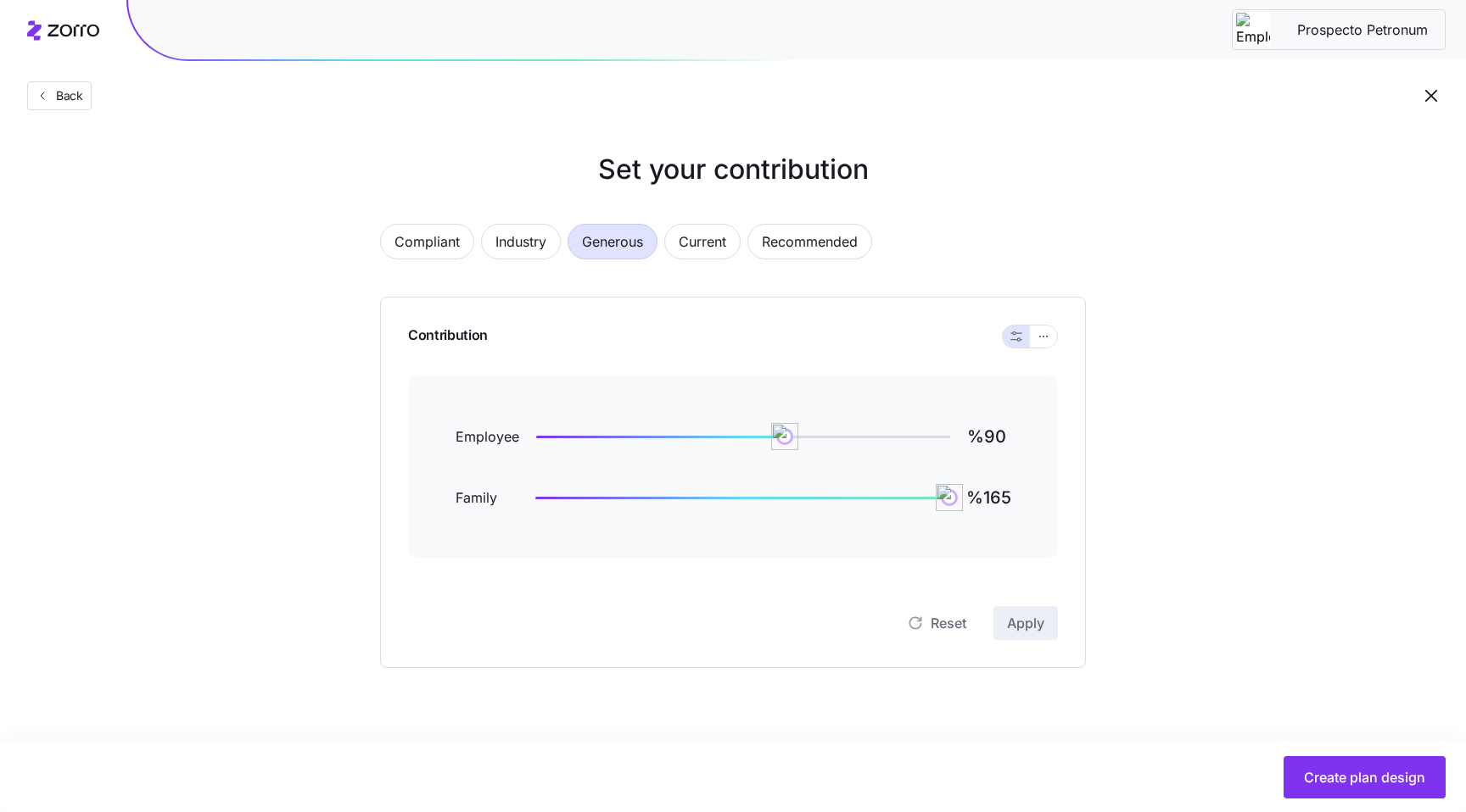
click at [507, 215] on div "Compliant Industry Generous Current Recommended Contribution Employee %90 Famil…" at bounding box center [733, 435] width 760 height 465
click at [509, 241] on span "Industry" at bounding box center [521, 242] width 51 height 34
click at [376, 224] on div "Compliant Industry Generous Current Recommended Contribution Employee %72 Famil…" at bounding box center [733, 435] width 760 height 465
click at [417, 232] on span "Compliant" at bounding box center [426, 242] width 65 height 34
click at [582, 245] on span "Generous" at bounding box center [612, 242] width 61 height 34
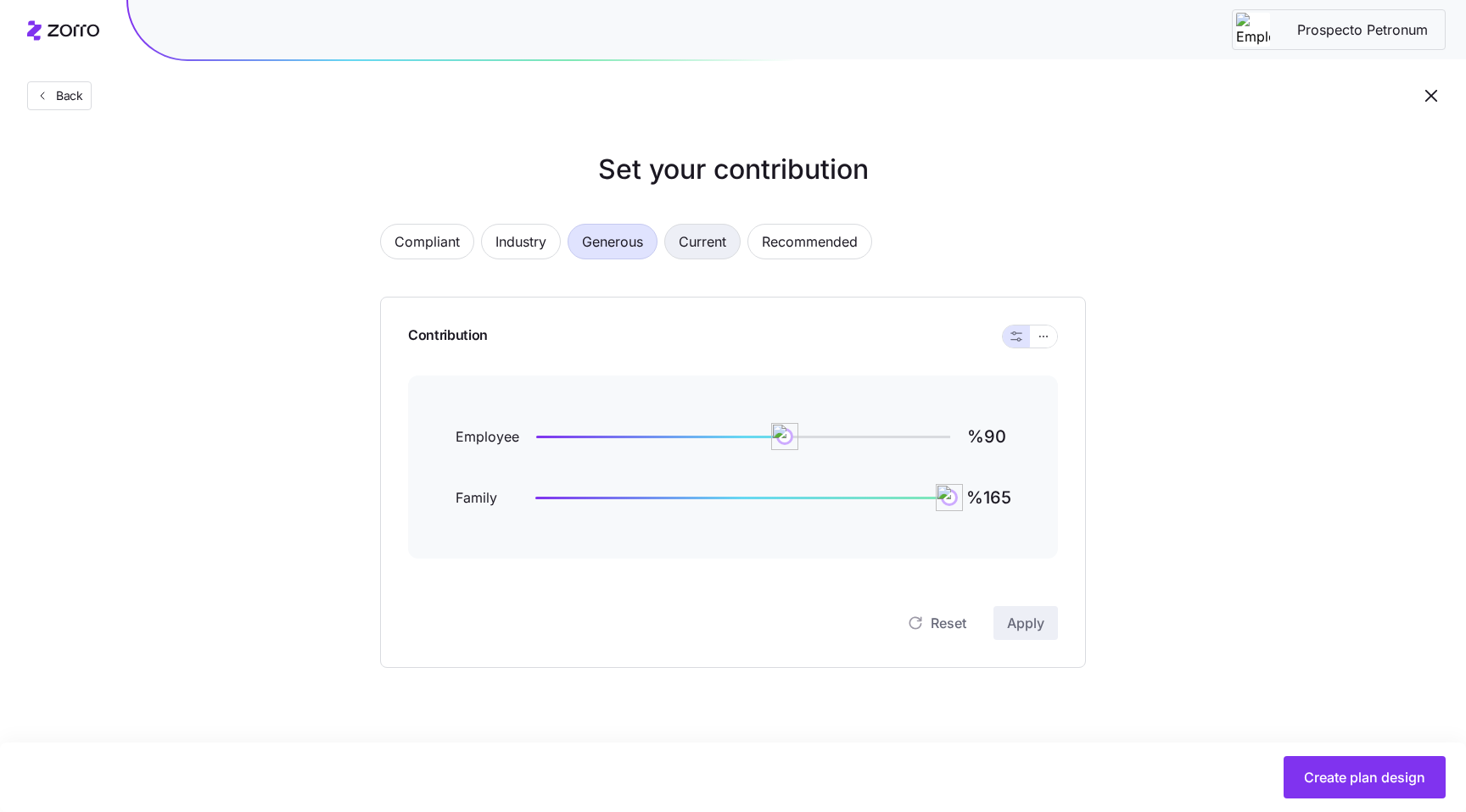
click at [697, 256] on span "Current" at bounding box center [702, 242] width 47 height 34
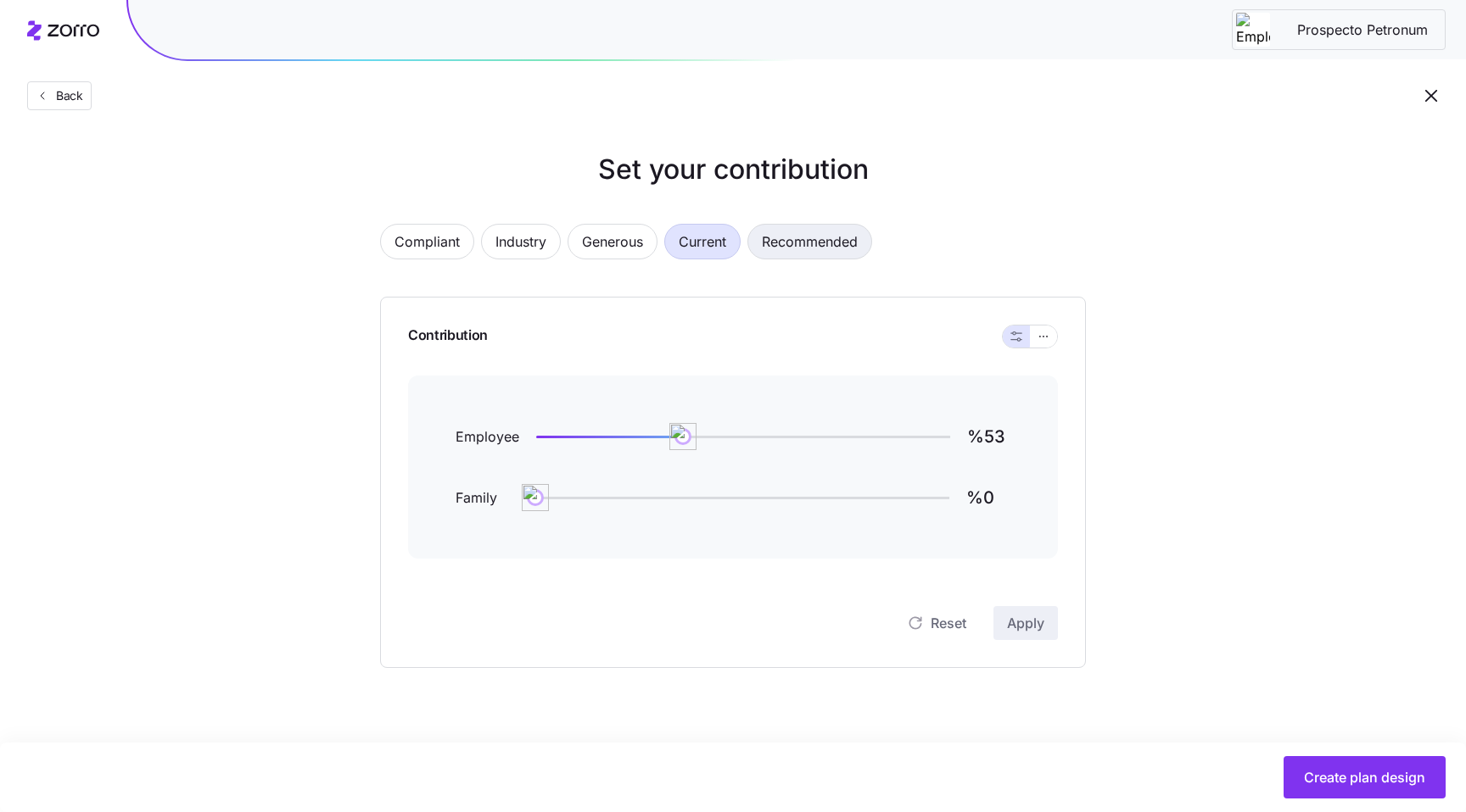
click at [798, 244] on span "Recommended" at bounding box center [809, 242] width 96 height 34
click at [683, 245] on span "Current" at bounding box center [702, 242] width 47 height 34
click at [586, 243] on span "Generous" at bounding box center [612, 242] width 61 height 34
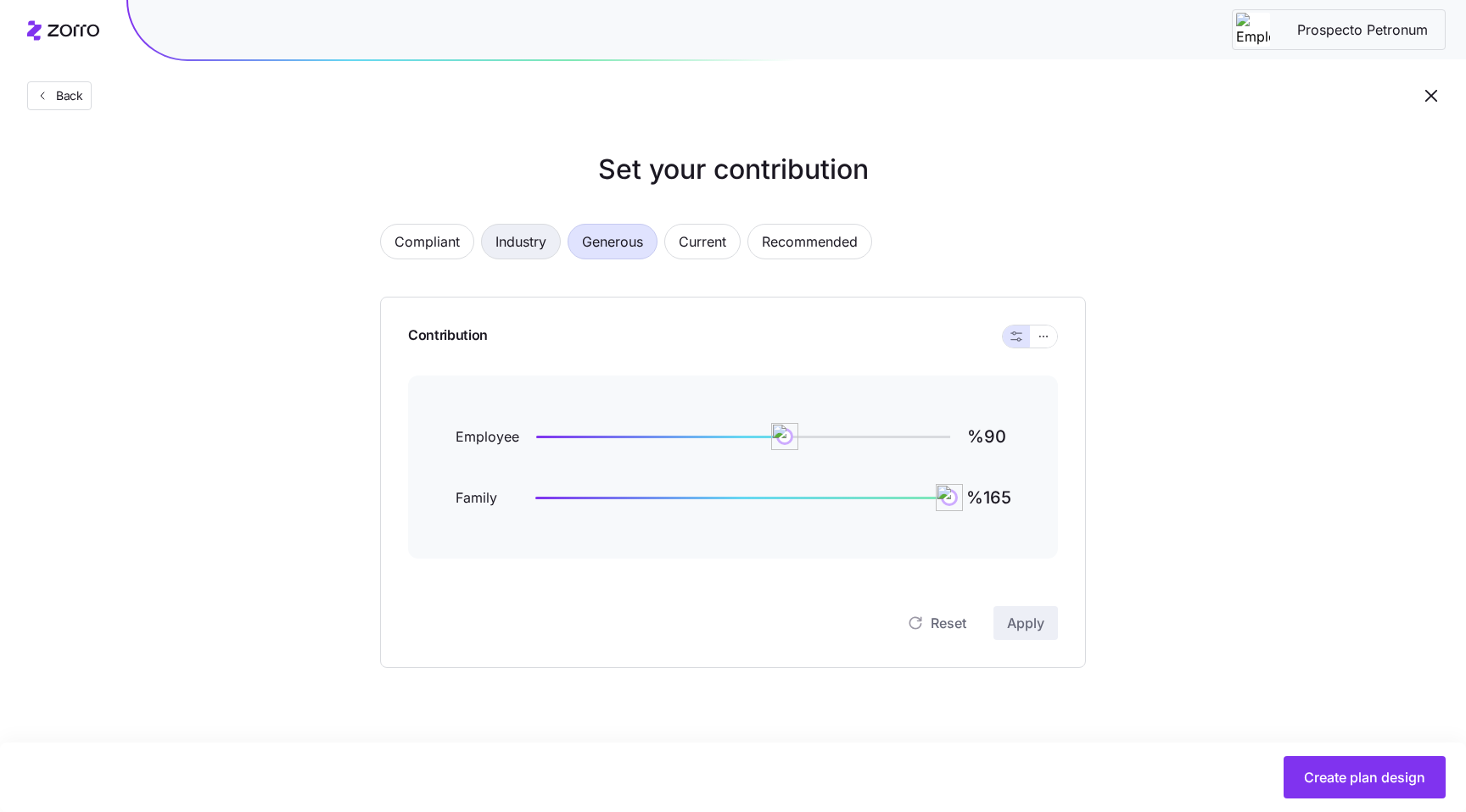
click at [554, 244] on button "Industry" at bounding box center [520, 242] width 80 height 36
type input "%72"
type input "%13759"
click at [461, 244] on button "Compliant" at bounding box center [426, 242] width 94 height 36
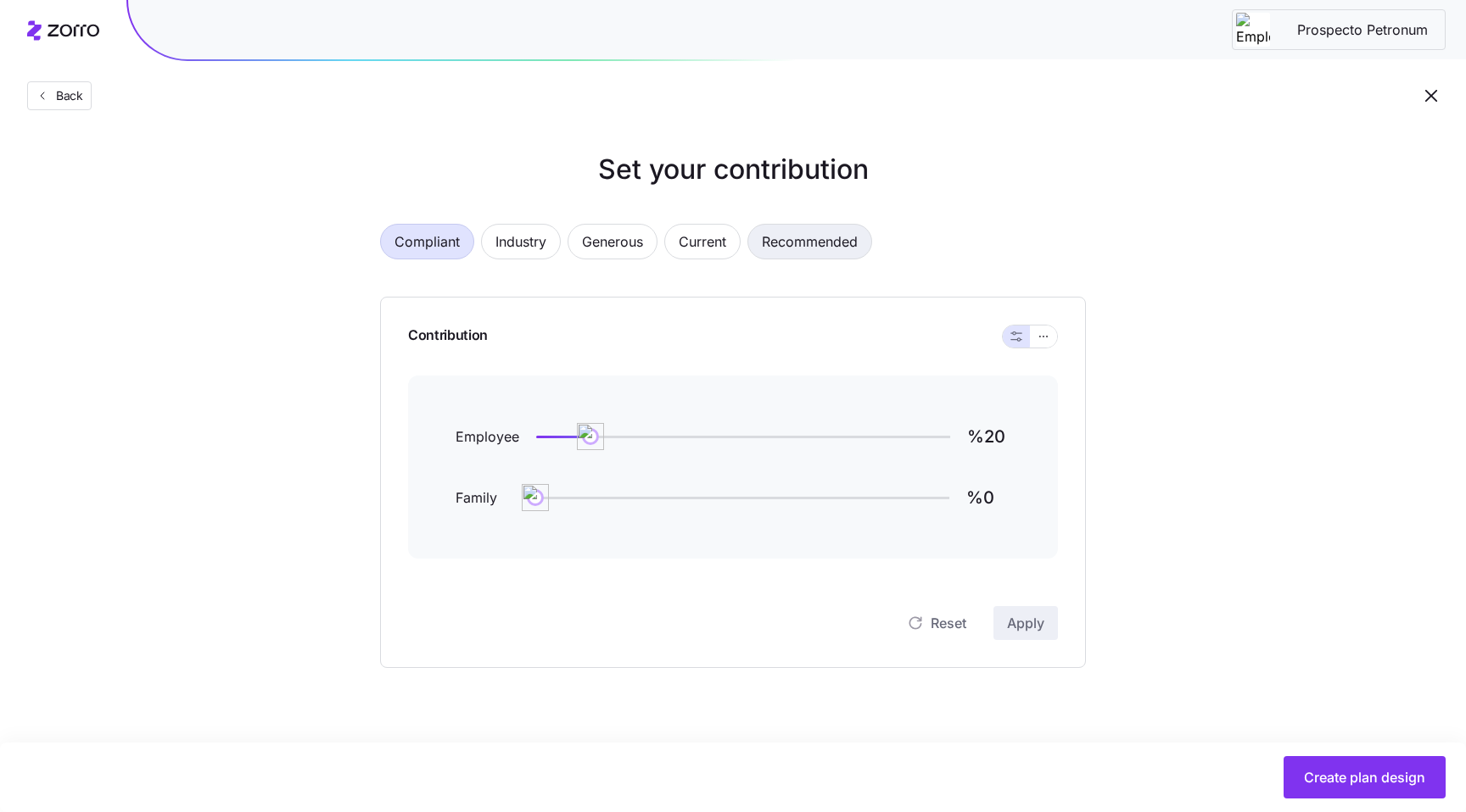
click at [832, 255] on span "Recommended" at bounding box center [809, 242] width 96 height 34
click at [1039, 345] on button "button" at bounding box center [1042, 336] width 27 height 22
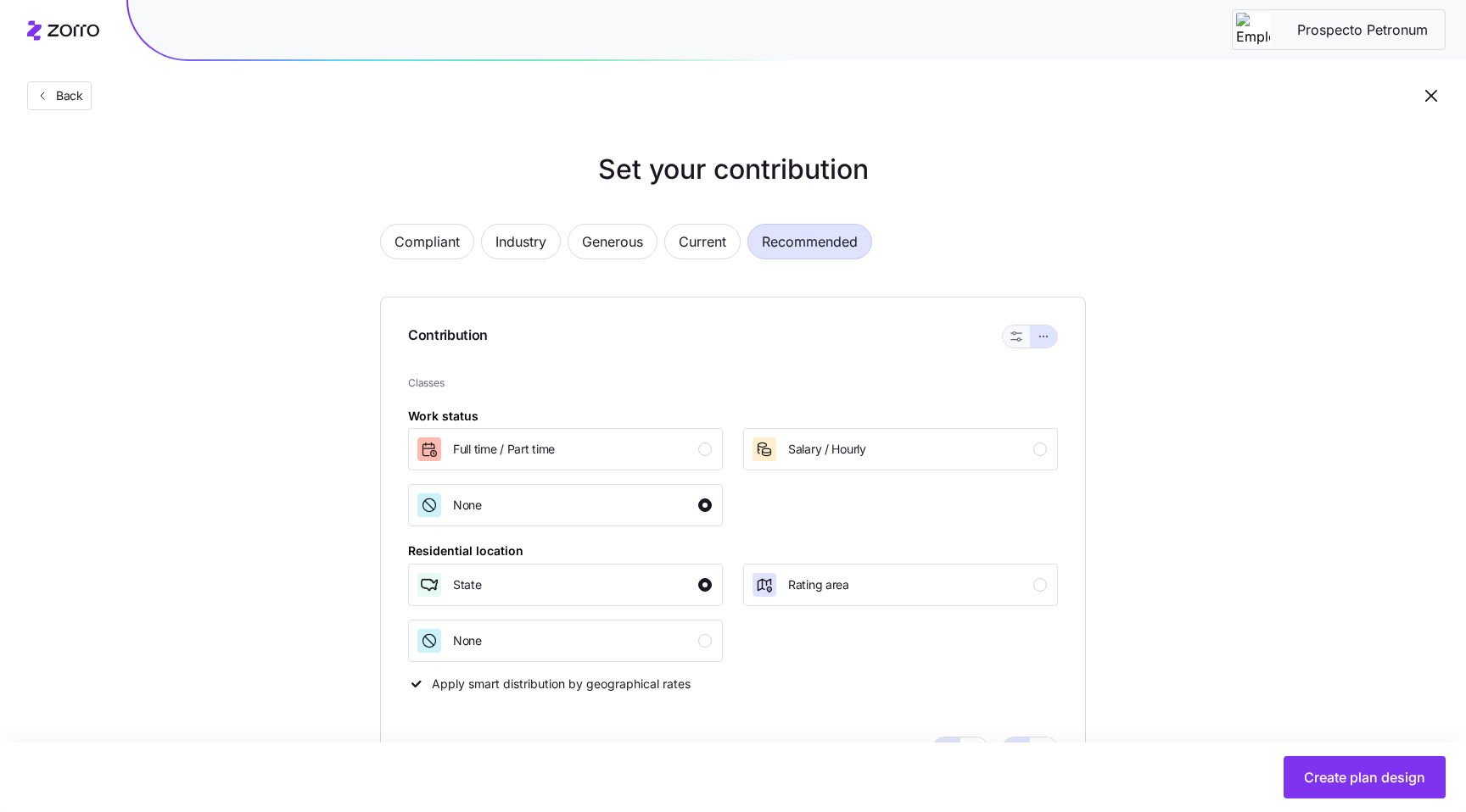
click at [1011, 326] on button "button" at bounding box center [1015, 336] width 27 height 22
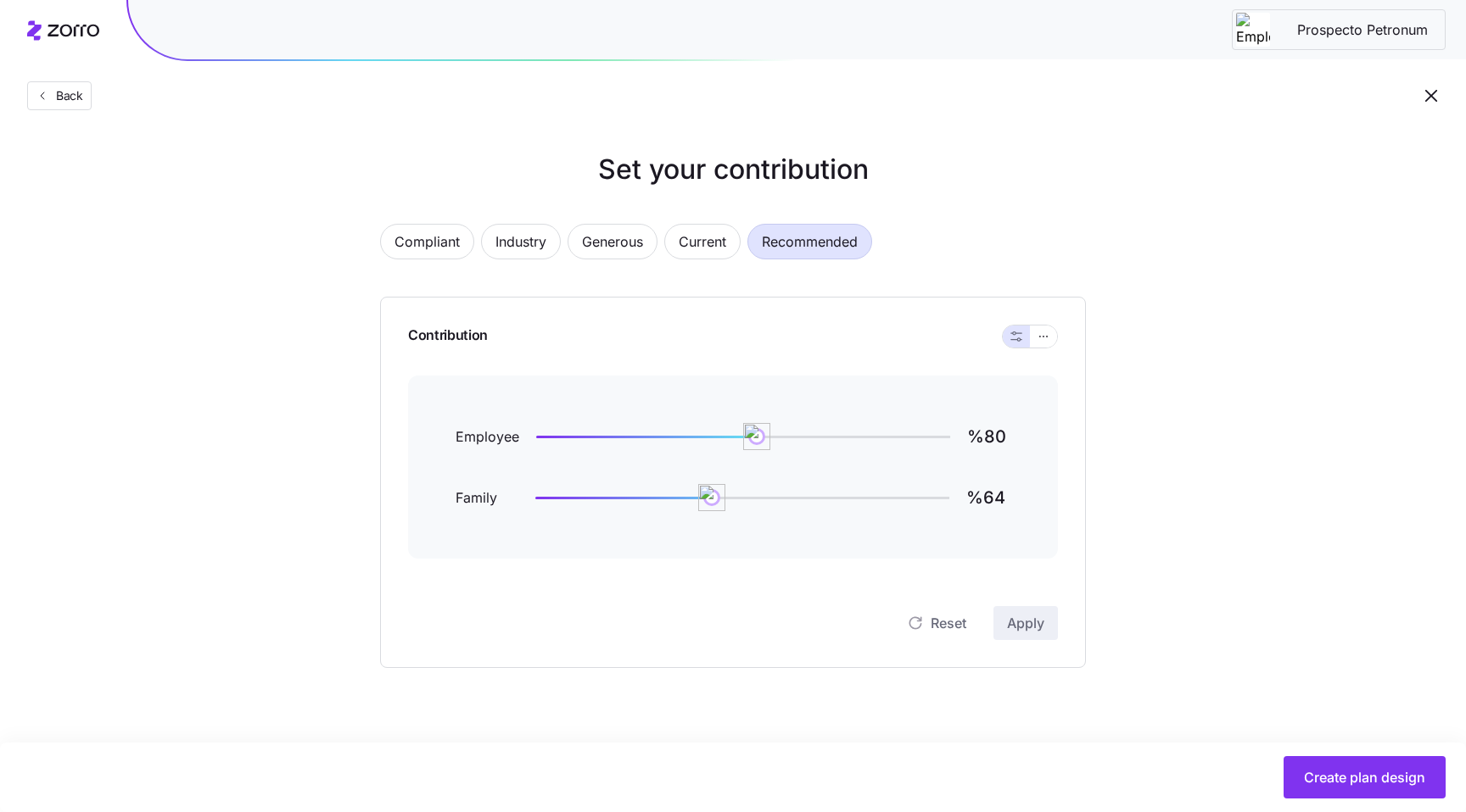
click at [1040, 347] on div at bounding box center [1030, 336] width 56 height 24
click at [1042, 345] on button "button" at bounding box center [1042, 336] width 27 height 22
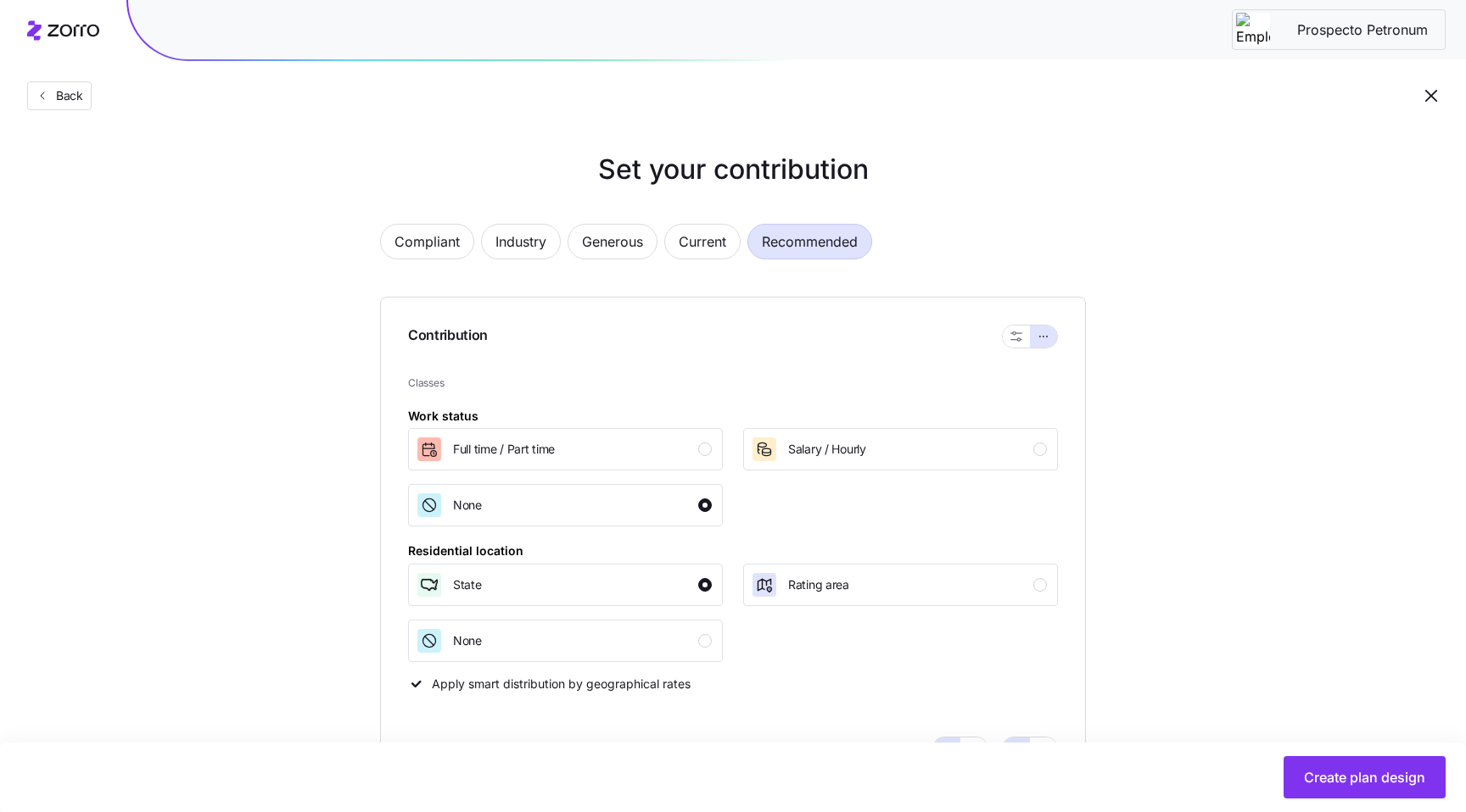
click at [689, 262] on div "Compliant Industry Generous Current Recommended" at bounding box center [733, 252] width 706 height 56
click at [695, 230] on span "Current" at bounding box center [702, 242] width 47 height 34
click at [781, 258] on span "Recommended" at bounding box center [809, 242] width 96 height 34
click at [738, 244] on button "Current" at bounding box center [702, 242] width 76 height 36
click at [845, 234] on span "Recommended" at bounding box center [809, 242] width 96 height 34
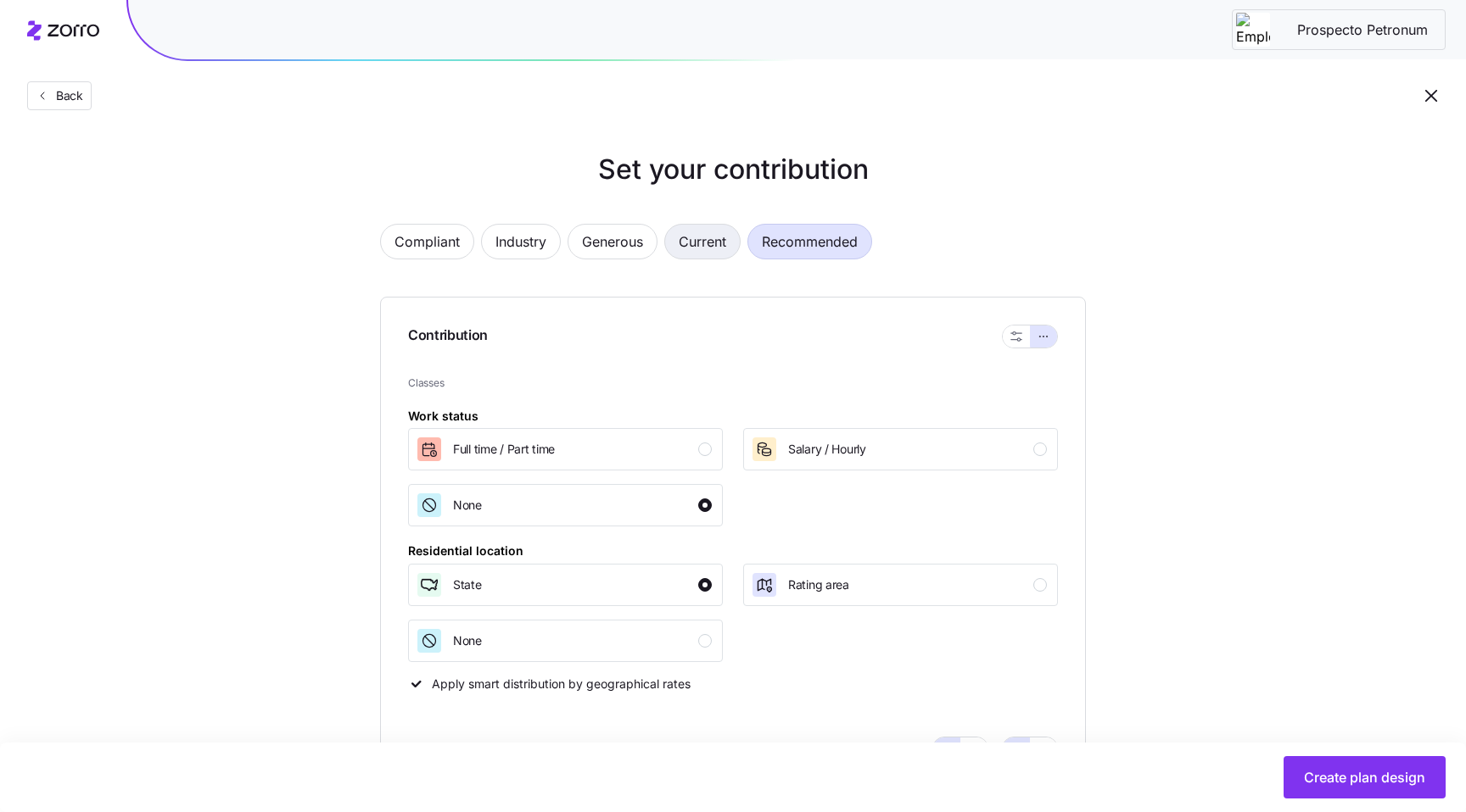
click at [704, 227] on span "Current" at bounding box center [702, 242] width 47 height 34
click at [792, 226] on span "Recommended" at bounding box center [809, 242] width 96 height 34
click at [711, 238] on span "Current" at bounding box center [702, 242] width 47 height 34
click at [797, 246] on span "Recommended" at bounding box center [809, 242] width 96 height 34
click at [707, 256] on span "Current" at bounding box center [702, 242] width 47 height 34
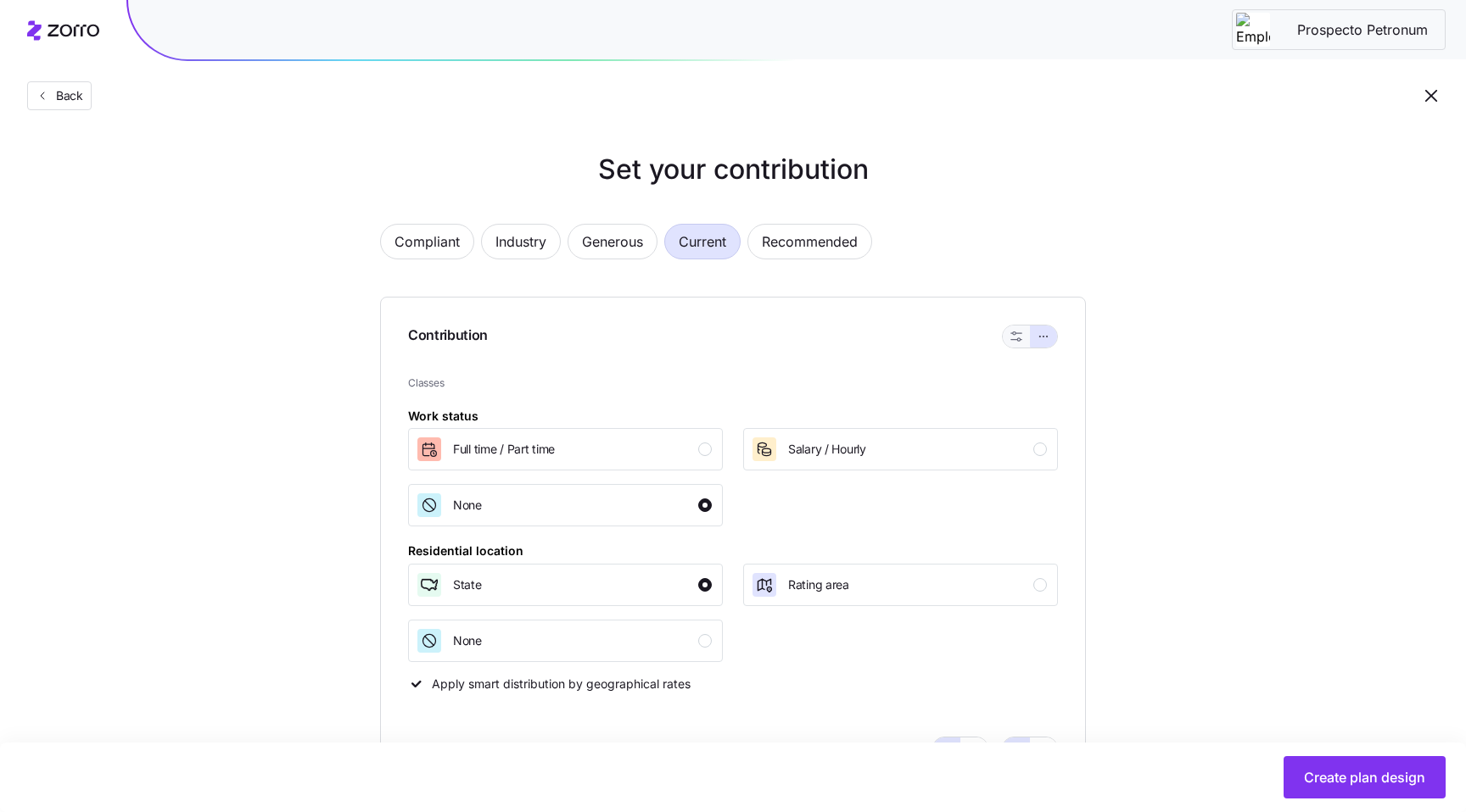
click at [1021, 337] on icon "button" at bounding box center [1016, 336] width 12 height 12
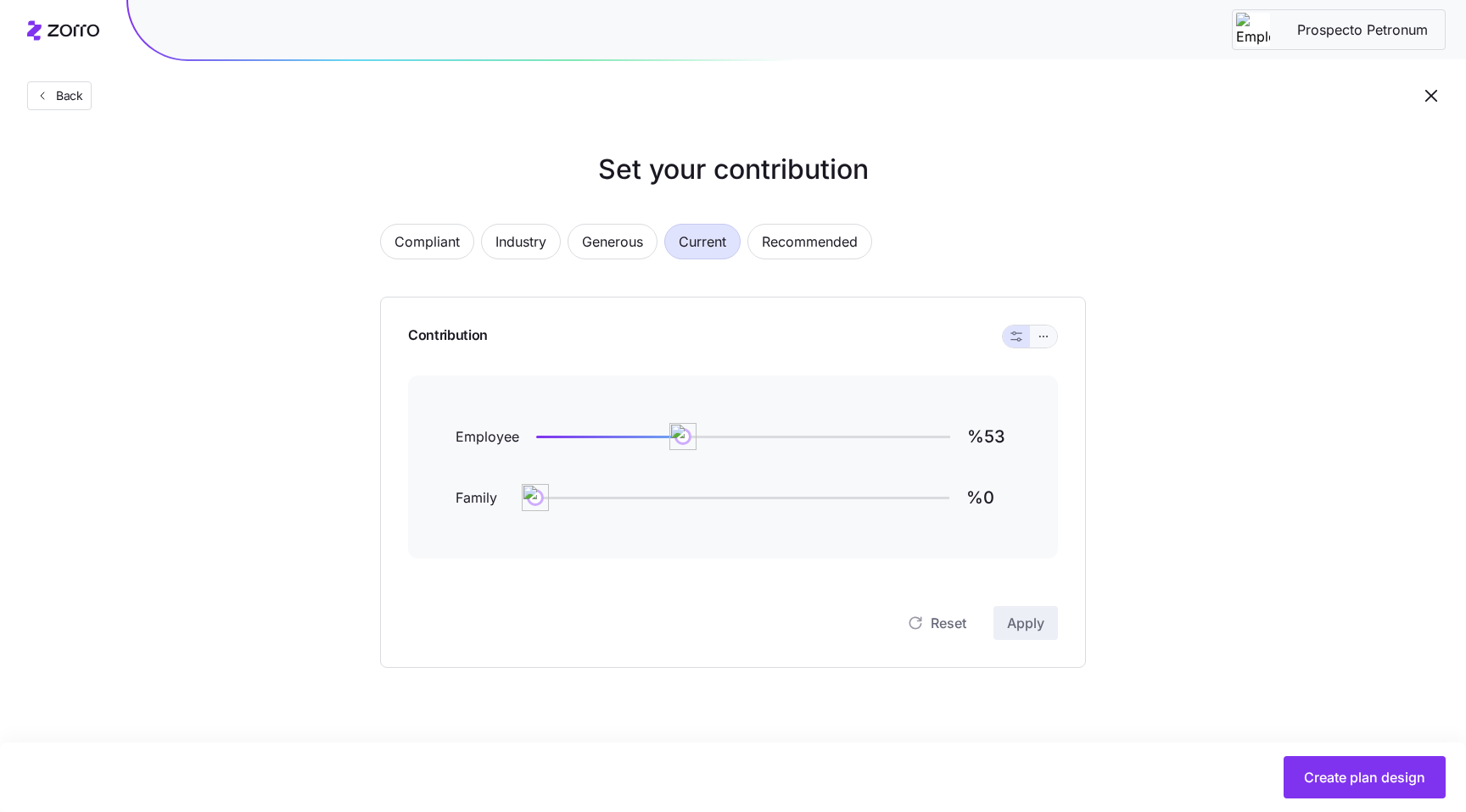
click at [1052, 339] on button "button" at bounding box center [1042, 336] width 27 height 22
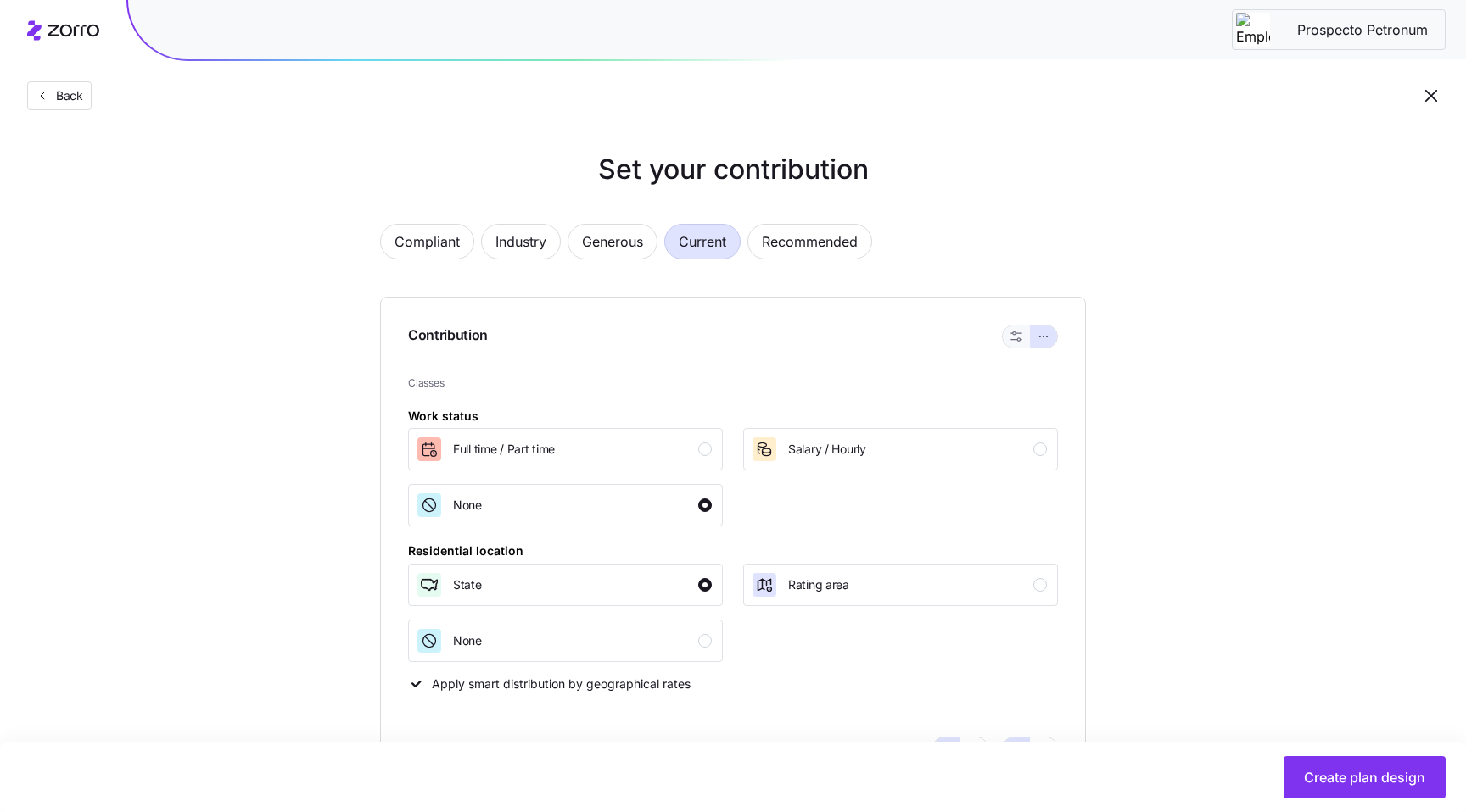
click at [1025, 339] on button "button" at bounding box center [1015, 336] width 27 height 22
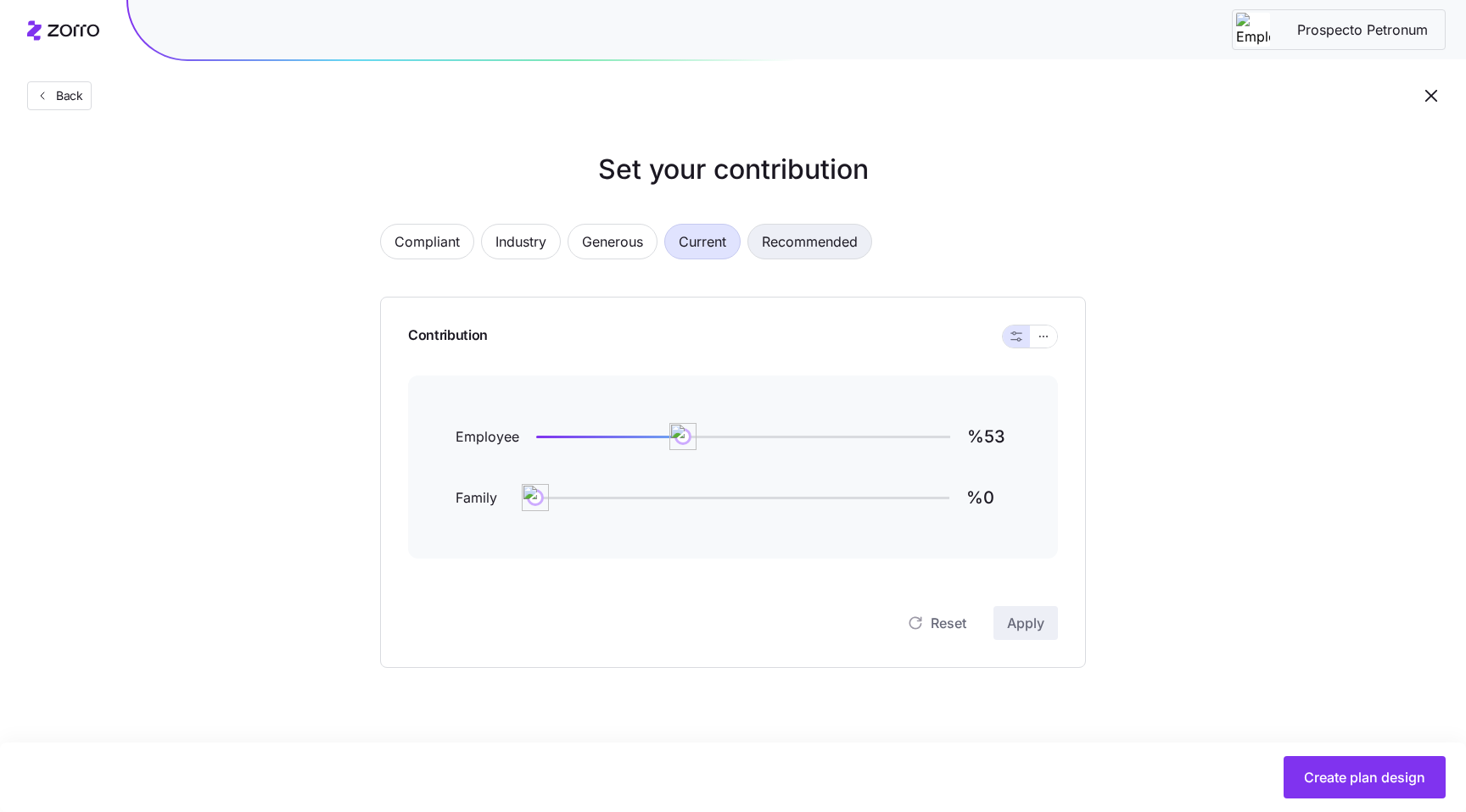
click at [788, 239] on span "Recommended" at bounding box center [809, 242] width 96 height 34
click at [606, 248] on span "Generous" at bounding box center [612, 242] width 61 height 34
click at [817, 256] on span "Recommended" at bounding box center [809, 242] width 96 height 34
click at [685, 245] on span "Current" at bounding box center [702, 242] width 47 height 34
type input "%53"
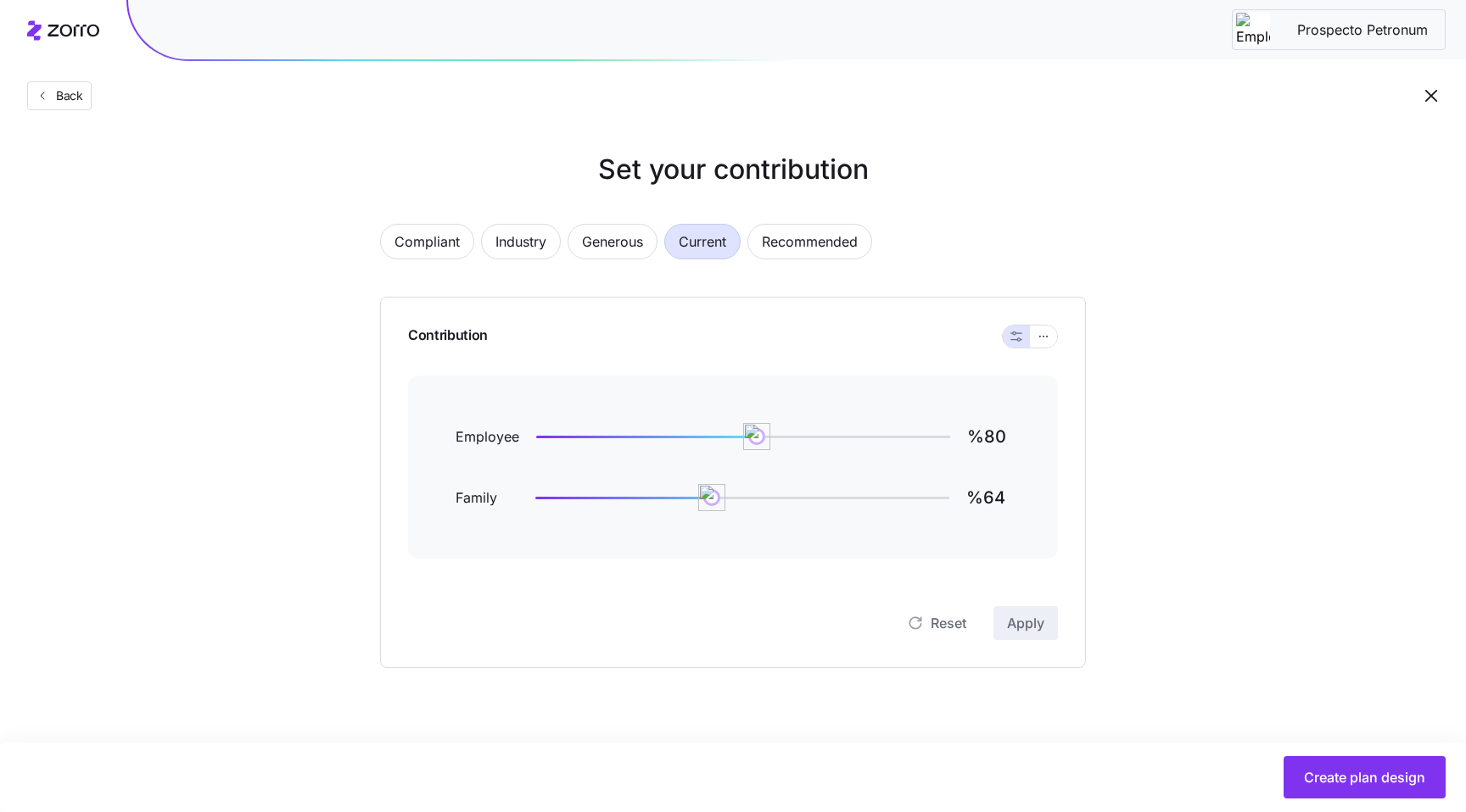
type input "%0"
click at [428, 254] on span "Compliant" at bounding box center [426, 242] width 65 height 34
click at [530, 244] on span "Industry" at bounding box center [521, 242] width 51 height 34
click at [642, 249] on span "Generous" at bounding box center [612, 242] width 61 height 34
click at [749, 238] on div "Compliant Industry Generous Current Recommended" at bounding box center [733, 252] width 706 height 56
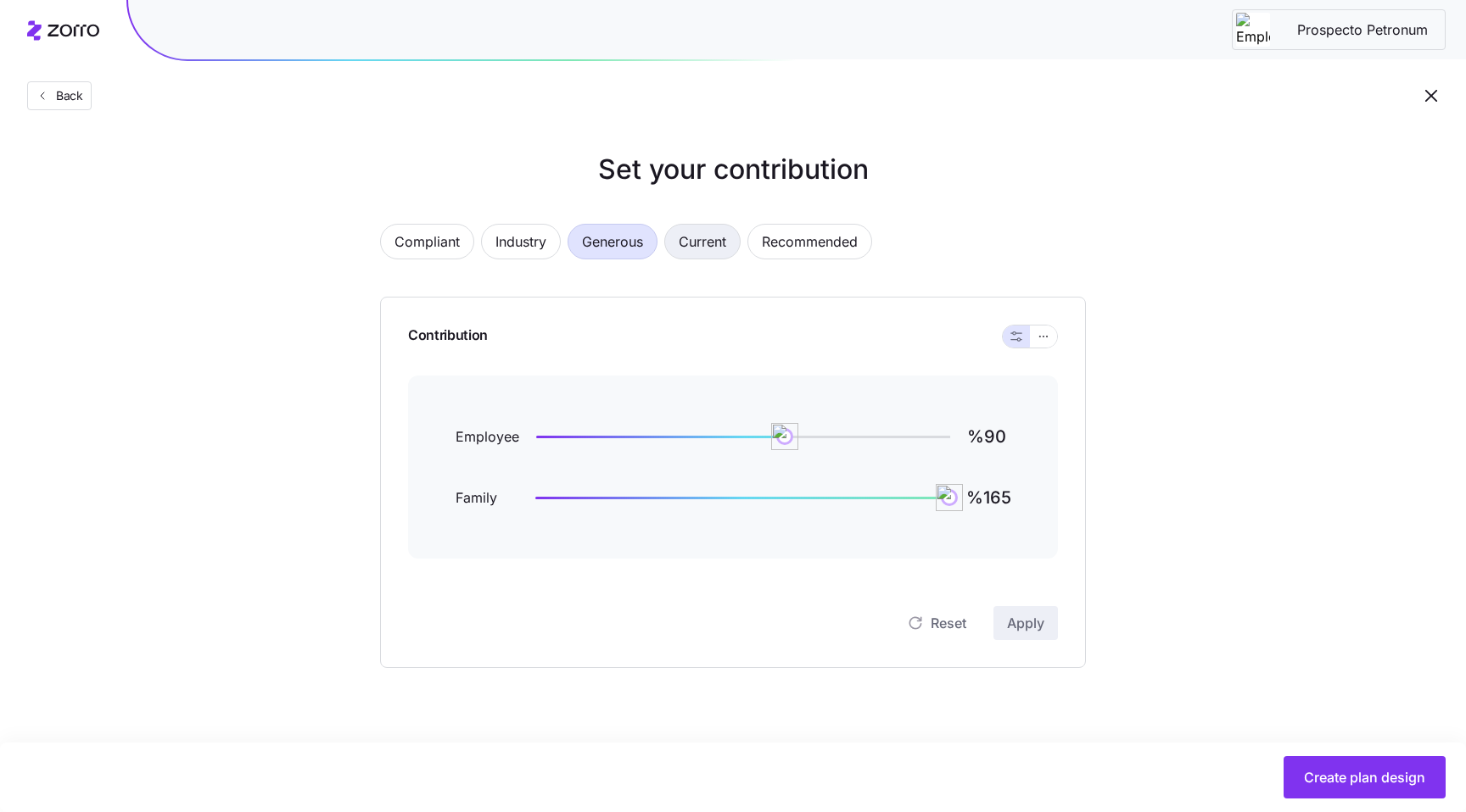
click at [713, 240] on span "Current" at bounding box center [702, 242] width 47 height 34
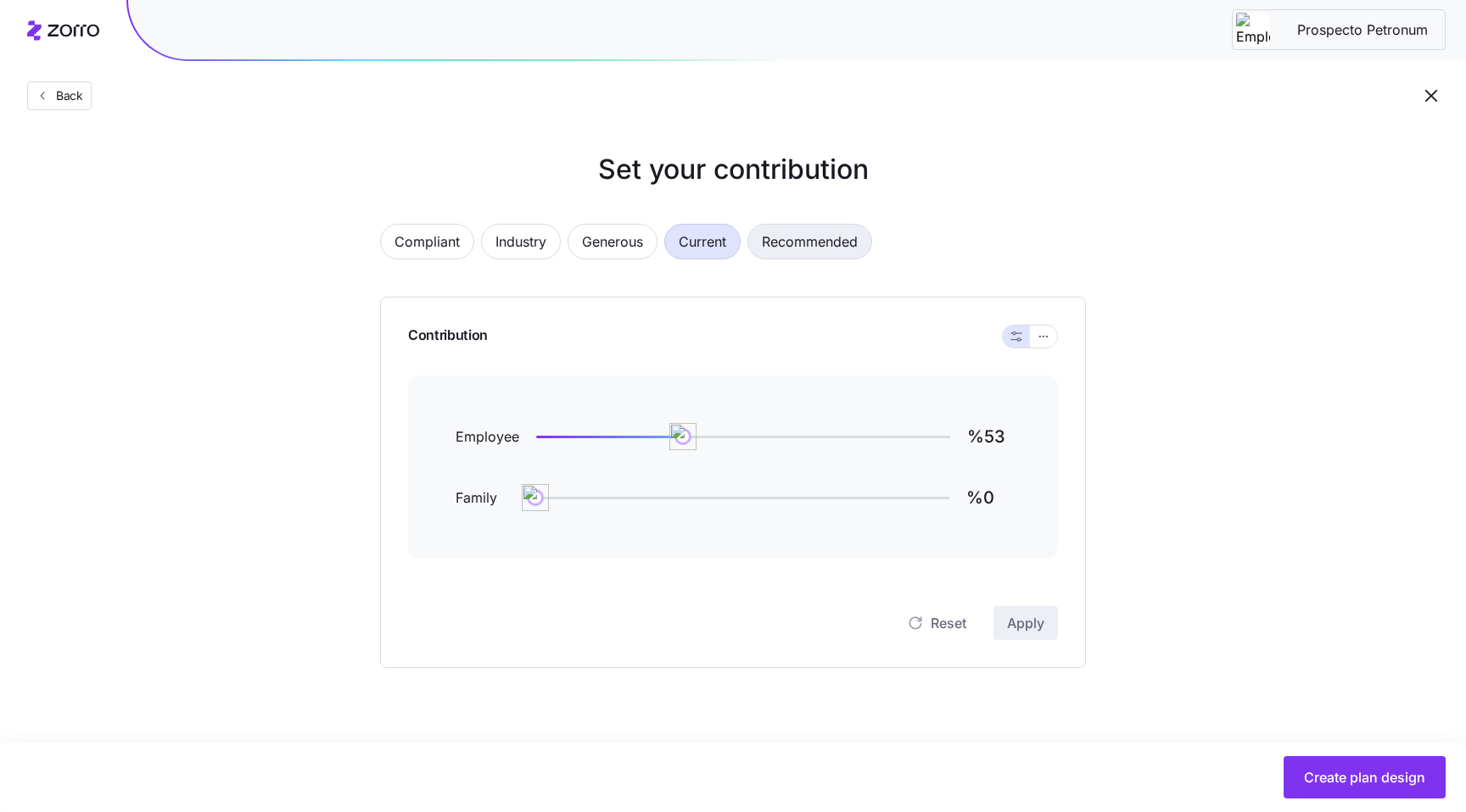
click at [771, 240] on span "Recommended" at bounding box center [809, 242] width 96 height 34
type input "%80"
type input "%64"
click at [1044, 331] on icon "button" at bounding box center [1043, 336] width 12 height 21
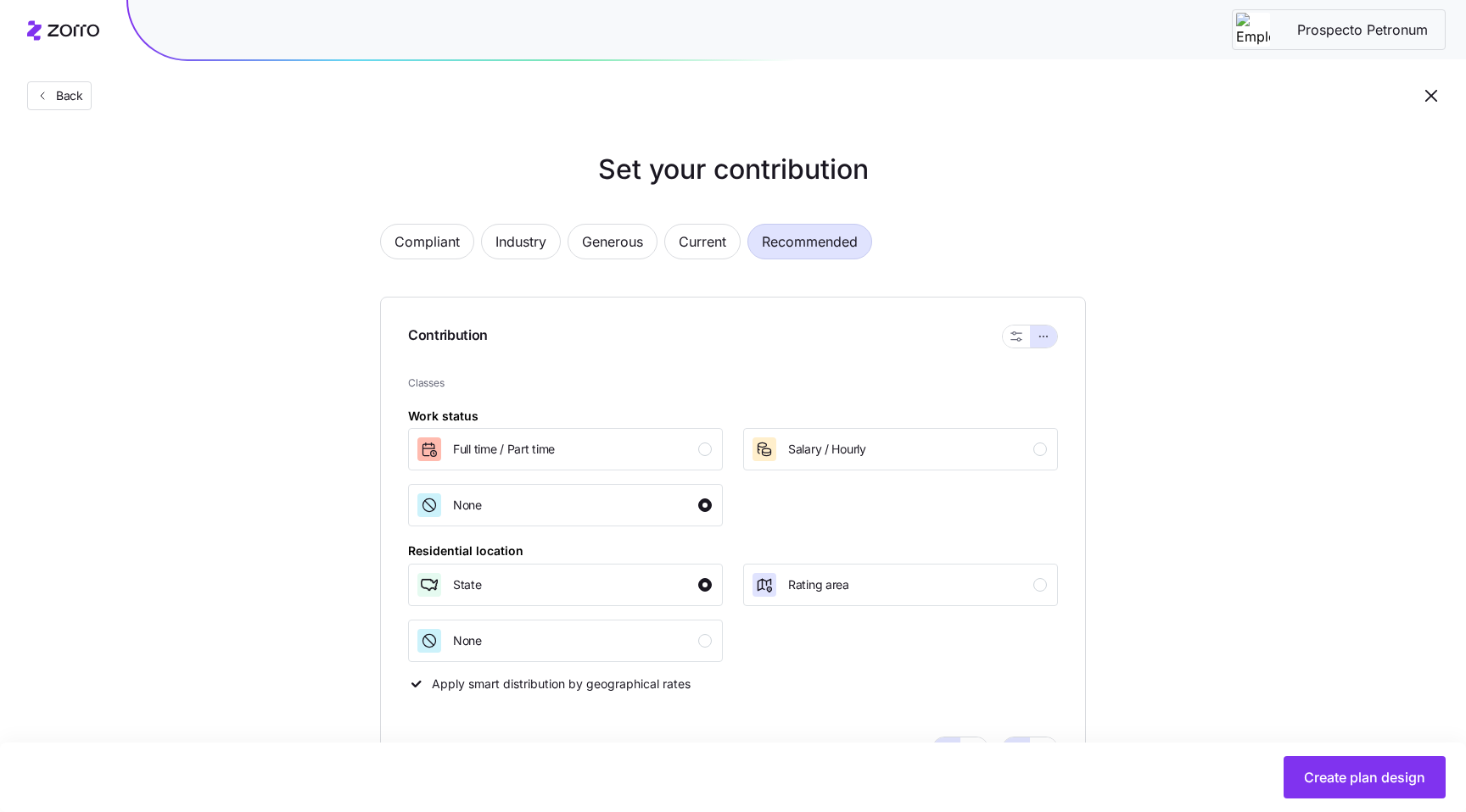
click at [460, 259] on div "Compliant Industry Generous Current Recommended" at bounding box center [733, 252] width 706 height 56
click at [446, 242] on span "Compliant" at bounding box center [426, 242] width 65 height 34
click at [1009, 333] on button "button" at bounding box center [1016, 336] width 14 height 14
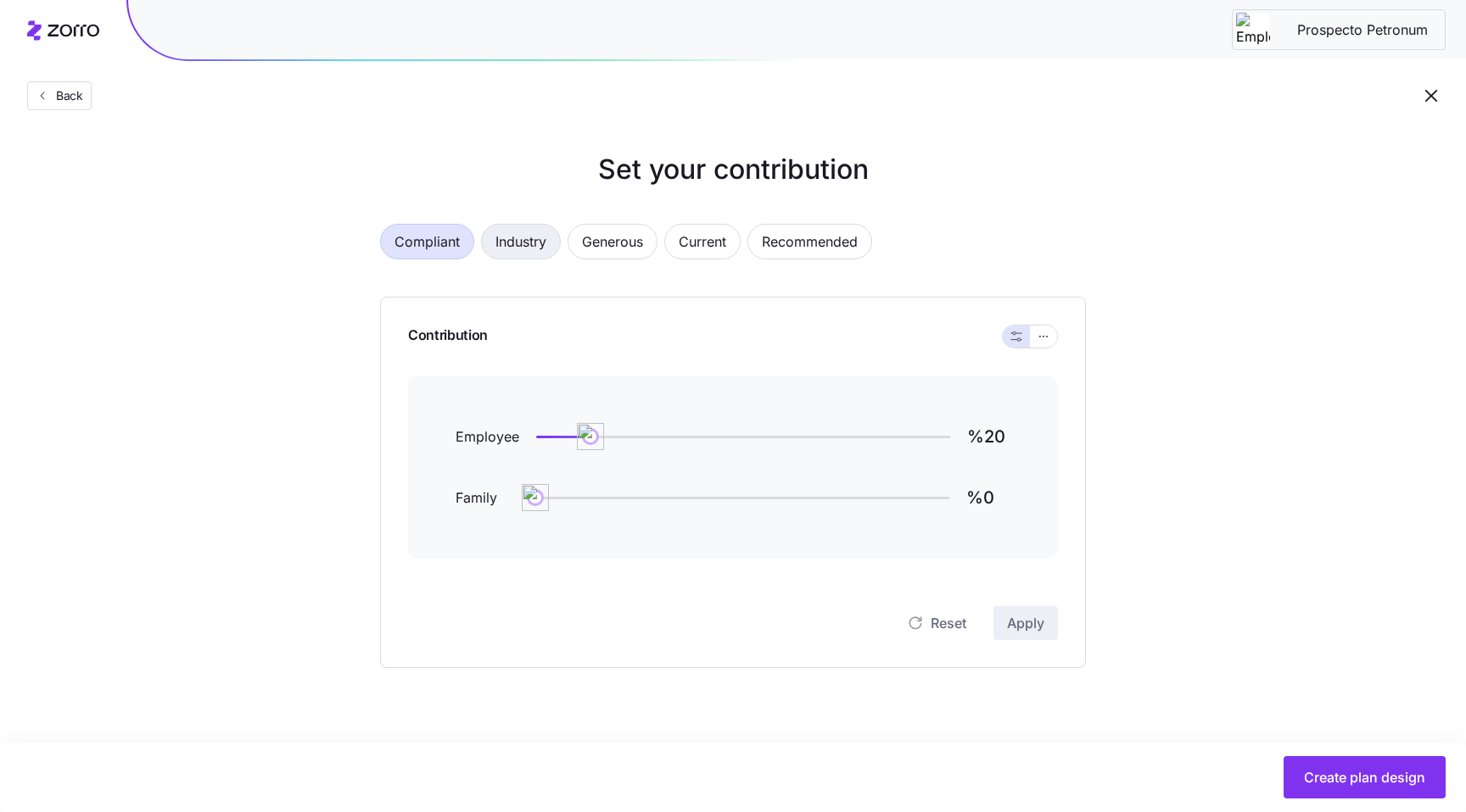
click at [514, 246] on span "Industry" at bounding box center [521, 242] width 51 height 34
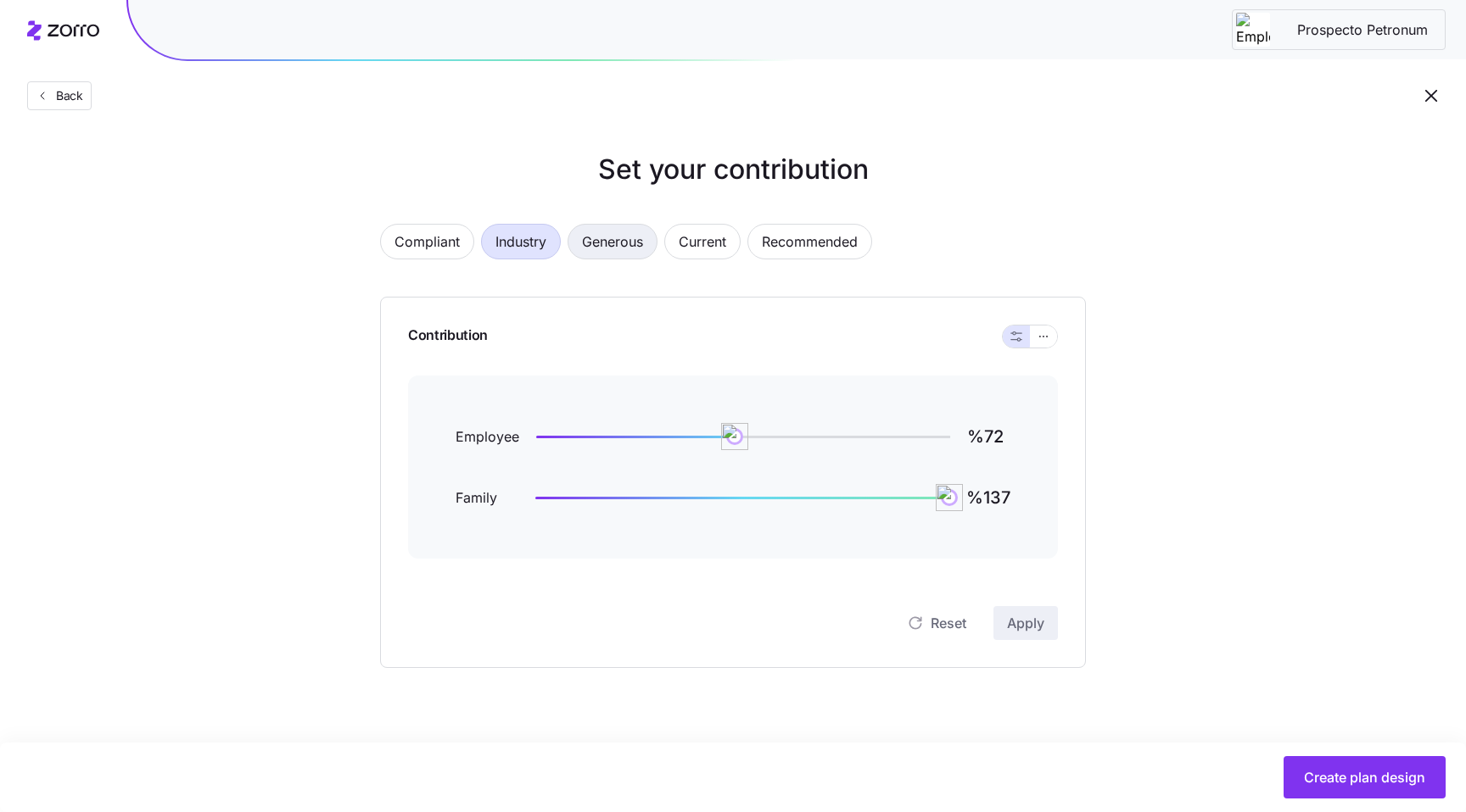
click at [618, 252] on span "Generous" at bounding box center [612, 242] width 61 height 34
click at [502, 247] on span "Industry" at bounding box center [521, 242] width 51 height 34
click at [1033, 332] on button "button" at bounding box center [1042, 336] width 27 height 22
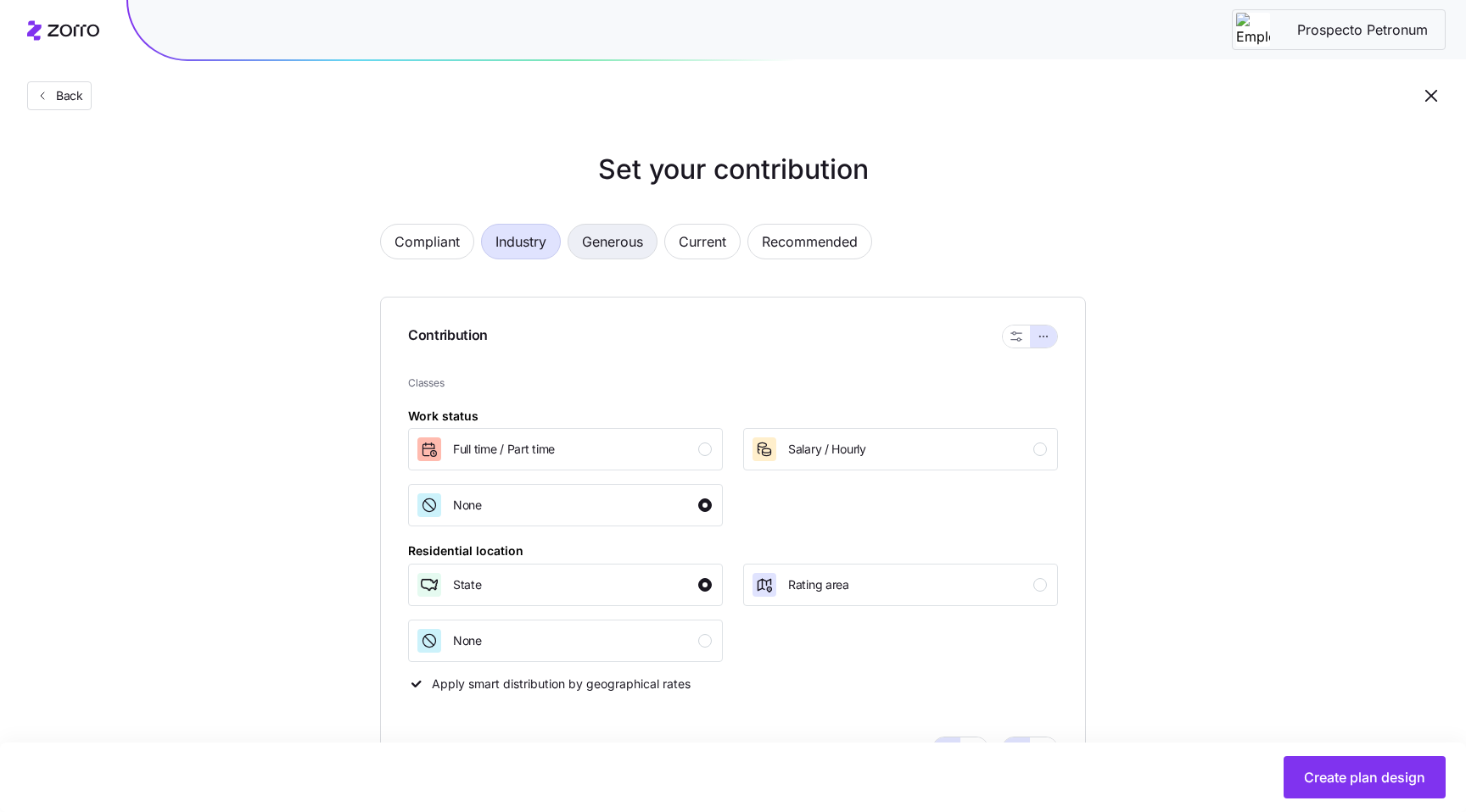
click at [654, 238] on button "Generous" at bounding box center [612, 242] width 90 height 36
click at [792, 235] on span "Recommended" at bounding box center [809, 242] width 96 height 34
click at [622, 249] on span "Generous" at bounding box center [612, 242] width 61 height 34
click at [538, 244] on span "Industry" at bounding box center [521, 242] width 51 height 34
click at [680, 250] on button "Current" at bounding box center [702, 242] width 76 height 36
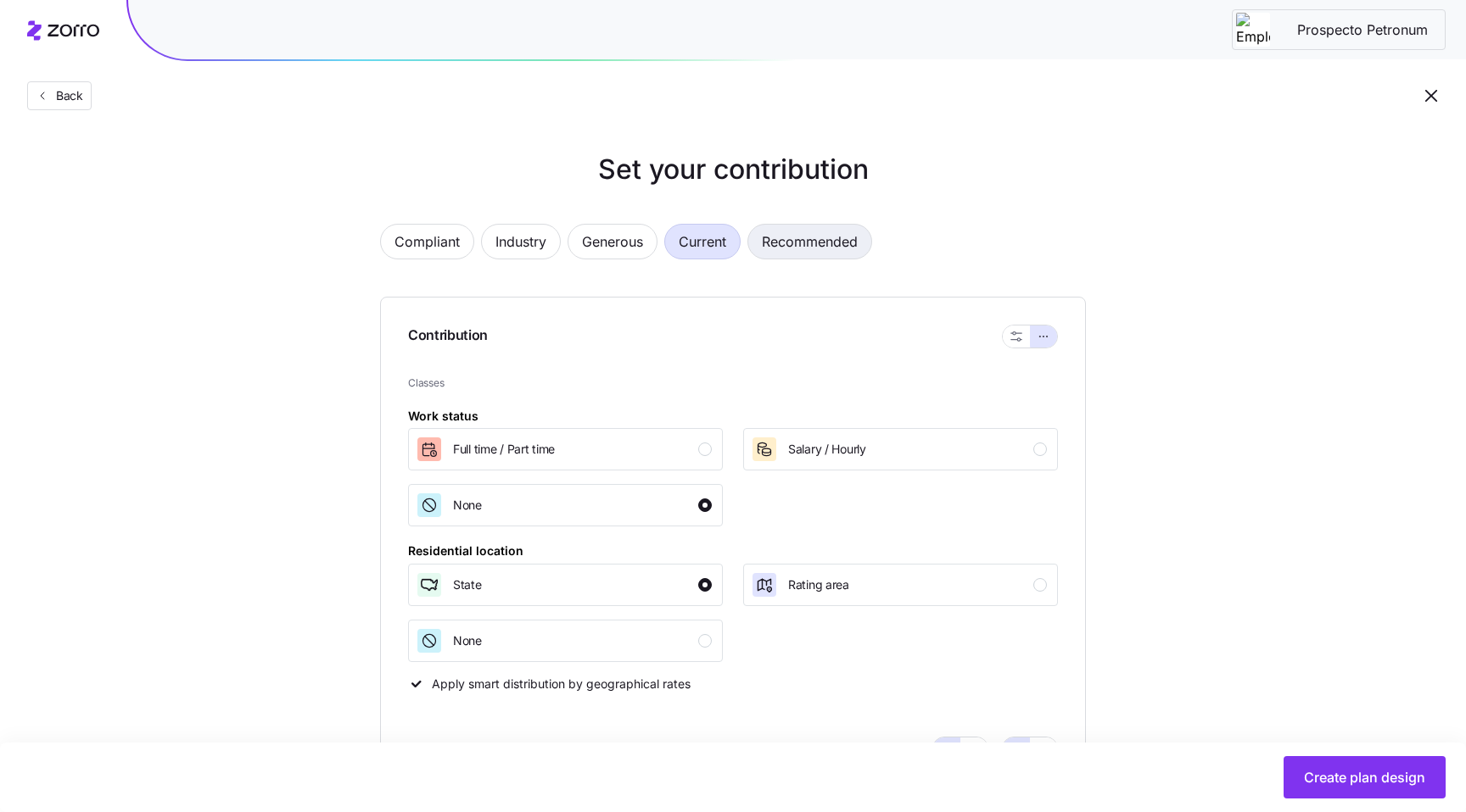
click at [819, 250] on span "Recommended" at bounding box center [809, 242] width 96 height 34
click at [517, 241] on span "Industry" at bounding box center [521, 242] width 51 height 34
click at [1027, 341] on button "button" at bounding box center [1015, 336] width 27 height 22
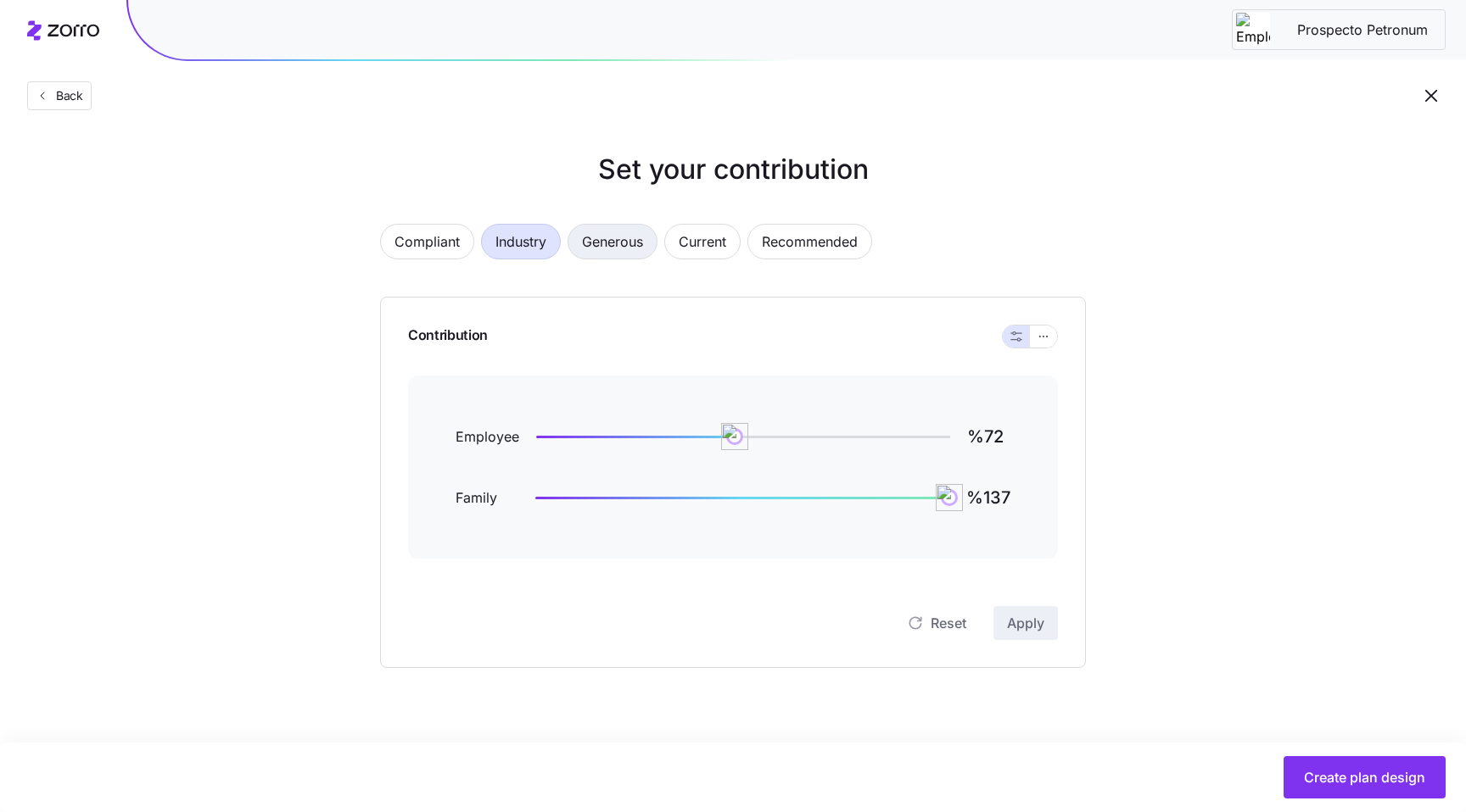
click at [599, 252] on span "Generous" at bounding box center [612, 242] width 61 height 34
click at [1048, 343] on button "button" at bounding box center [1042, 336] width 27 height 22
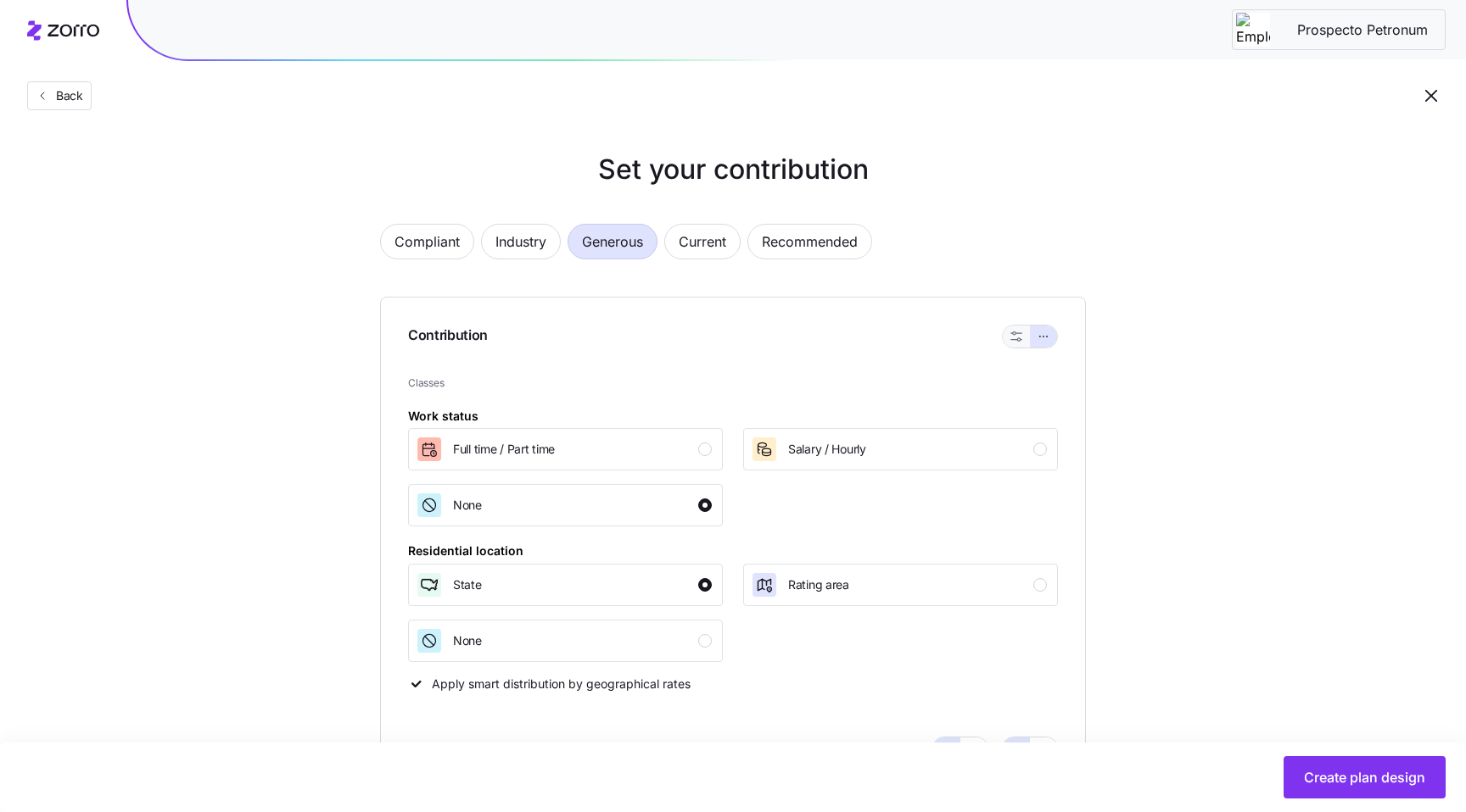
click at [1020, 341] on icon "button" at bounding box center [1016, 336] width 12 height 12
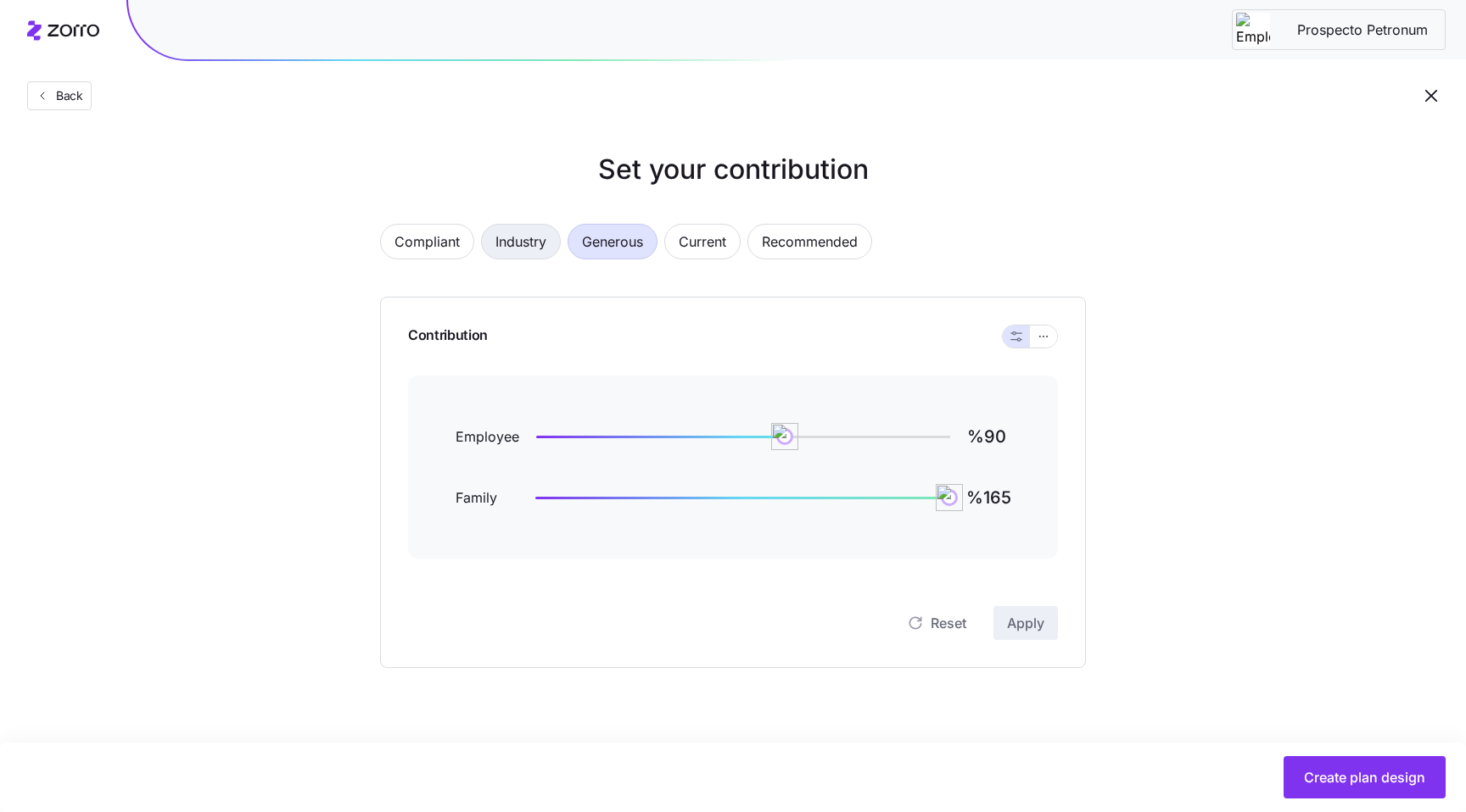
click at [491, 239] on button "Industry" at bounding box center [520, 242] width 80 height 36
click at [617, 242] on span "Generous" at bounding box center [612, 242] width 61 height 34
click at [1037, 333] on button "button" at bounding box center [1043, 336] width 14 height 14
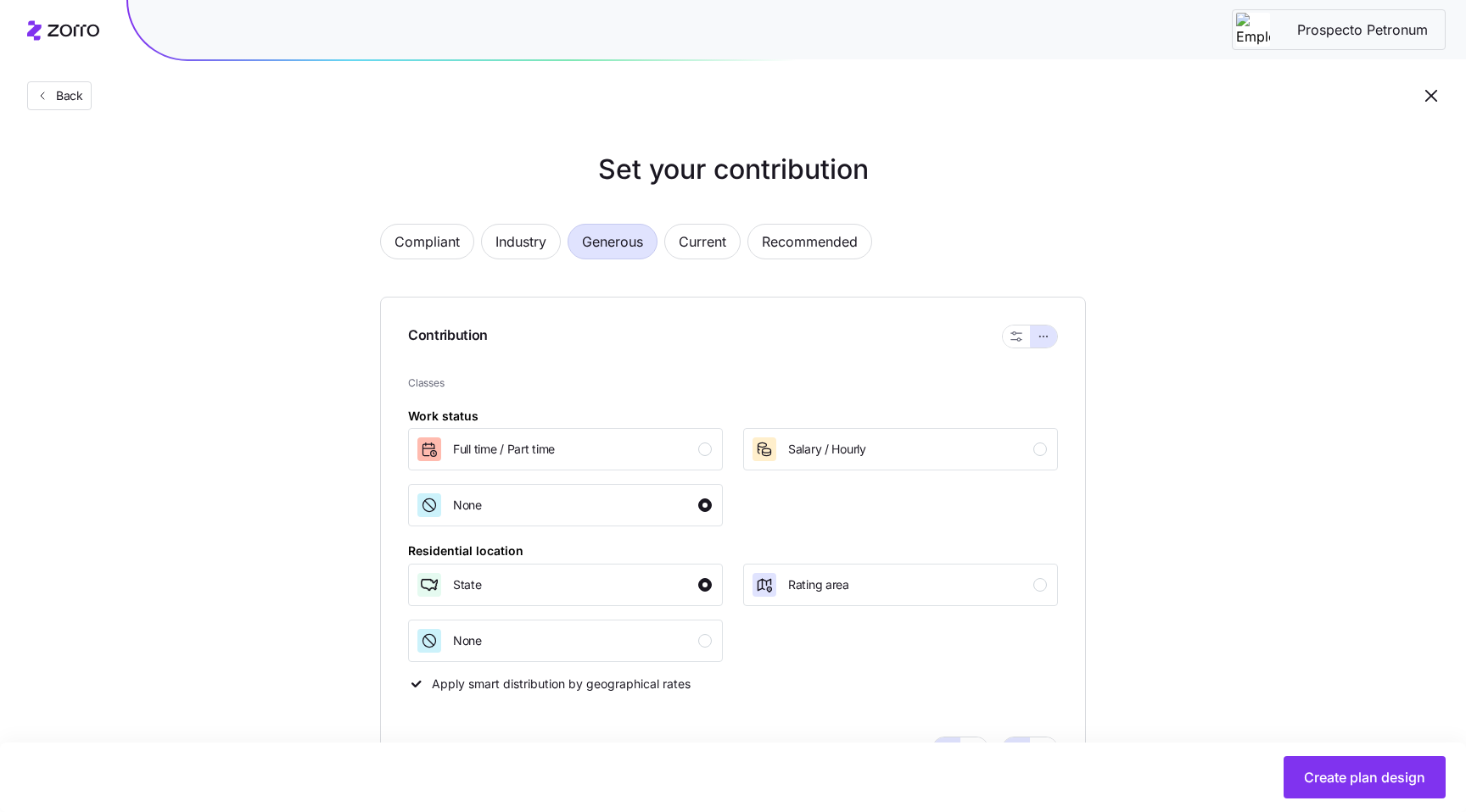
click at [996, 339] on div "Contribution" at bounding box center [733, 336] width 650 height 78
click at [1002, 336] on button "button" at bounding box center [1015, 336] width 27 height 22
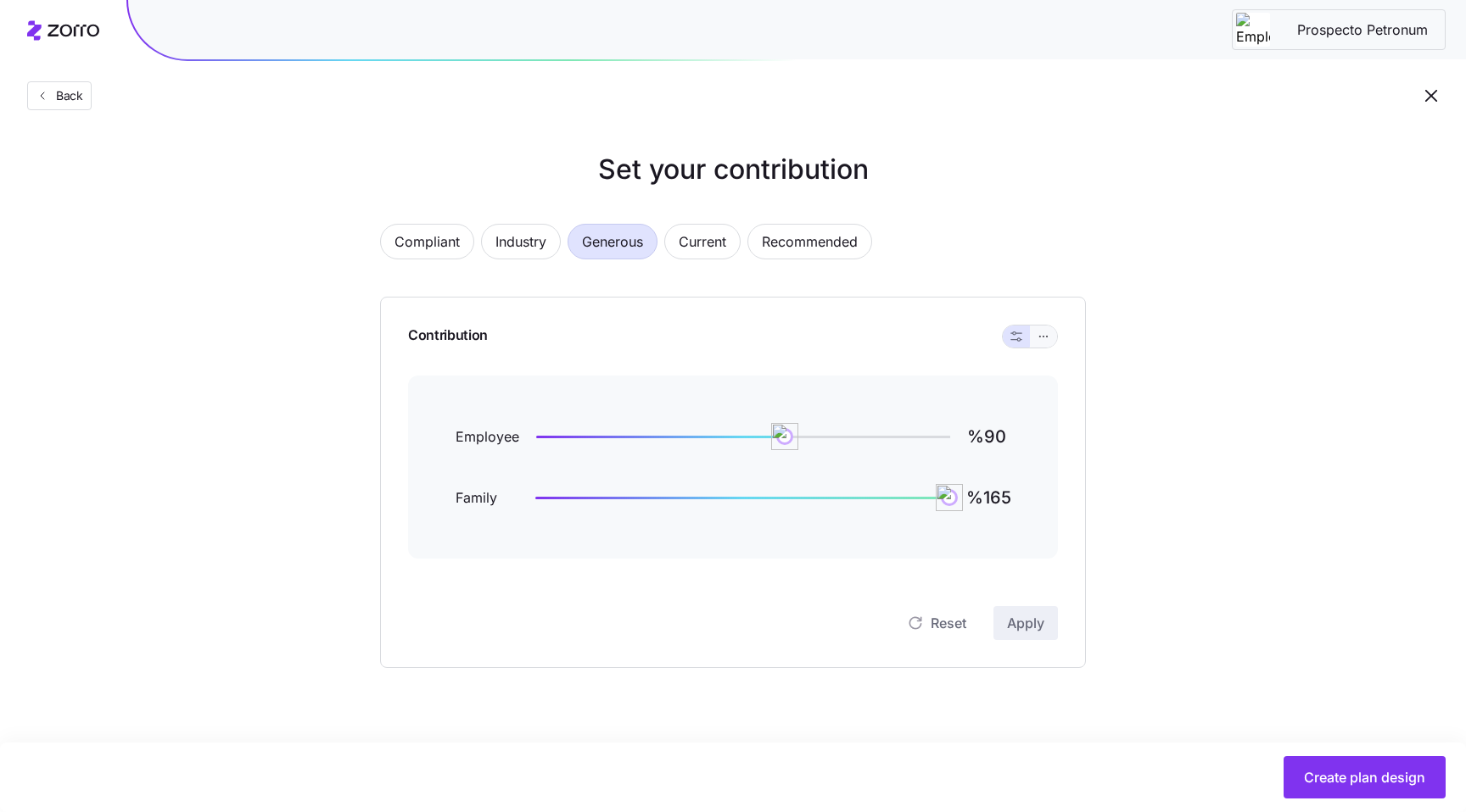
click at [1036, 340] on button "button" at bounding box center [1042, 336] width 27 height 22
